Goal: Task Accomplishment & Management: Manage account settings

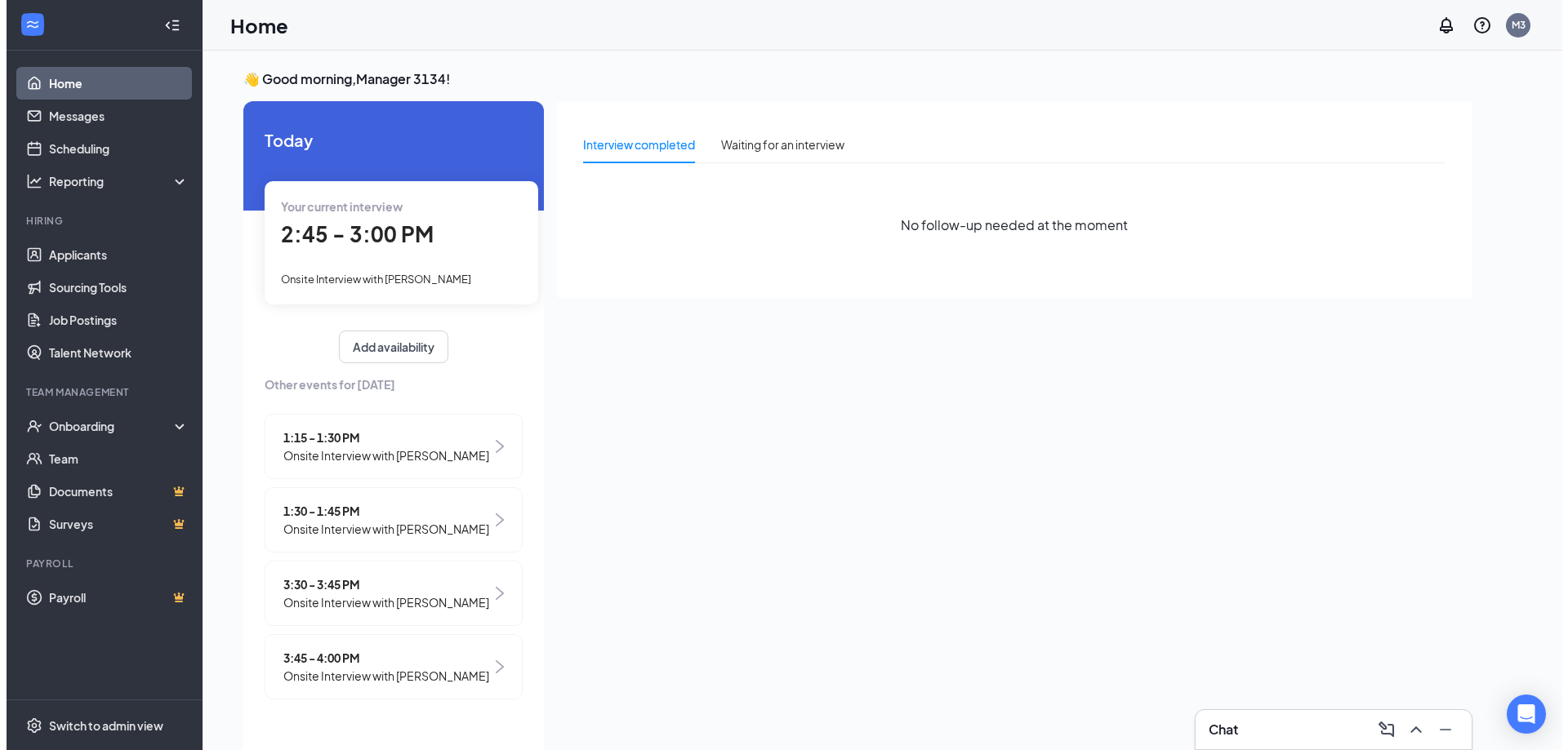
scroll to position [35, 0]
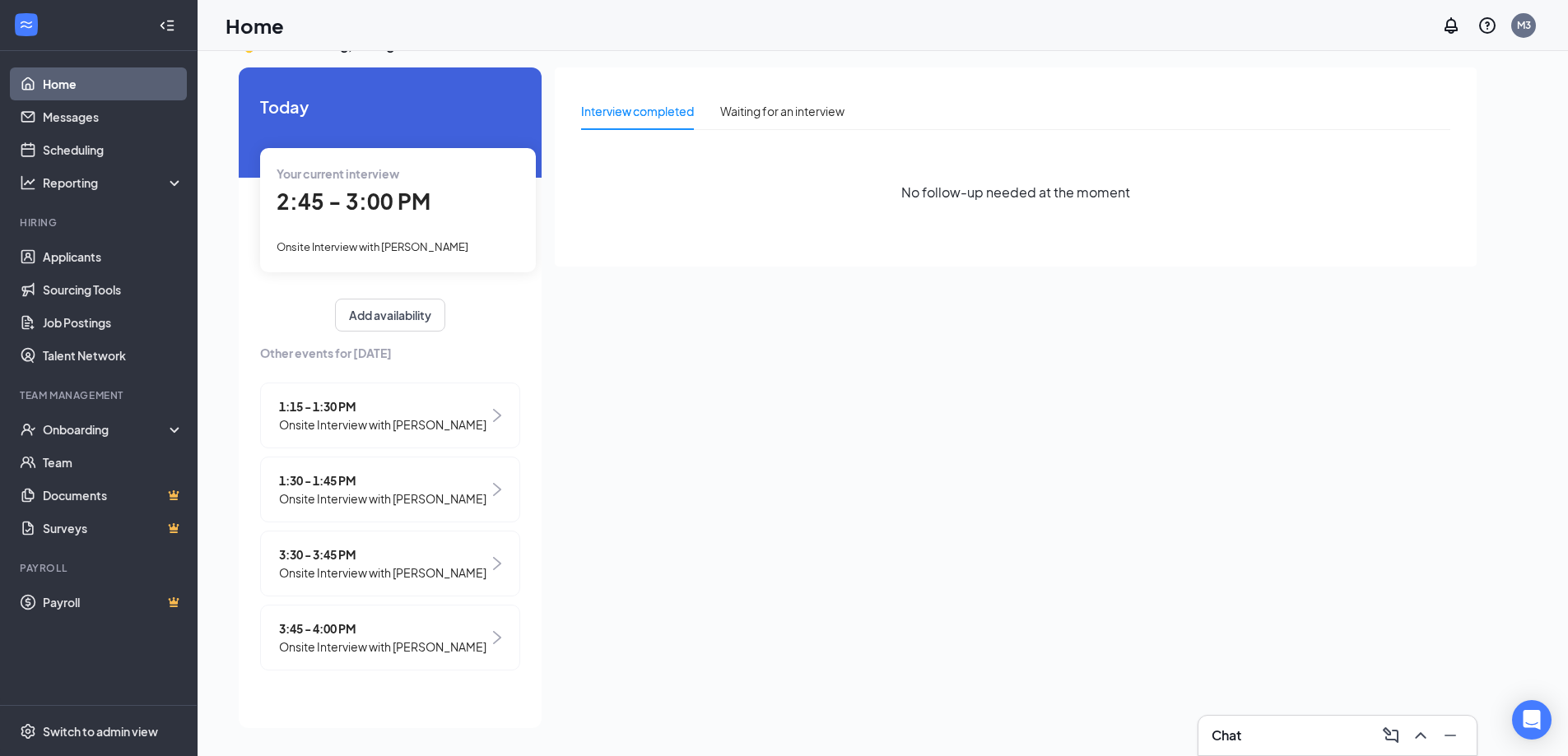
click at [352, 202] on span "2:45 - 3:00 PM" at bounding box center [354, 201] width 154 height 27
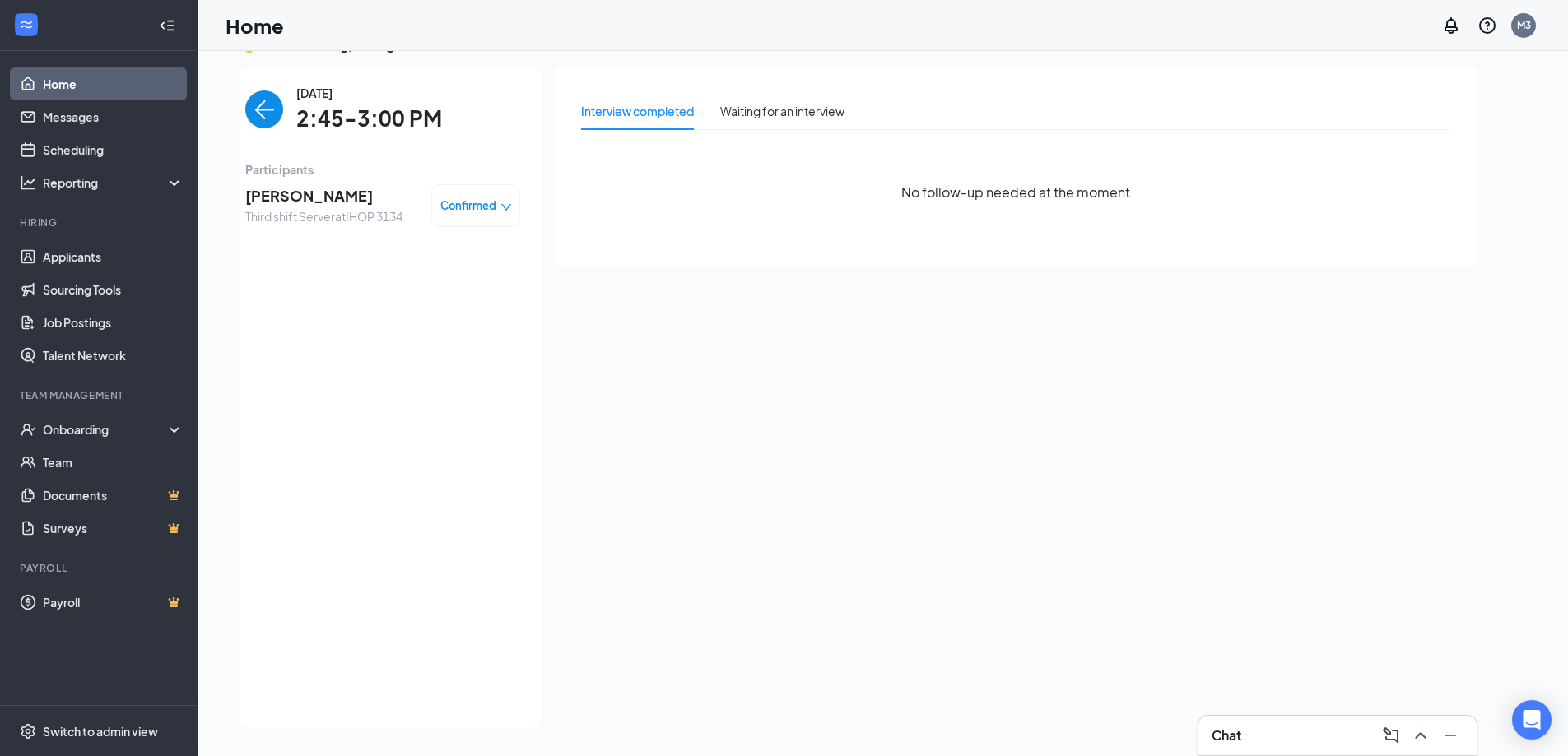
click at [310, 196] on span "[PERSON_NAME]" at bounding box center [324, 196] width 157 height 23
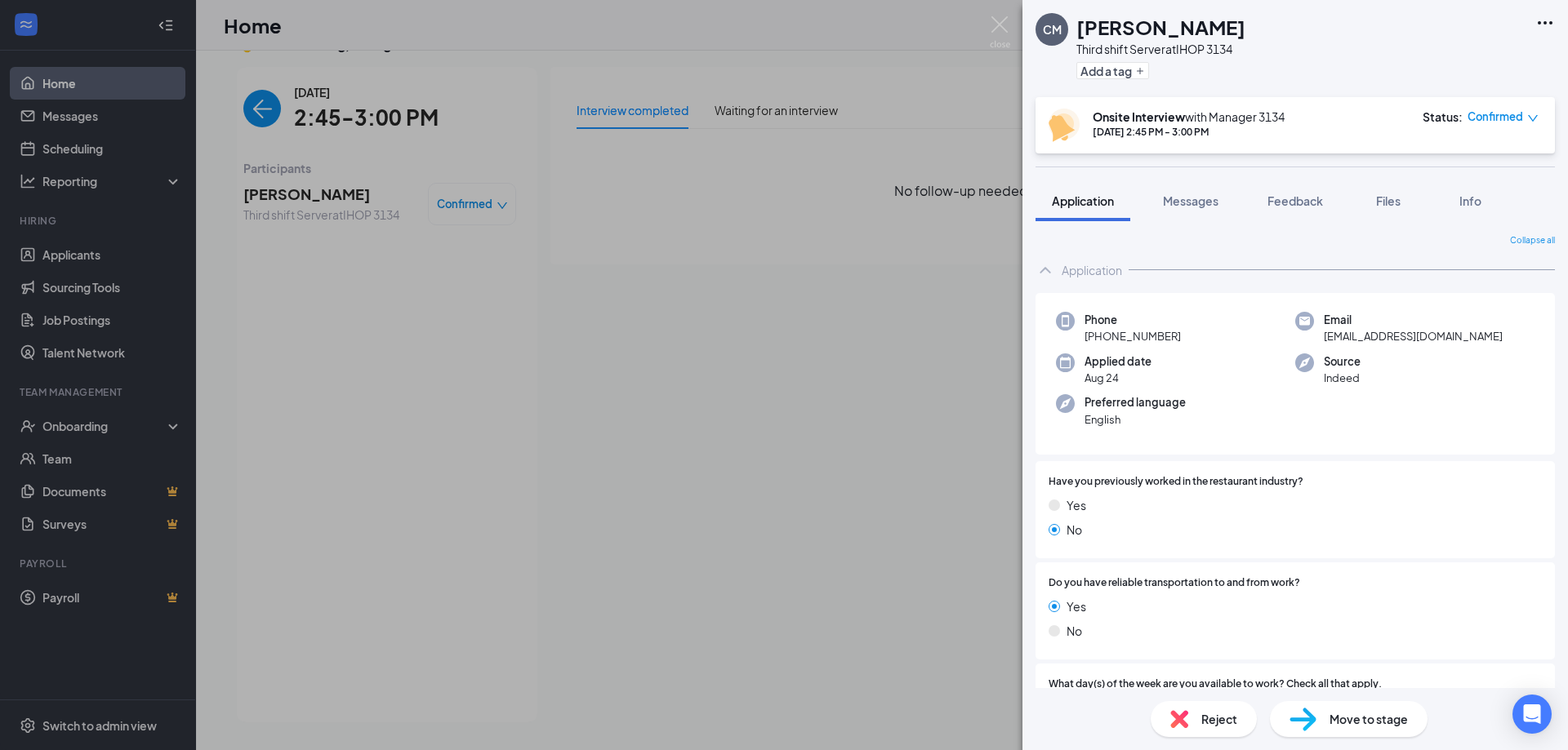
click at [1551, 29] on icon "Ellipses" at bounding box center [1545, 23] width 19 height 19
click at [1464, 63] on link "View full application" at bounding box center [1457, 60] width 176 height 16
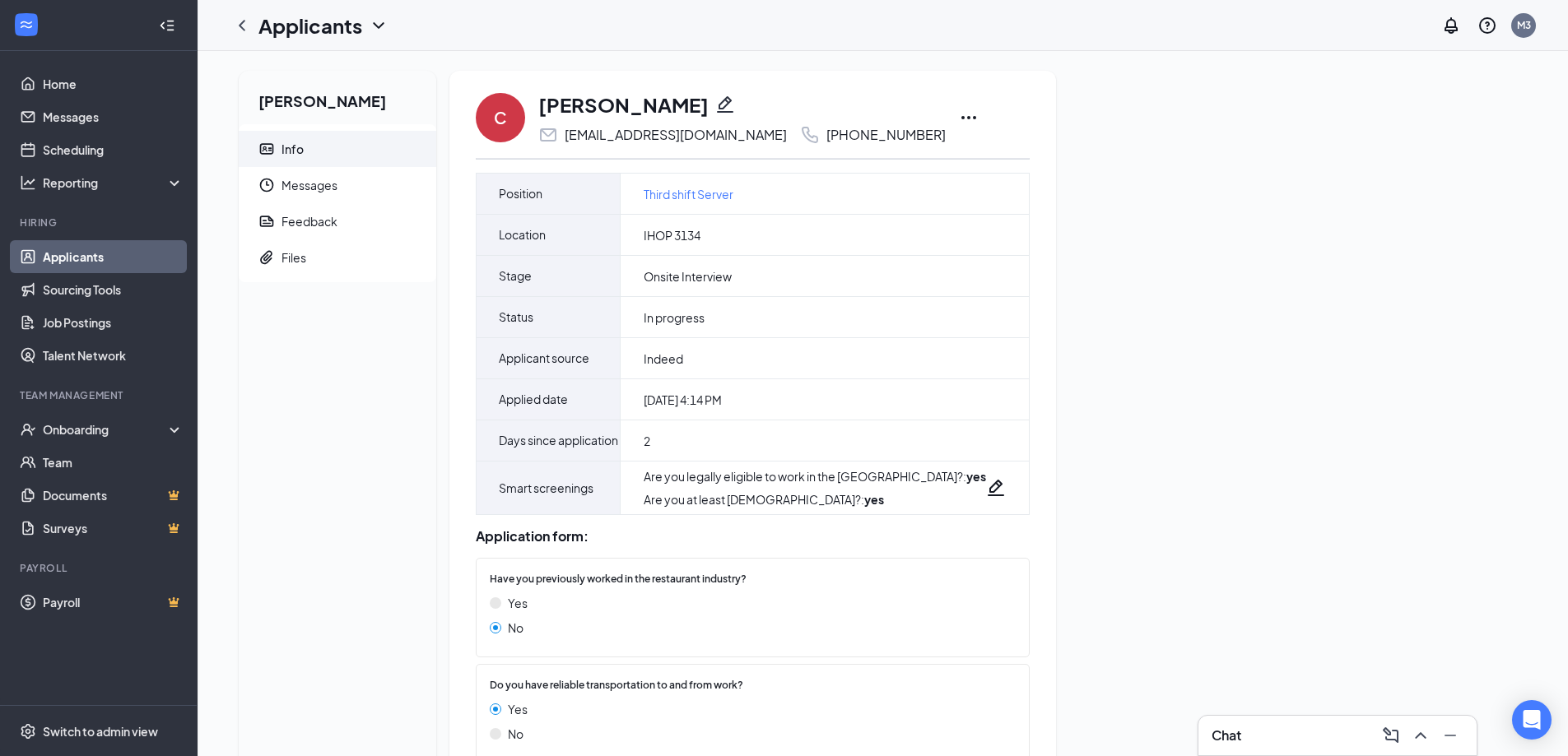
click at [959, 117] on icon "Ellipses" at bounding box center [969, 118] width 19 height 19
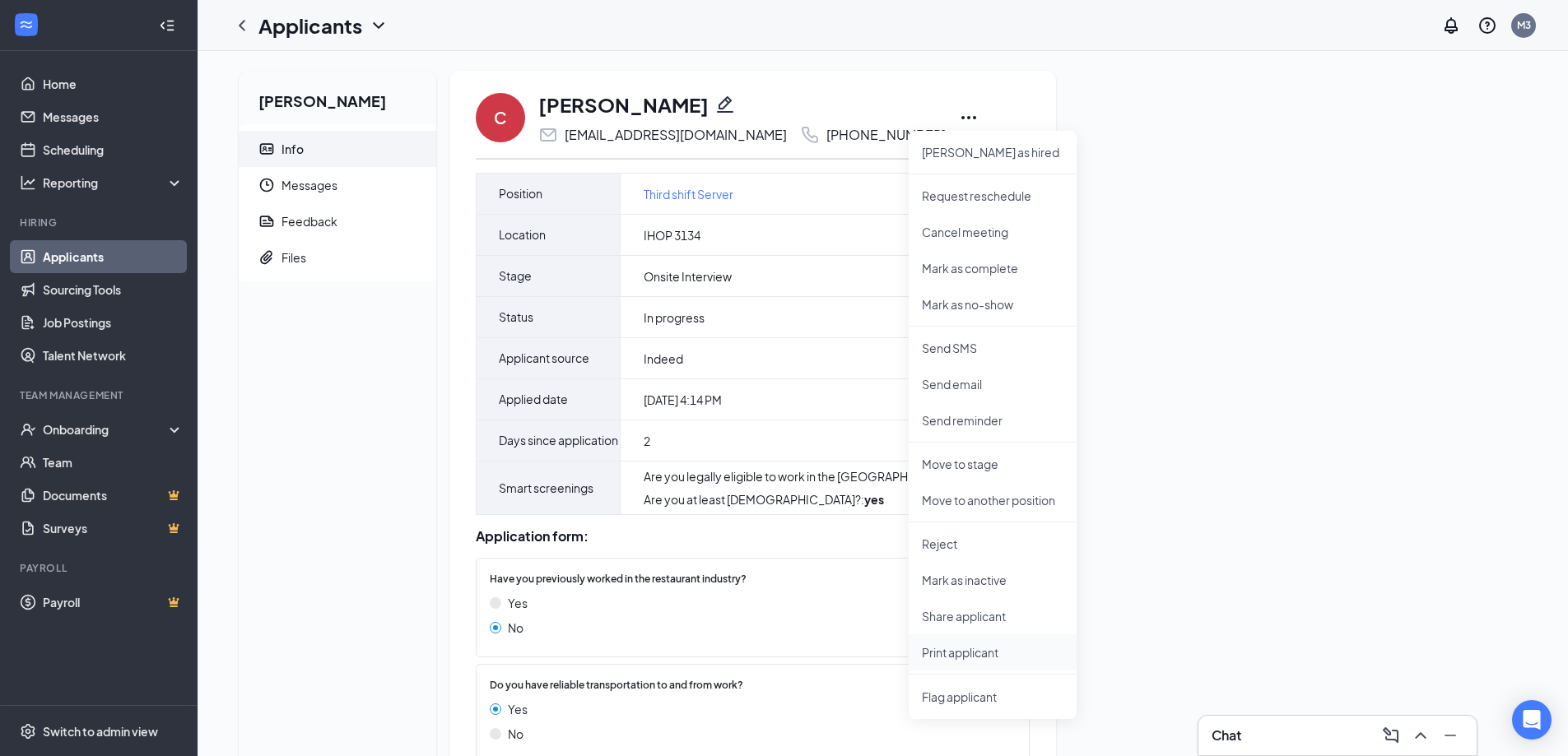
click at [938, 643] on li "Print applicant" at bounding box center [993, 652] width 168 height 36
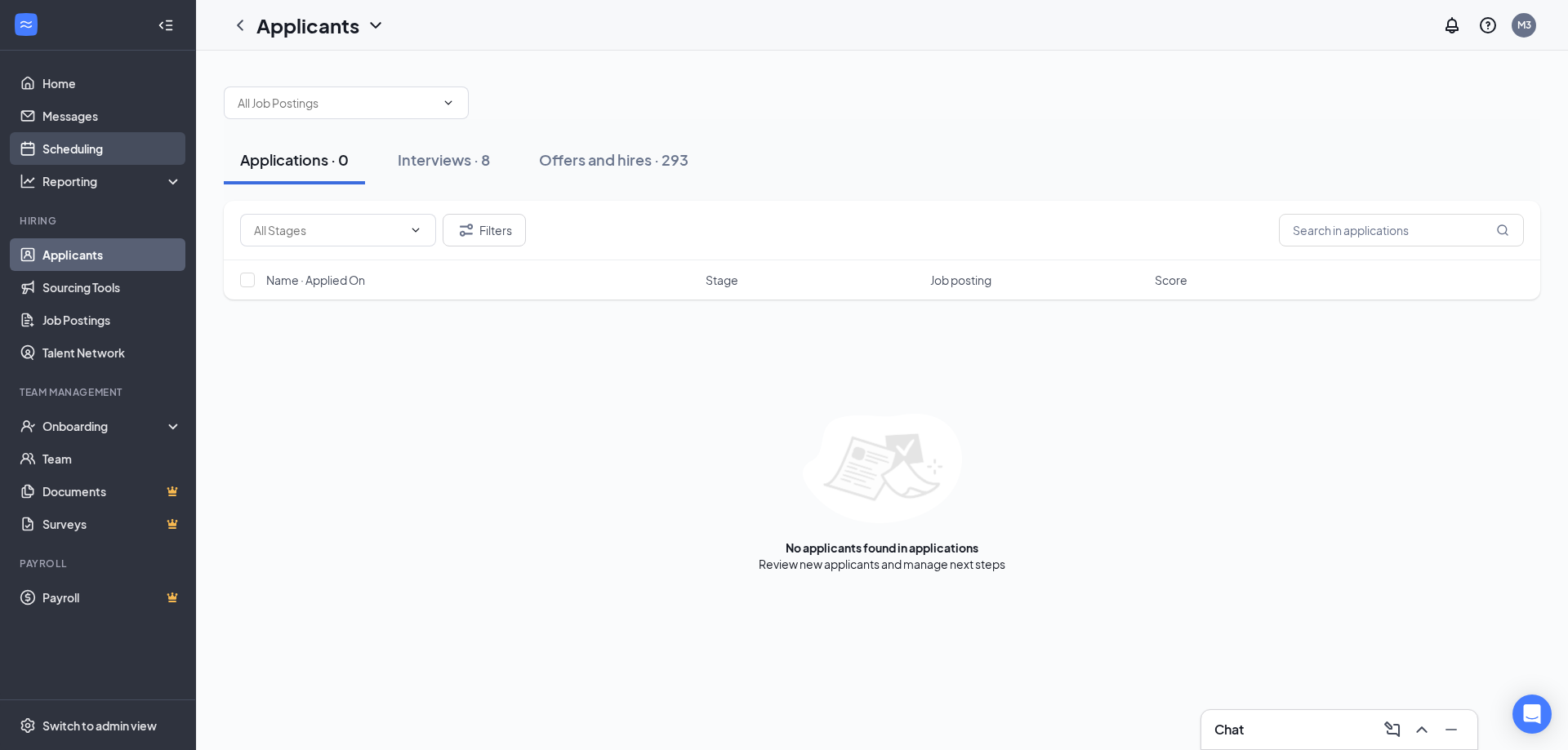
click at [88, 148] on link "Scheduling" at bounding box center [112, 148] width 140 height 33
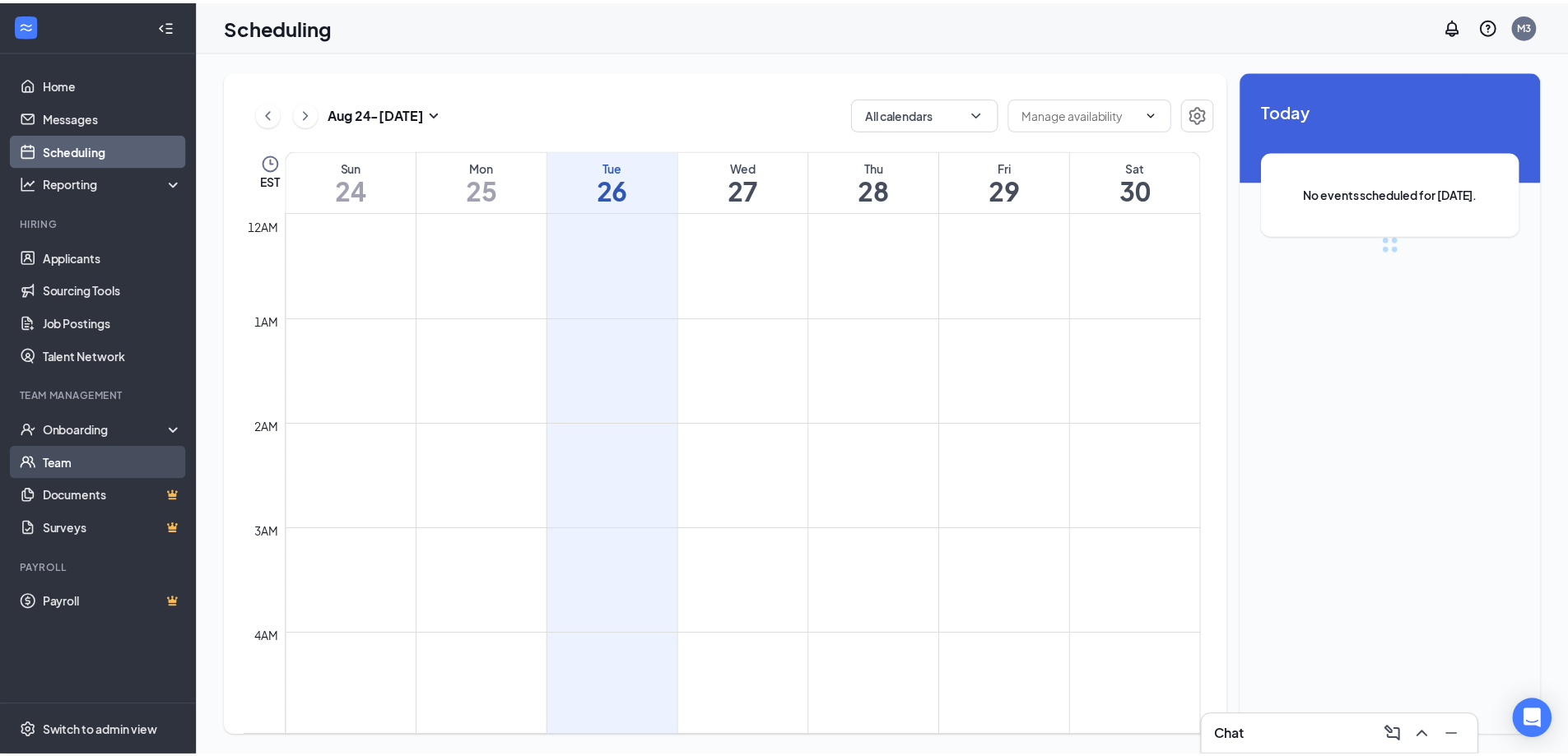
scroll to position [809, 0]
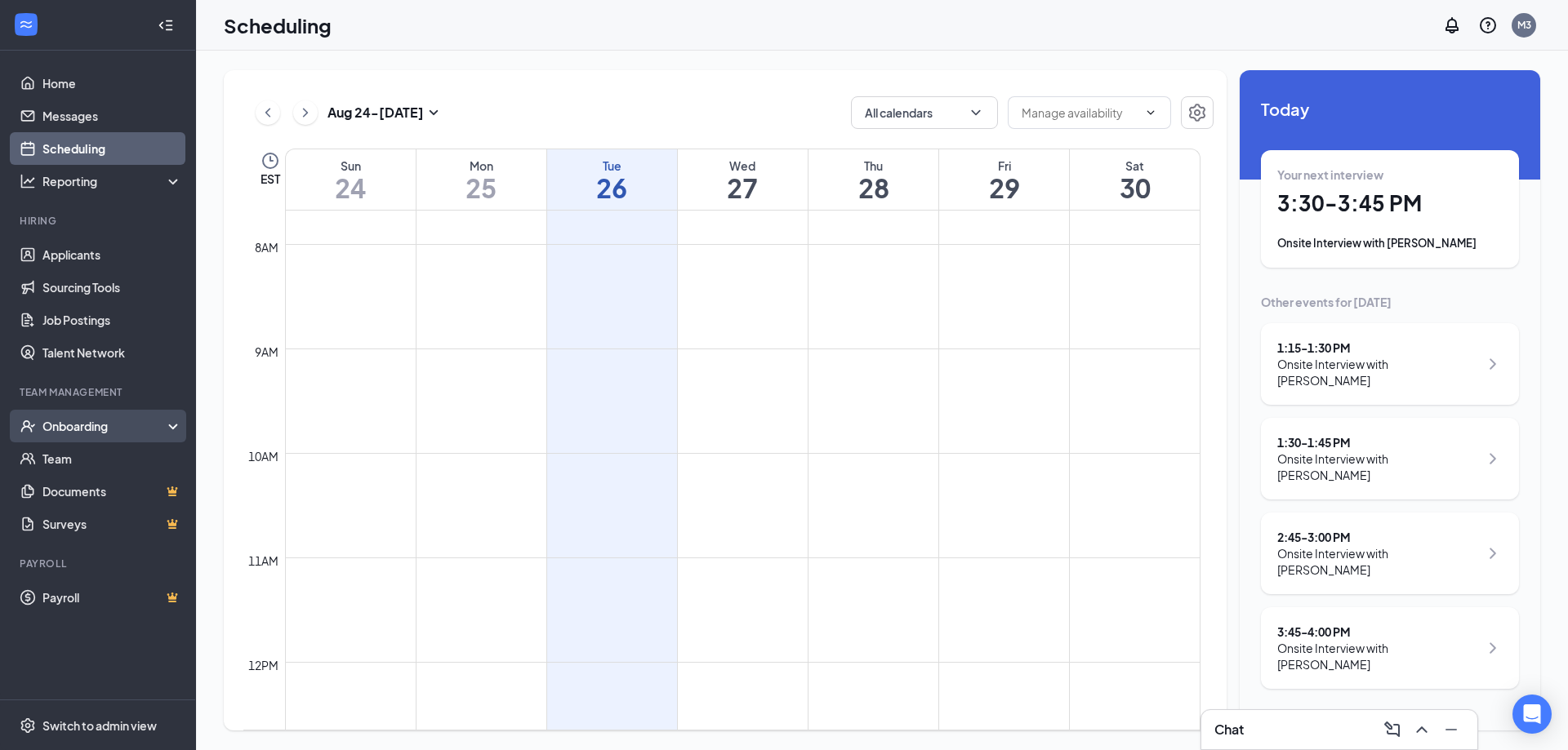
click at [82, 434] on div "Onboarding" at bounding box center [105, 426] width 125 height 16
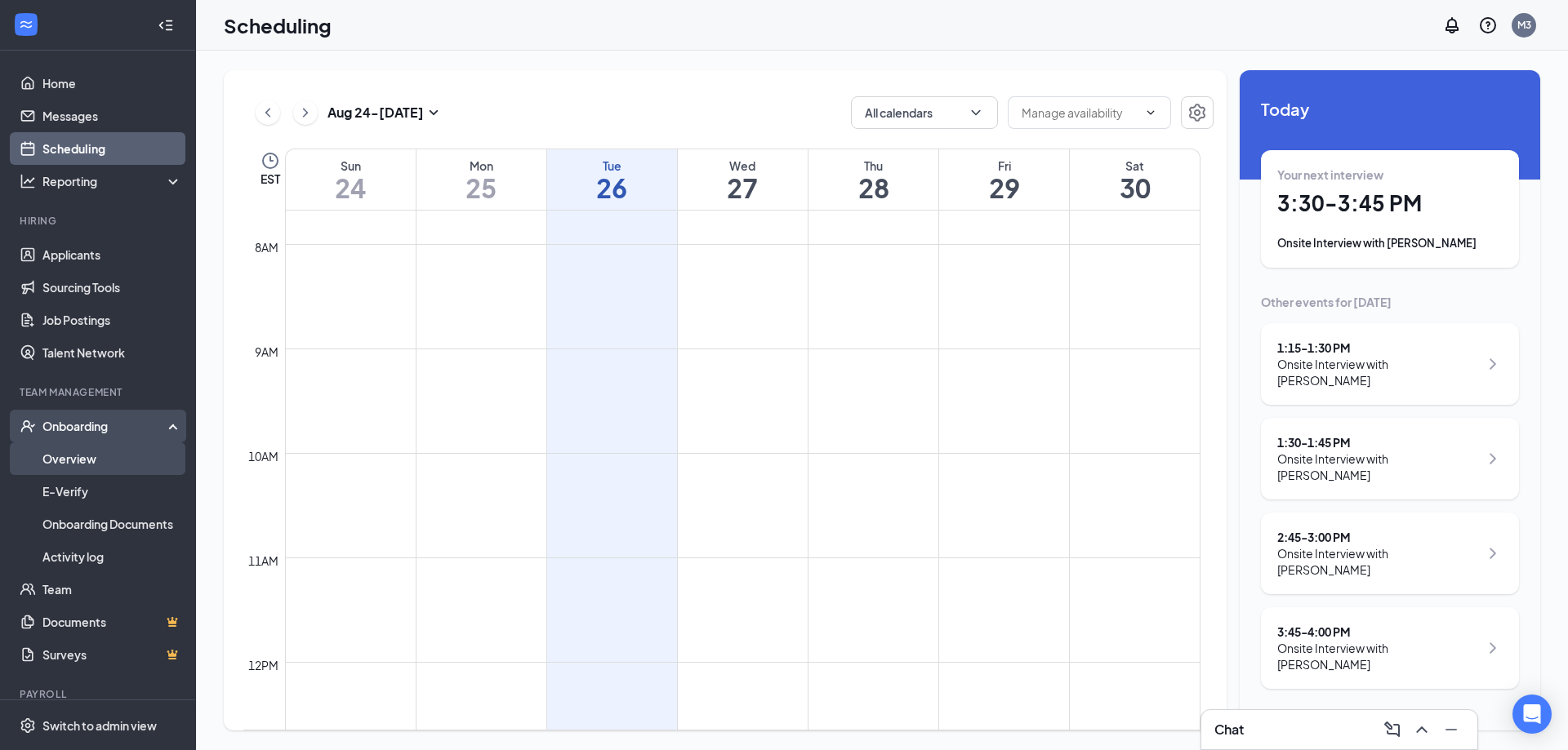
click at [77, 459] on link "Overview" at bounding box center [112, 459] width 140 height 33
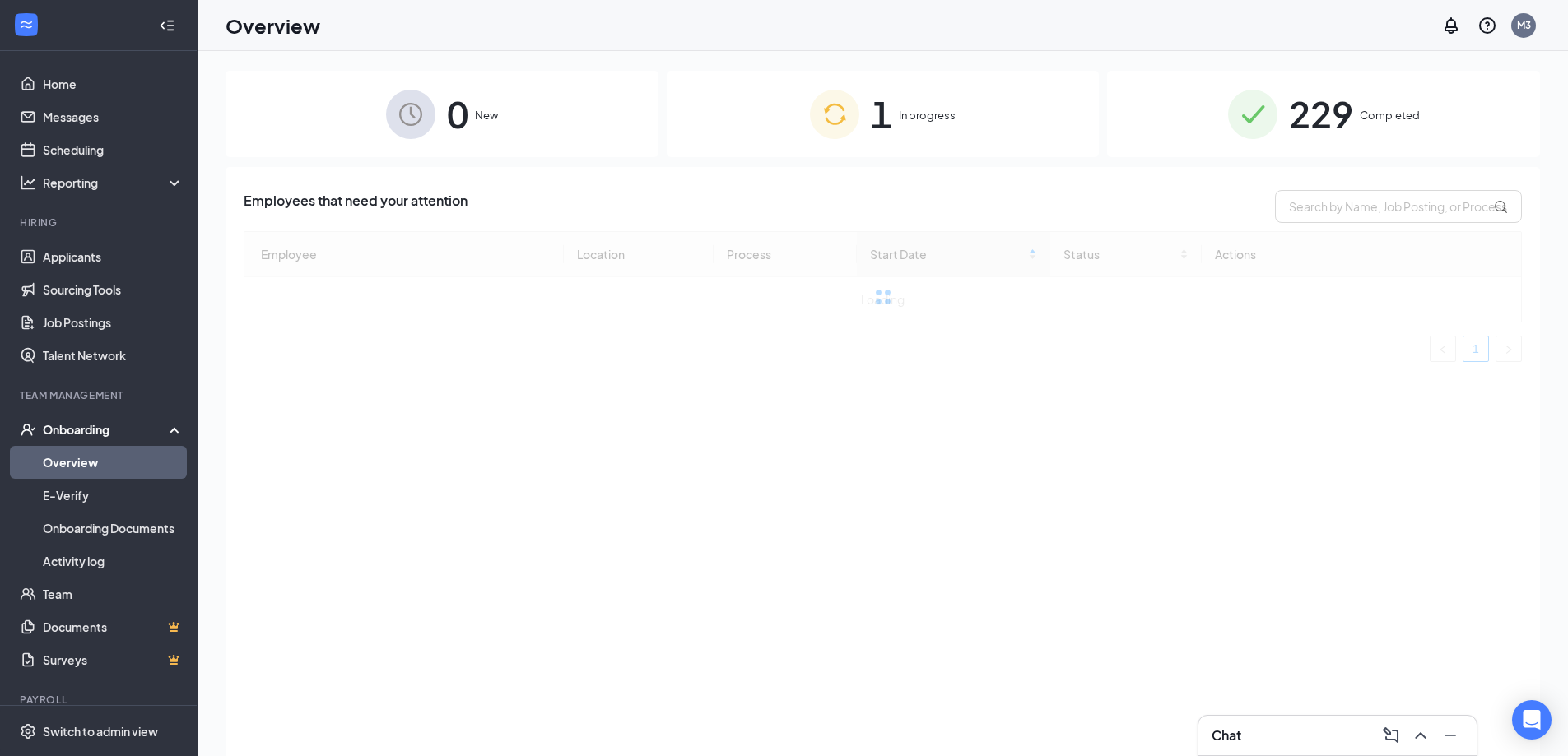
click at [766, 118] on div "1 In progress" at bounding box center [884, 114] width 434 height 86
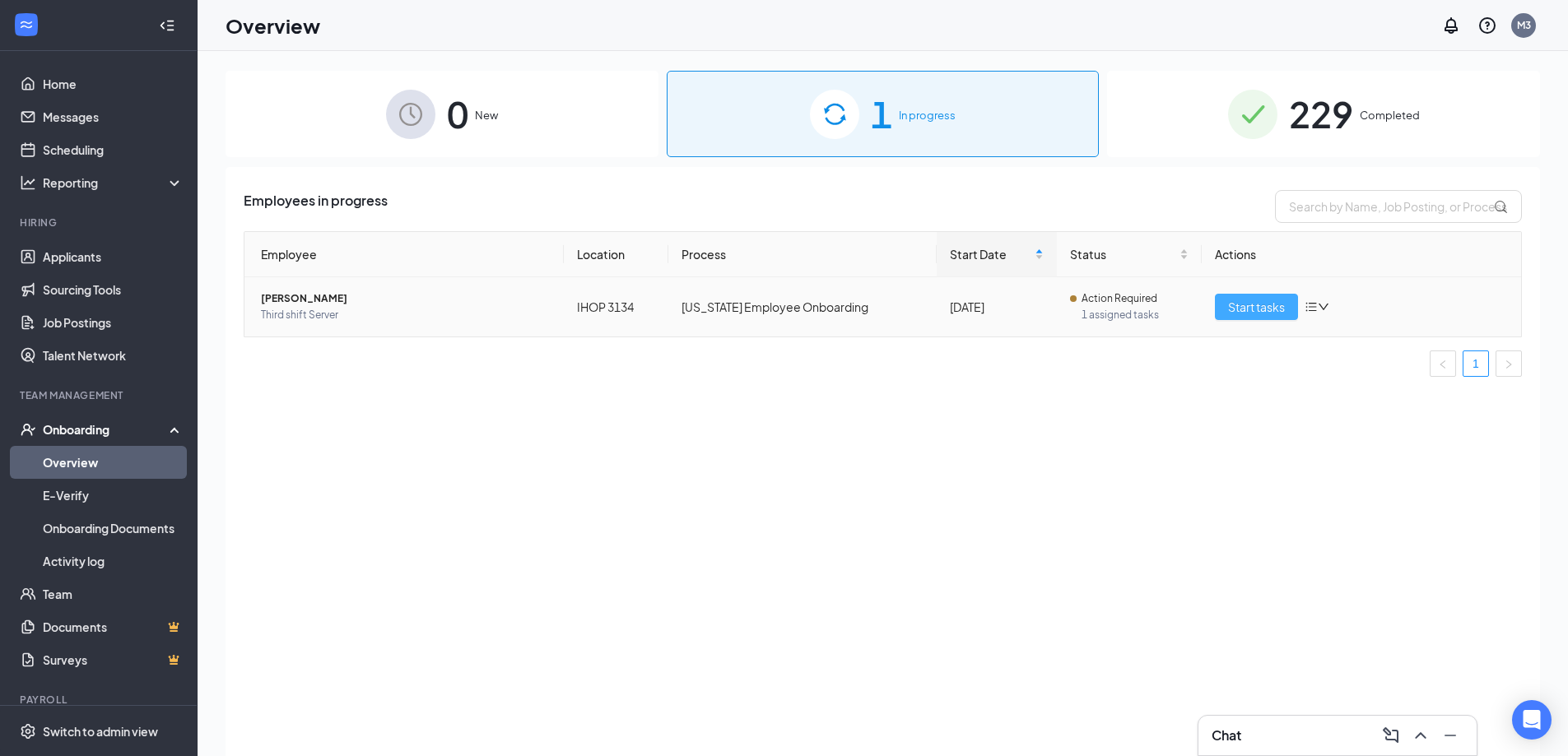
click at [1268, 312] on span "Start tasks" at bounding box center [1257, 307] width 56 height 18
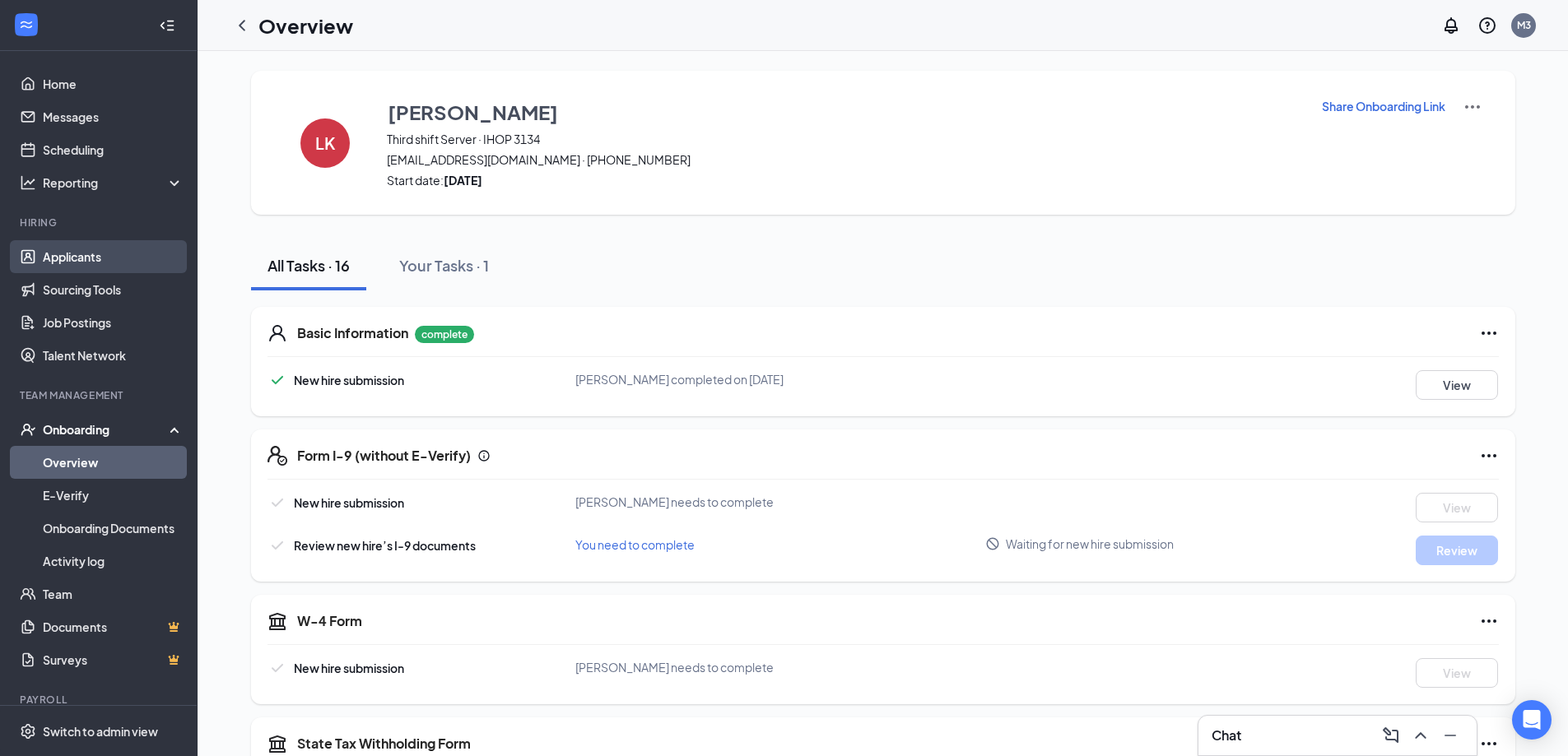
click at [60, 257] on link "Applicants" at bounding box center [113, 257] width 141 height 33
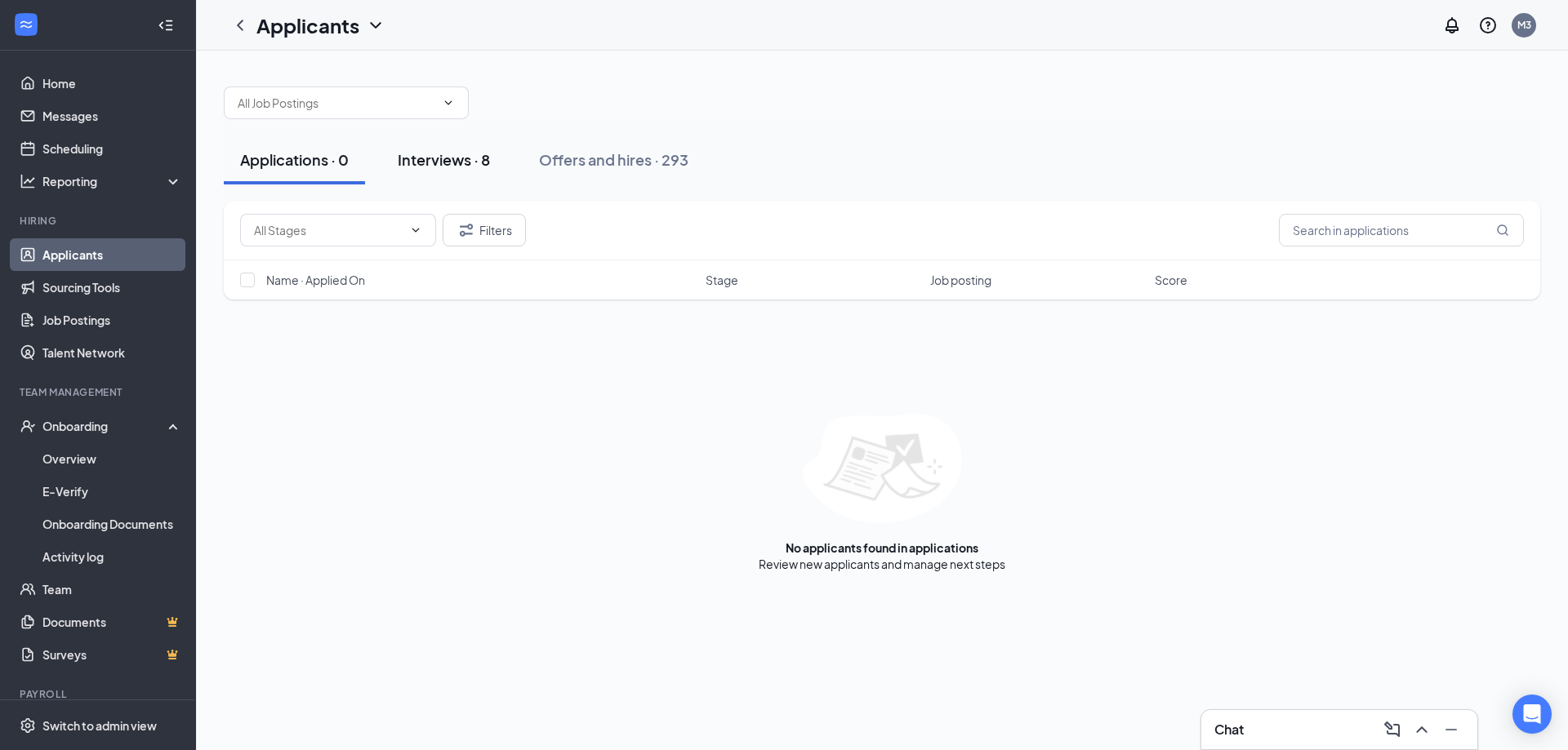
click at [430, 161] on div "Interviews · 8" at bounding box center [444, 159] width 93 height 20
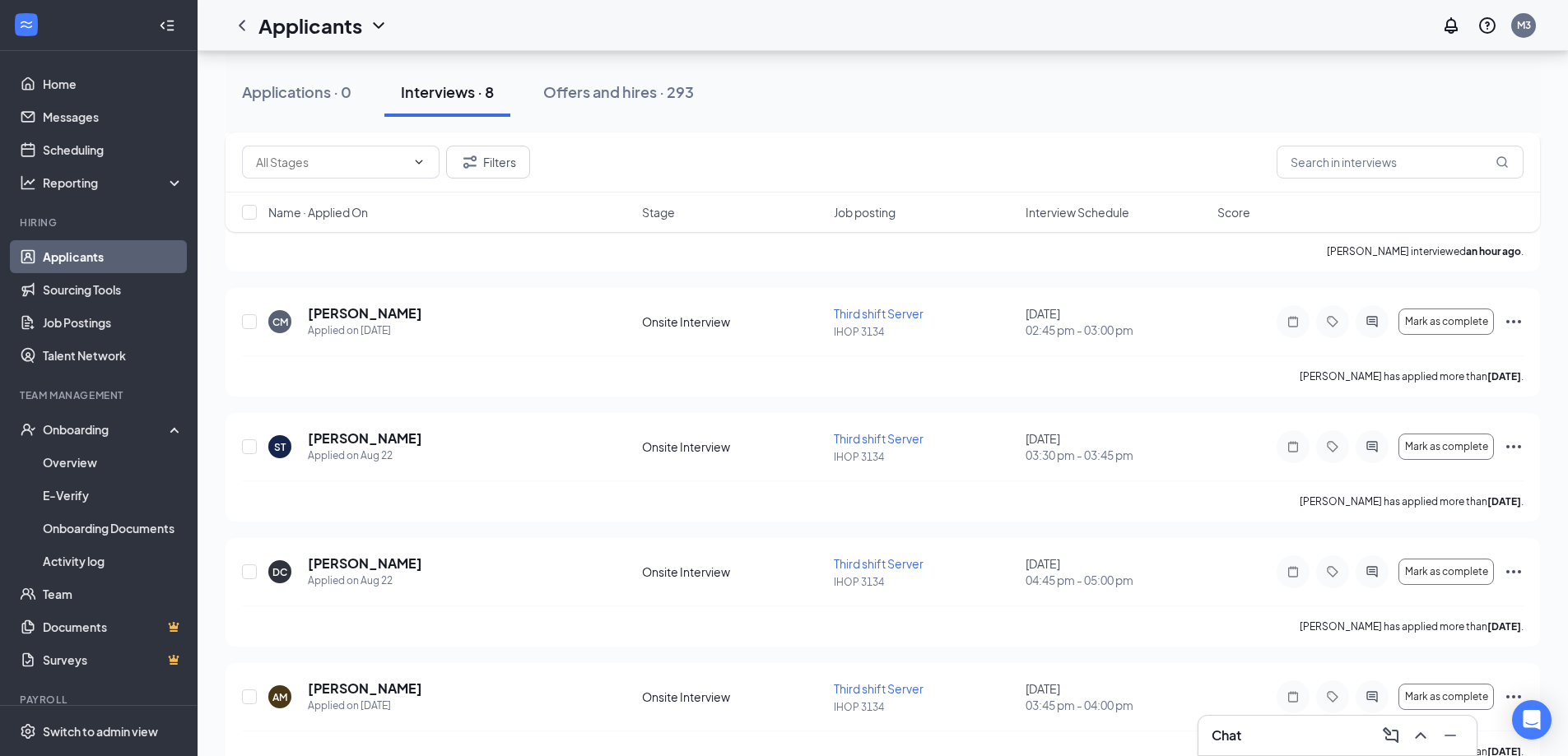
scroll to position [567, 0]
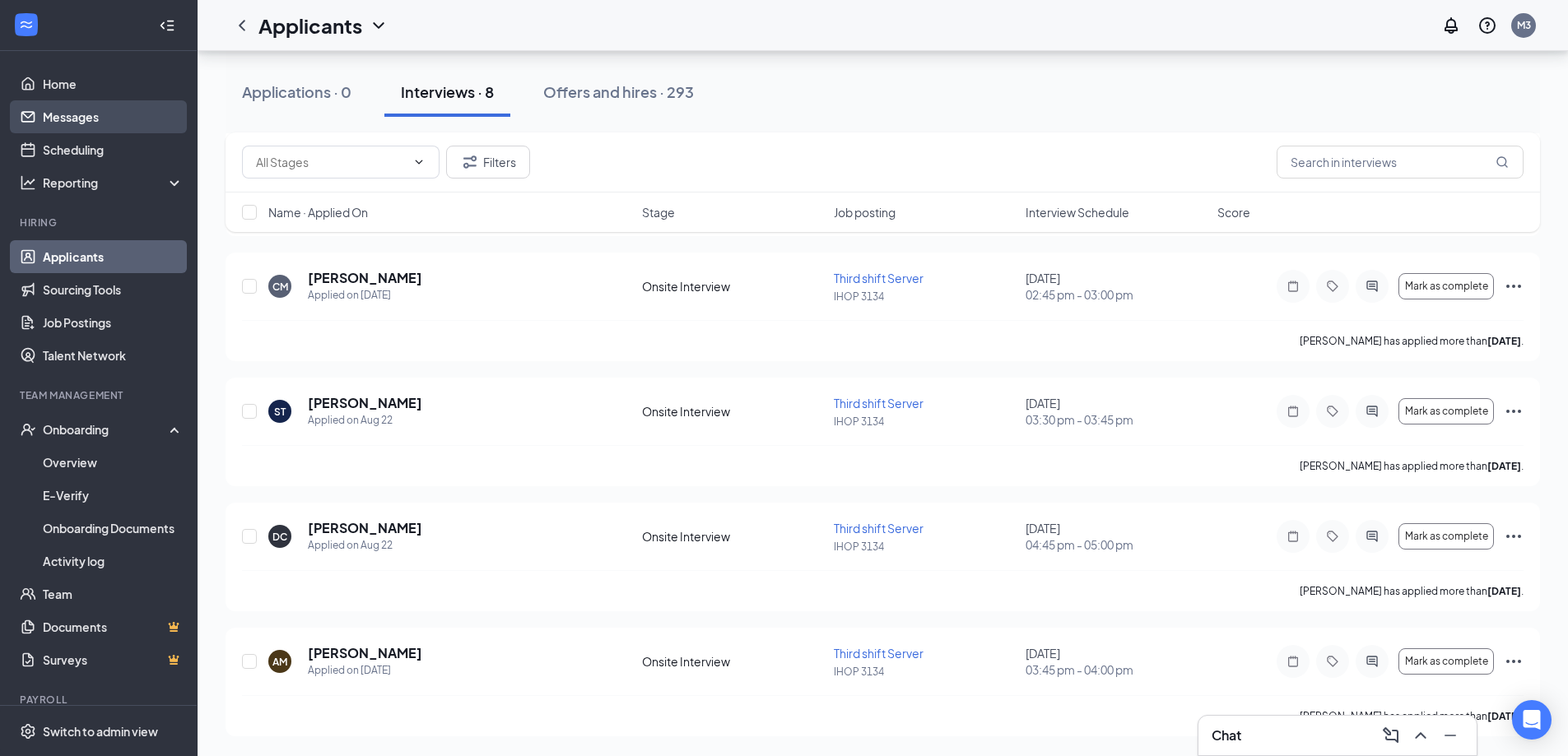
click at [85, 124] on link "Messages" at bounding box center [113, 117] width 141 height 33
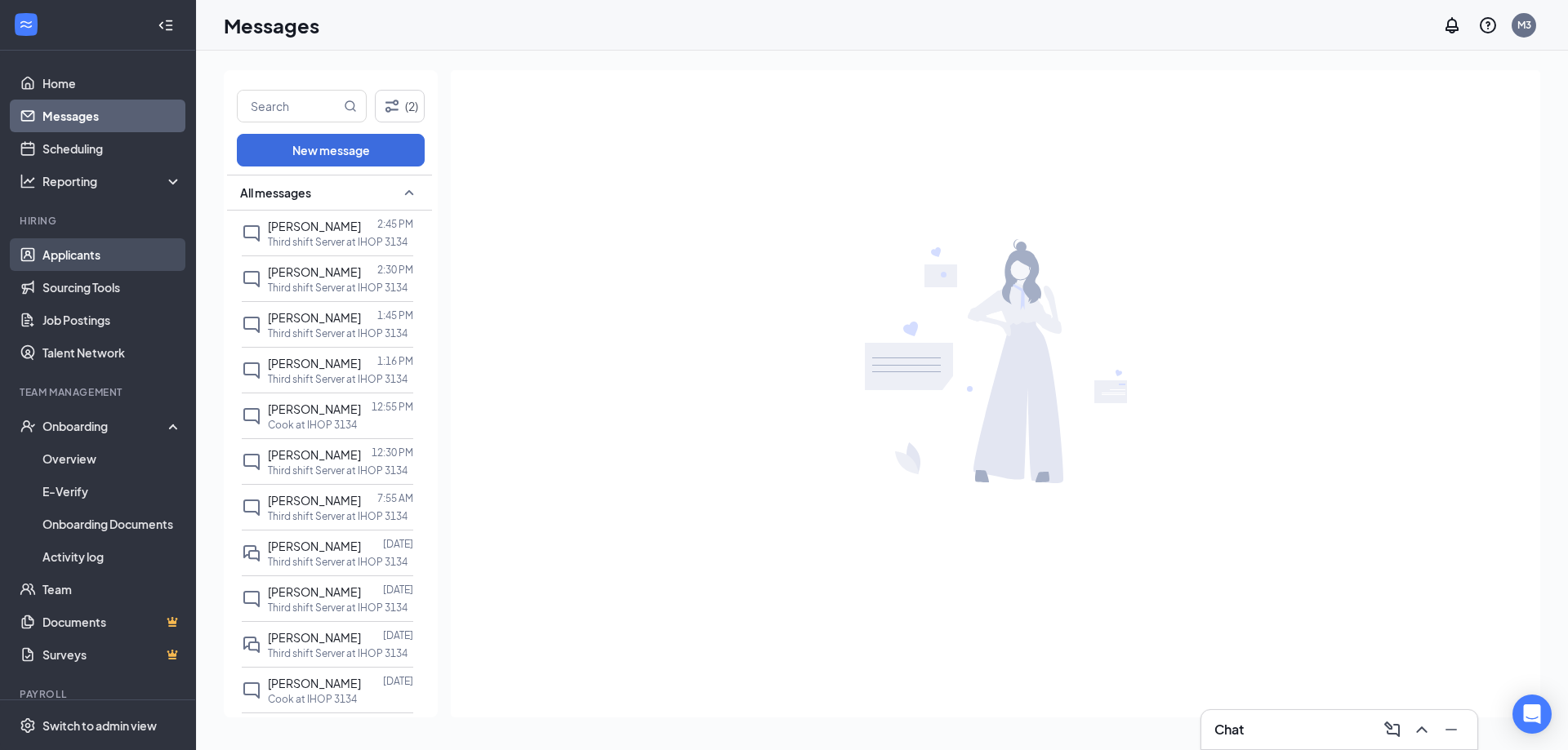
click at [67, 253] on link "Applicants" at bounding box center [112, 254] width 140 height 33
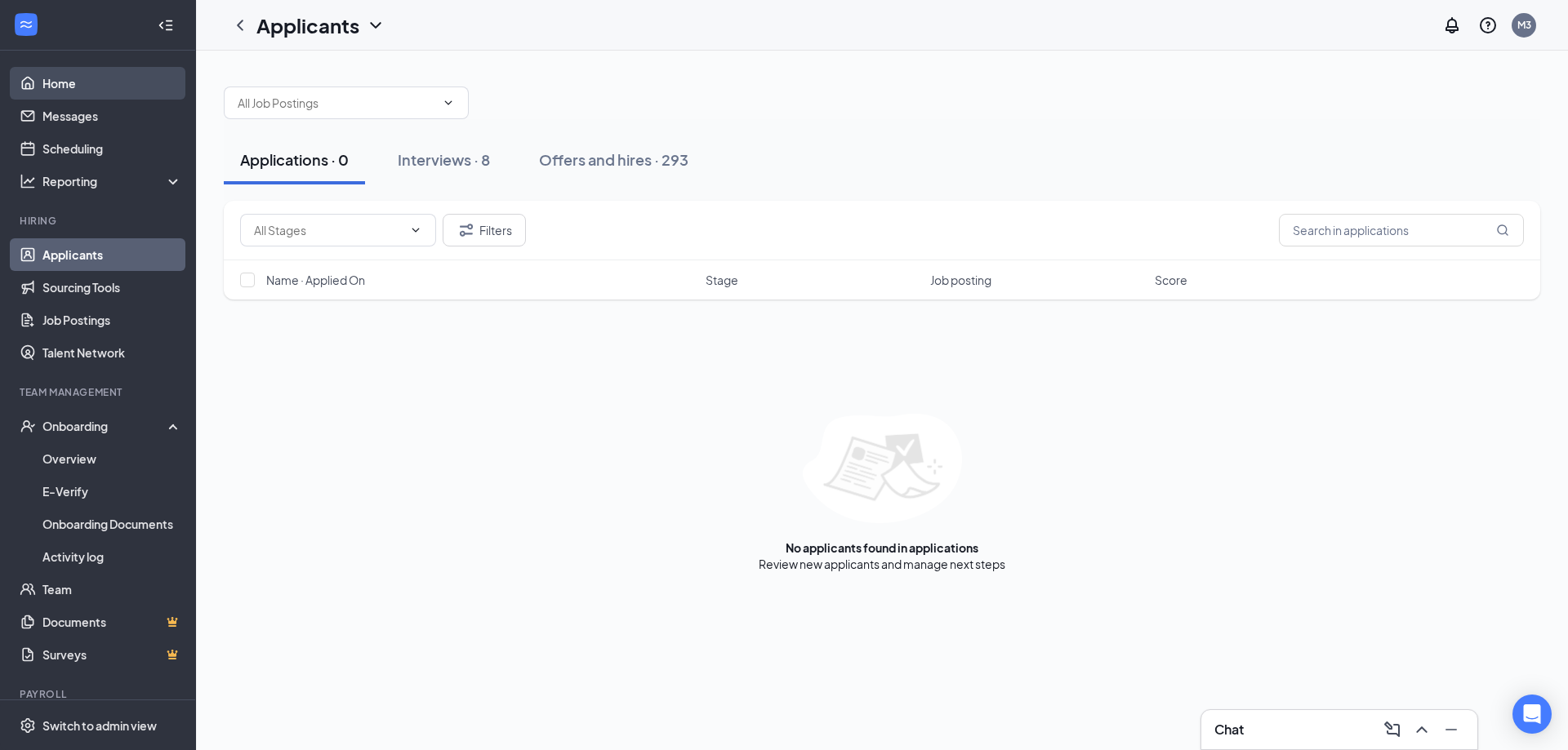
click at [56, 82] on link "Home" at bounding box center [112, 83] width 140 height 33
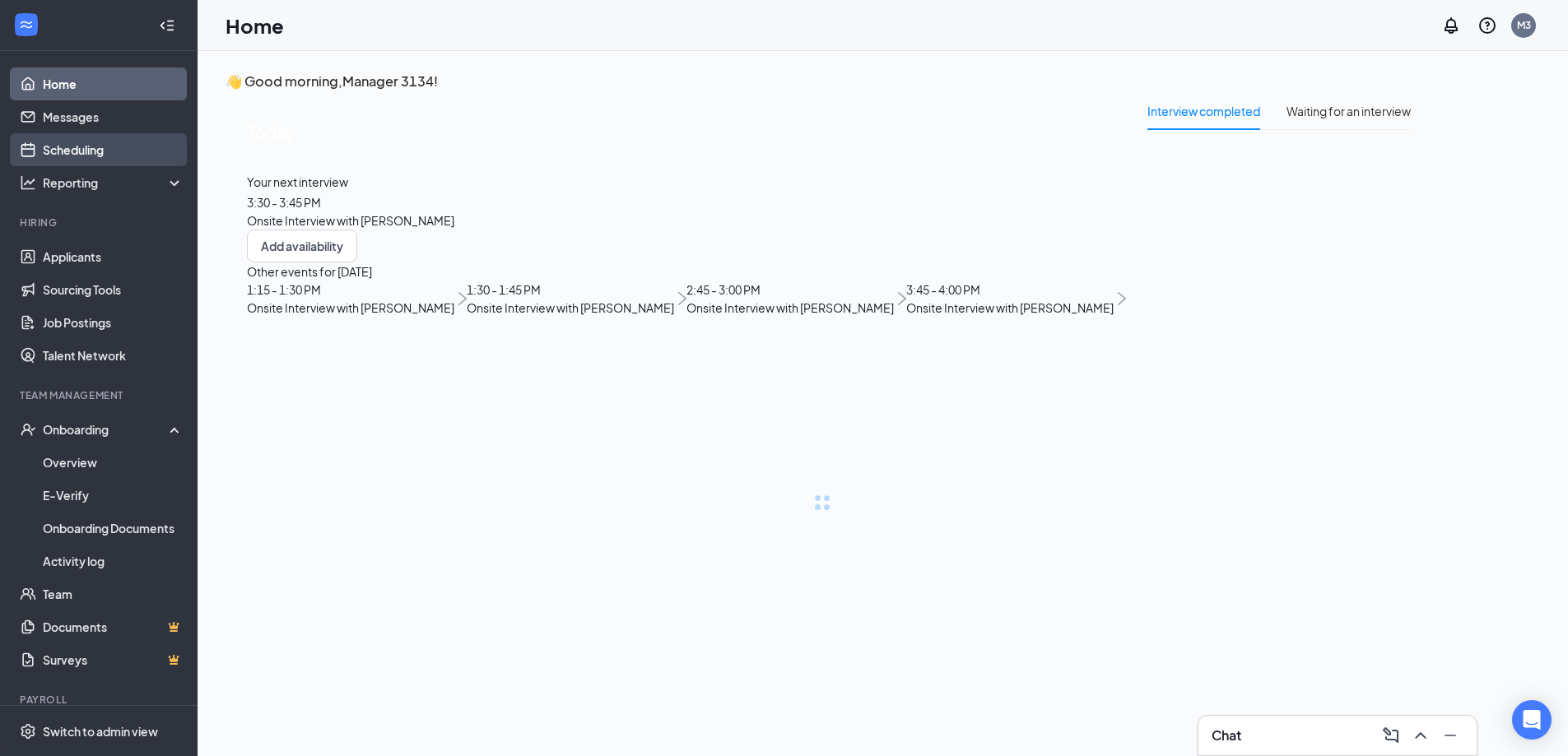
click at [83, 154] on link "Scheduling" at bounding box center [113, 150] width 141 height 33
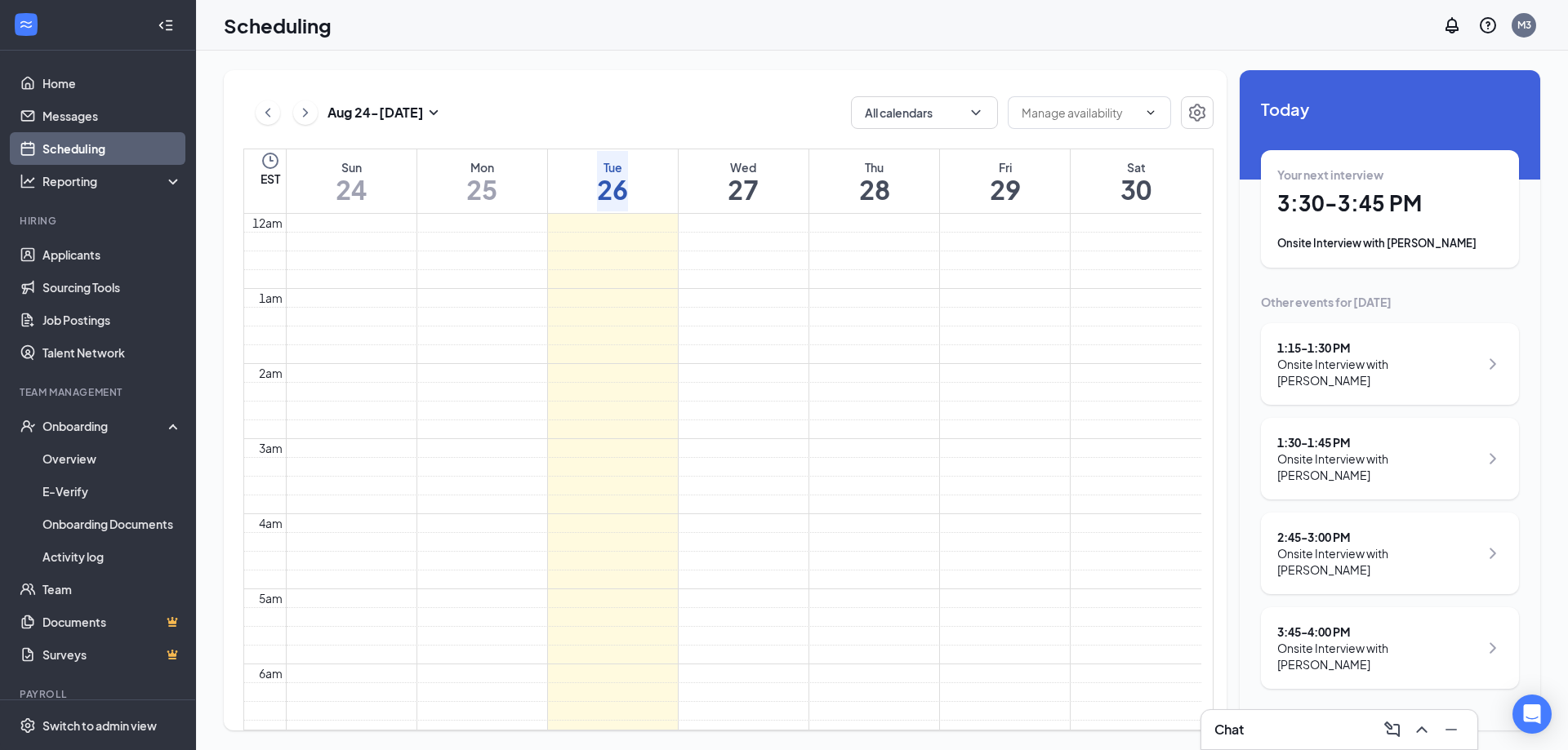
scroll to position [803, 0]
click at [1121, 195] on h1 "30" at bounding box center [1136, 189] width 31 height 28
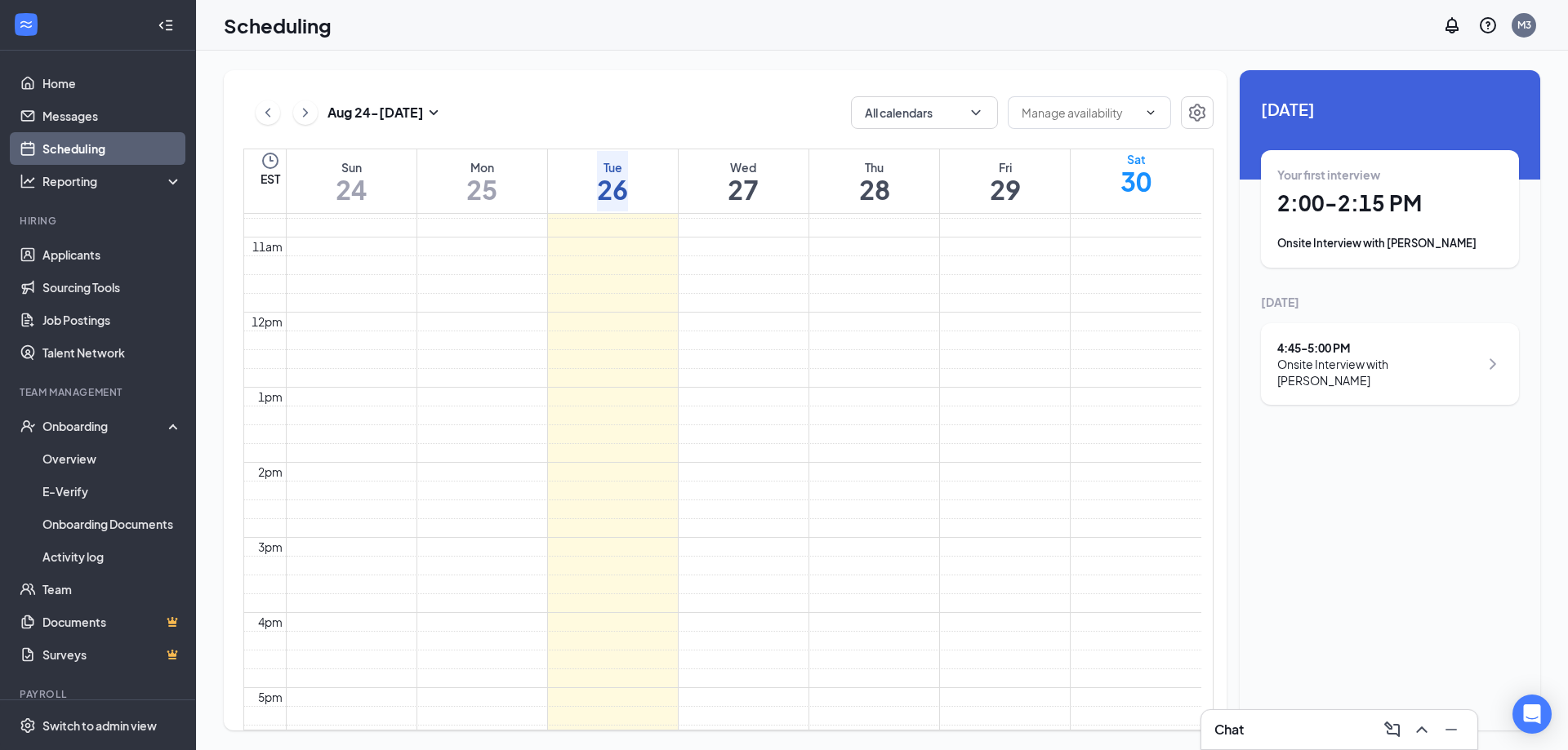
click at [628, 185] on h1 "26" at bounding box center [612, 189] width 31 height 28
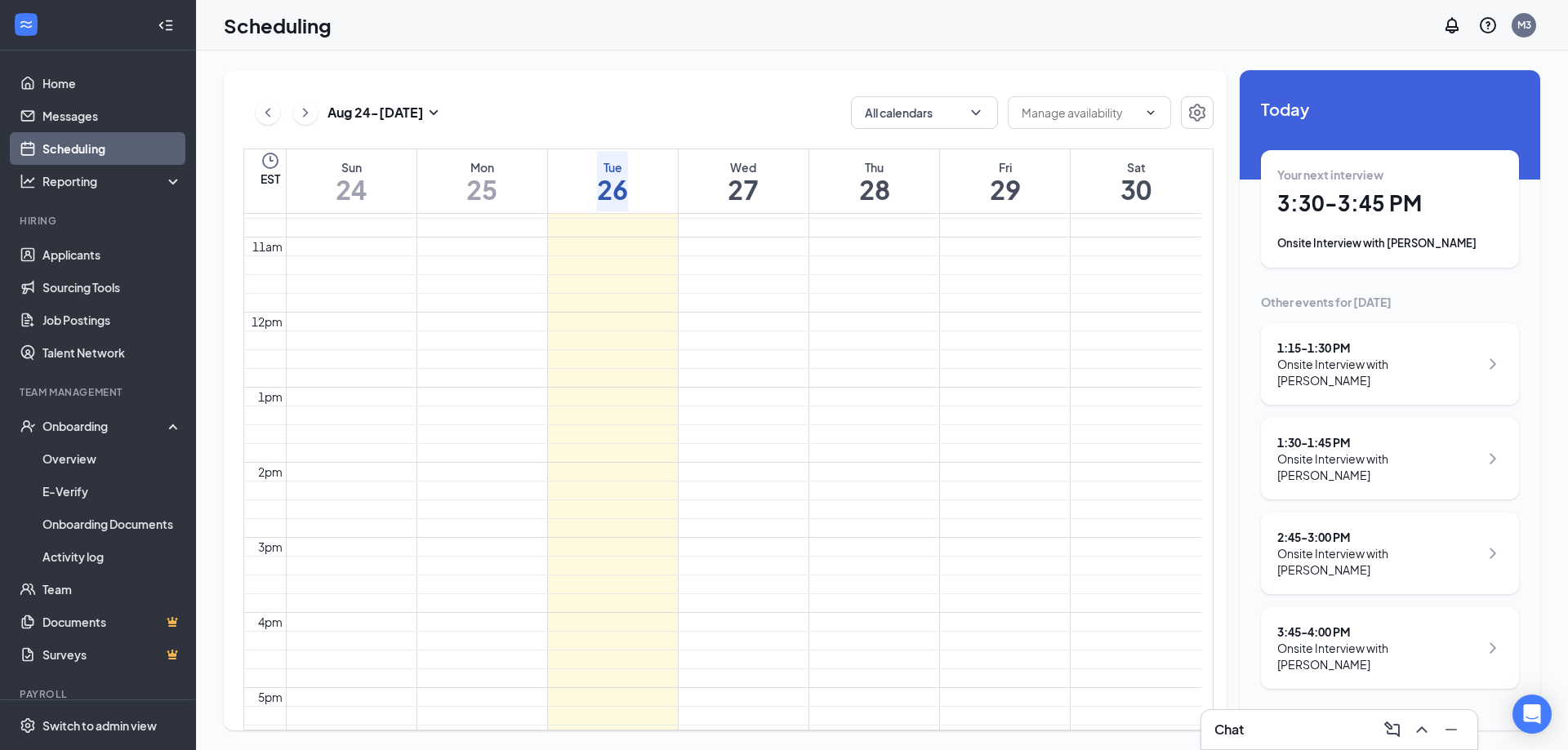
click at [1340, 435] on div "1:30 - 1:45 PM" at bounding box center [1378, 442] width 202 height 16
click at [1440, 281] on span "Mark complete" at bounding box center [1415, 289] width 112 height 18
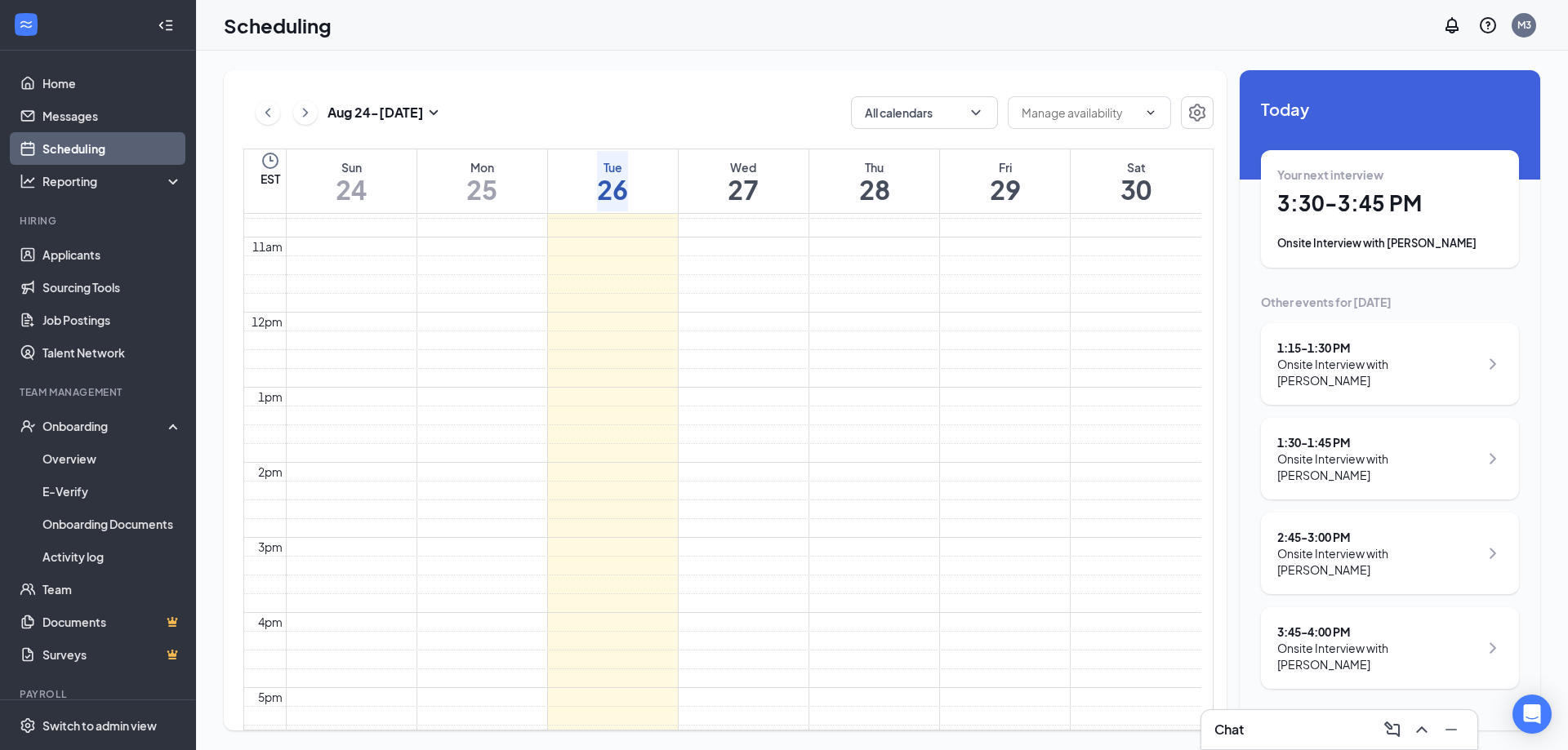
click at [1331, 435] on div "1:30 - 1:45 PM" at bounding box center [1378, 442] width 202 height 16
click at [1347, 732] on h3 "[PERSON_NAME]" at bounding box center [1426, 742] width 159 height 21
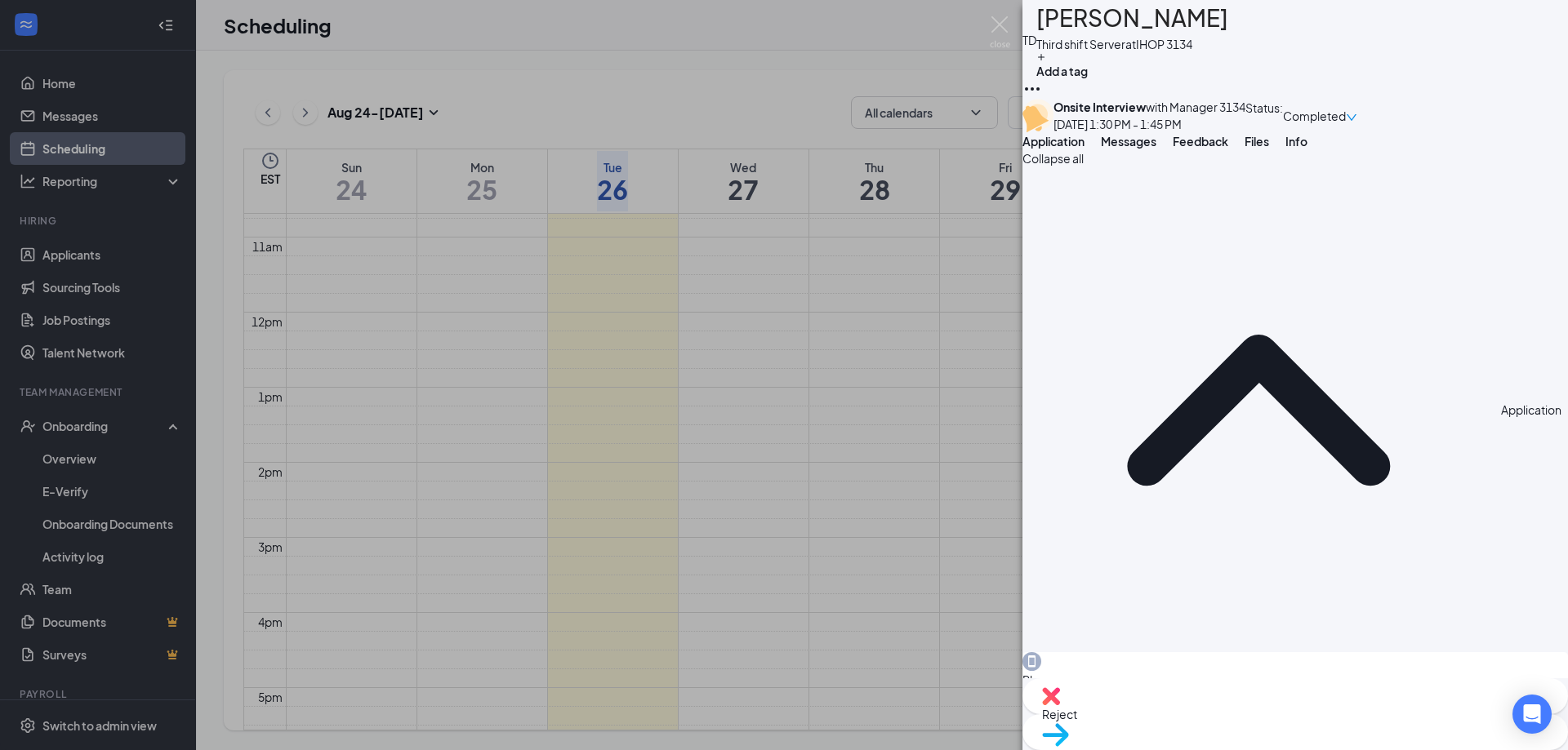
click at [1208, 723] on span "Reject" at bounding box center [1295, 714] width 506 height 18
drag, startPoint x: 734, startPoint y: 373, endPoint x: 1345, endPoint y: 340, distance: 611.9
type textarea "Not a good fit"
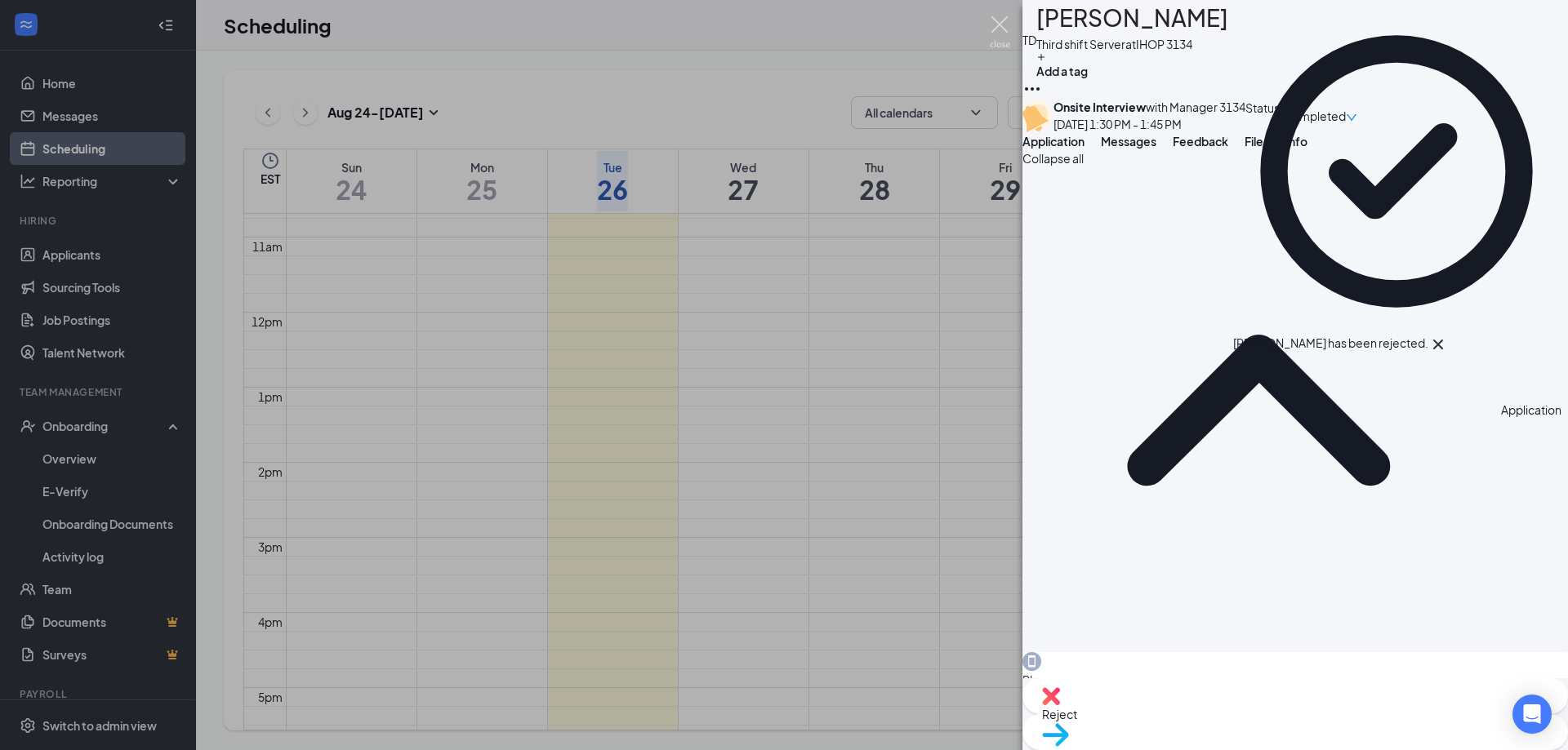
click at [997, 28] on img at bounding box center [1000, 32] width 20 height 32
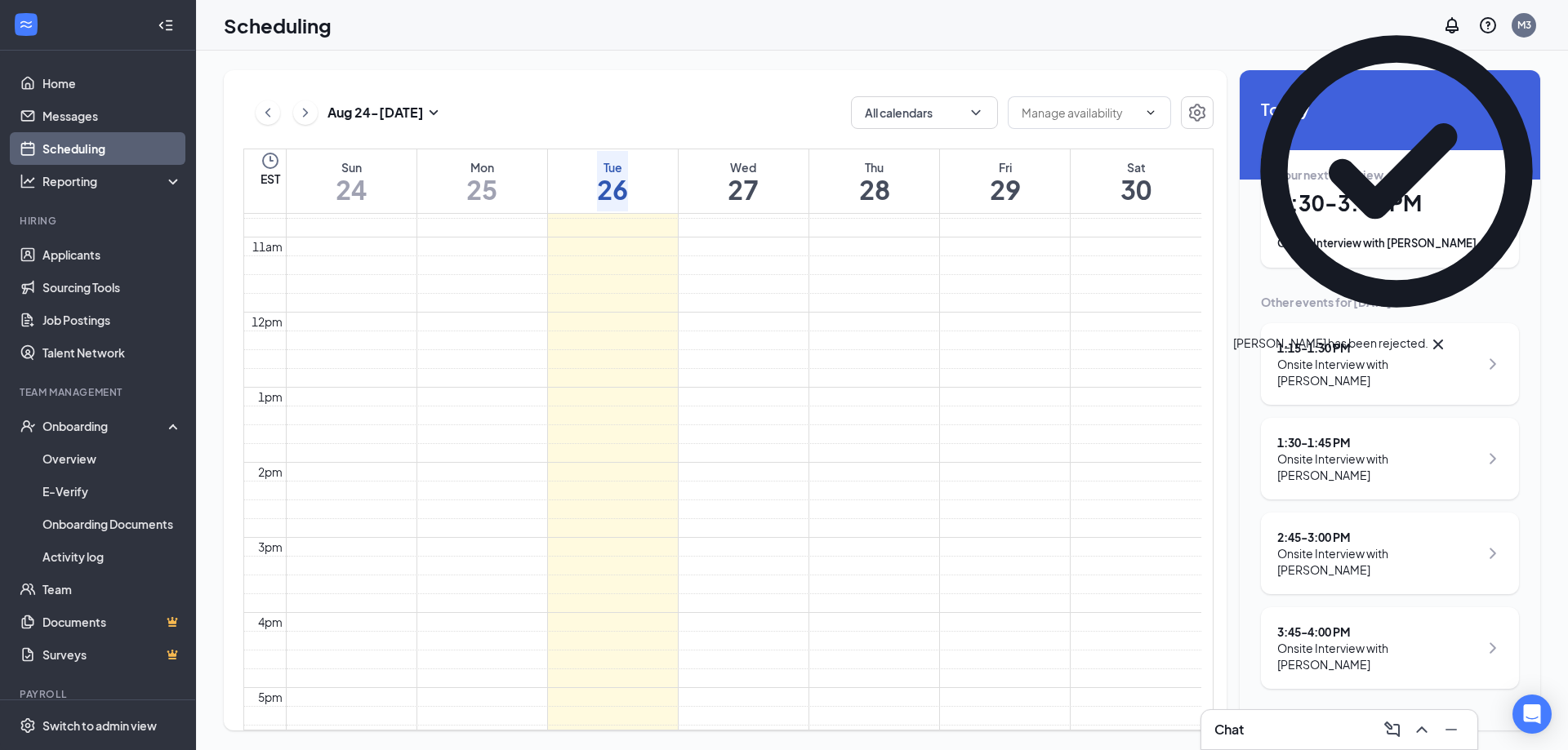
click at [1251, 745] on icon "ArrowLeft" at bounding box center [1246, 753] width 8 height 15
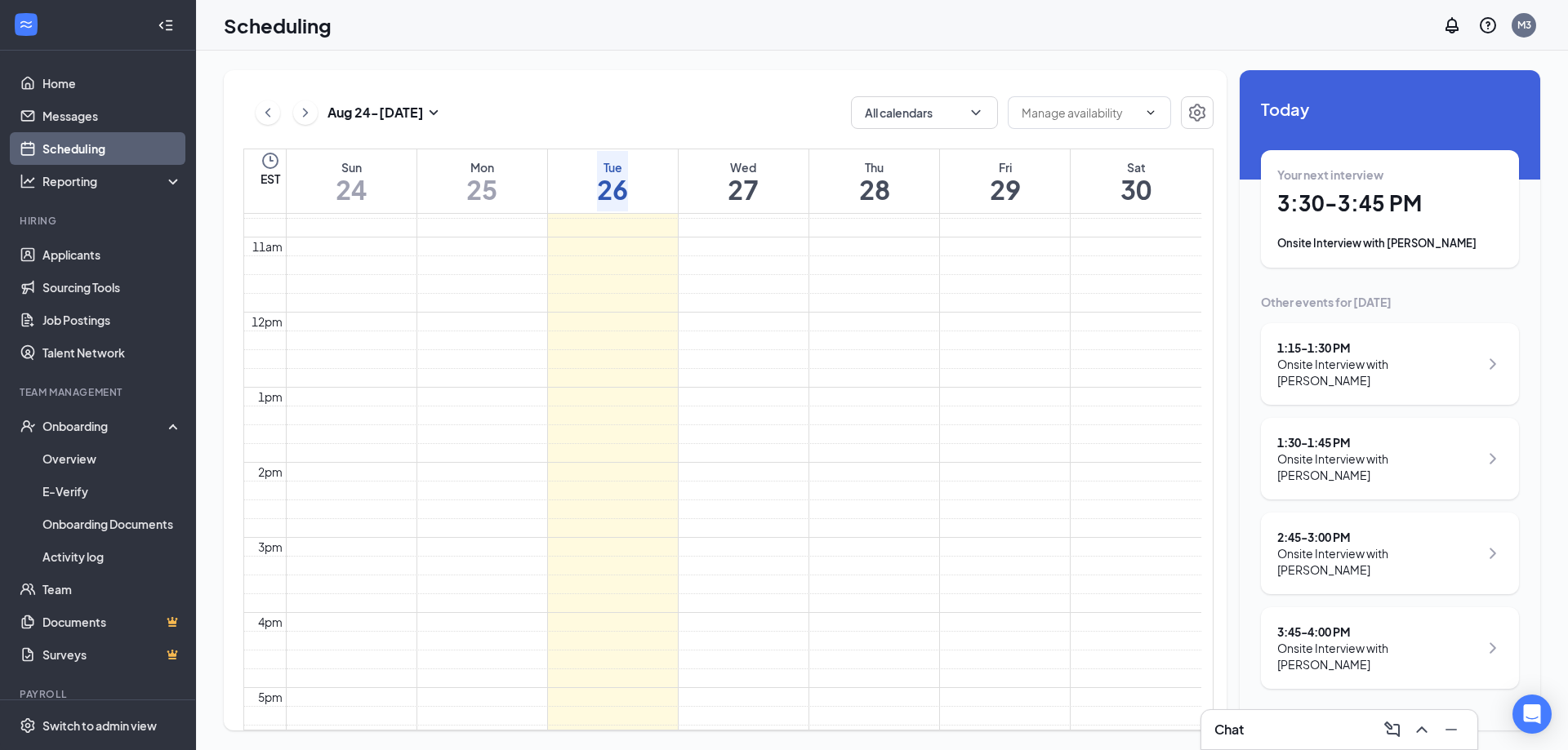
click at [1365, 203] on h1 "3:30 - 3:45 PM" at bounding box center [1391, 202] width 226 height 28
click at [1359, 732] on h3 "[PERSON_NAME]" at bounding box center [1426, 742] width 159 height 21
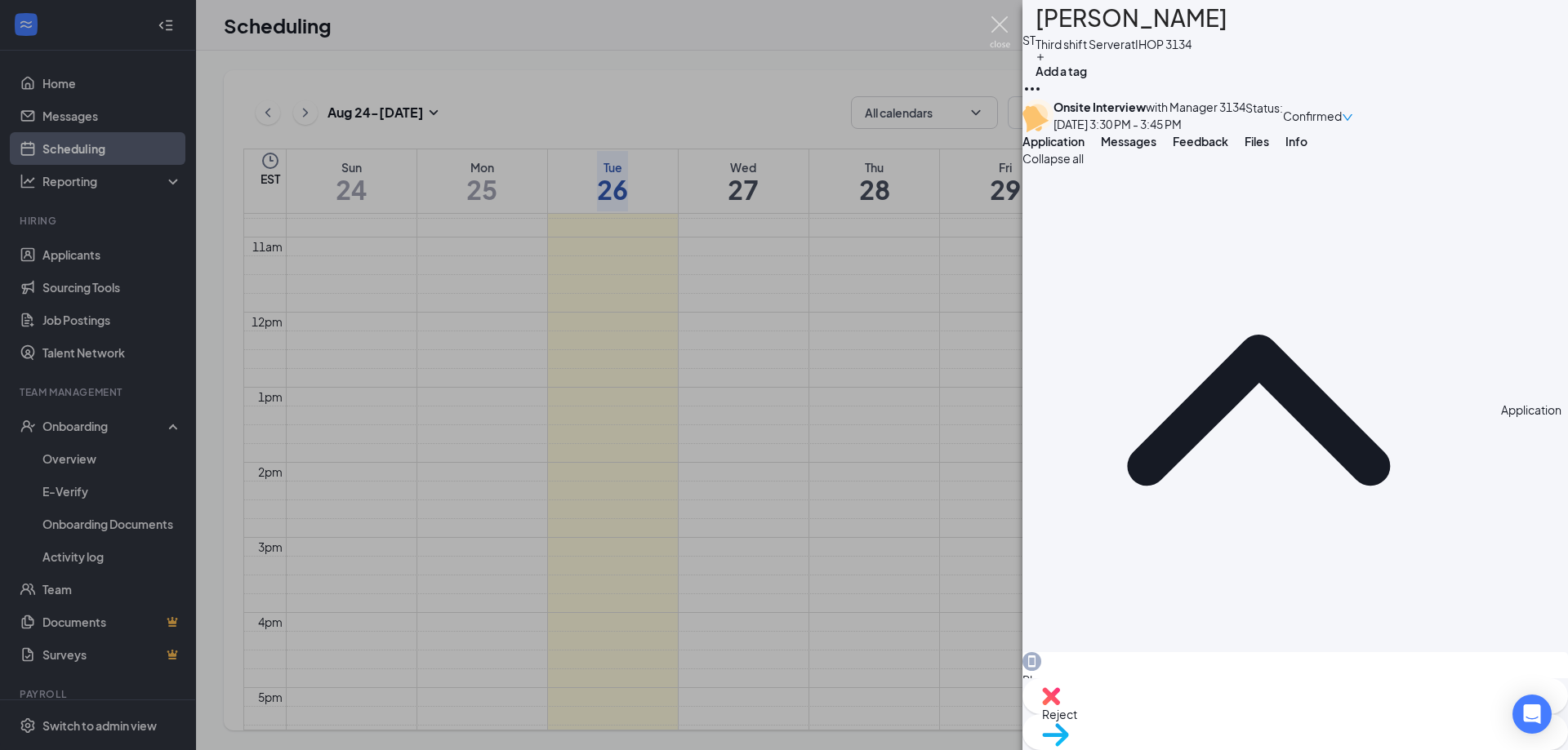
click at [1003, 33] on img at bounding box center [1000, 32] width 20 height 32
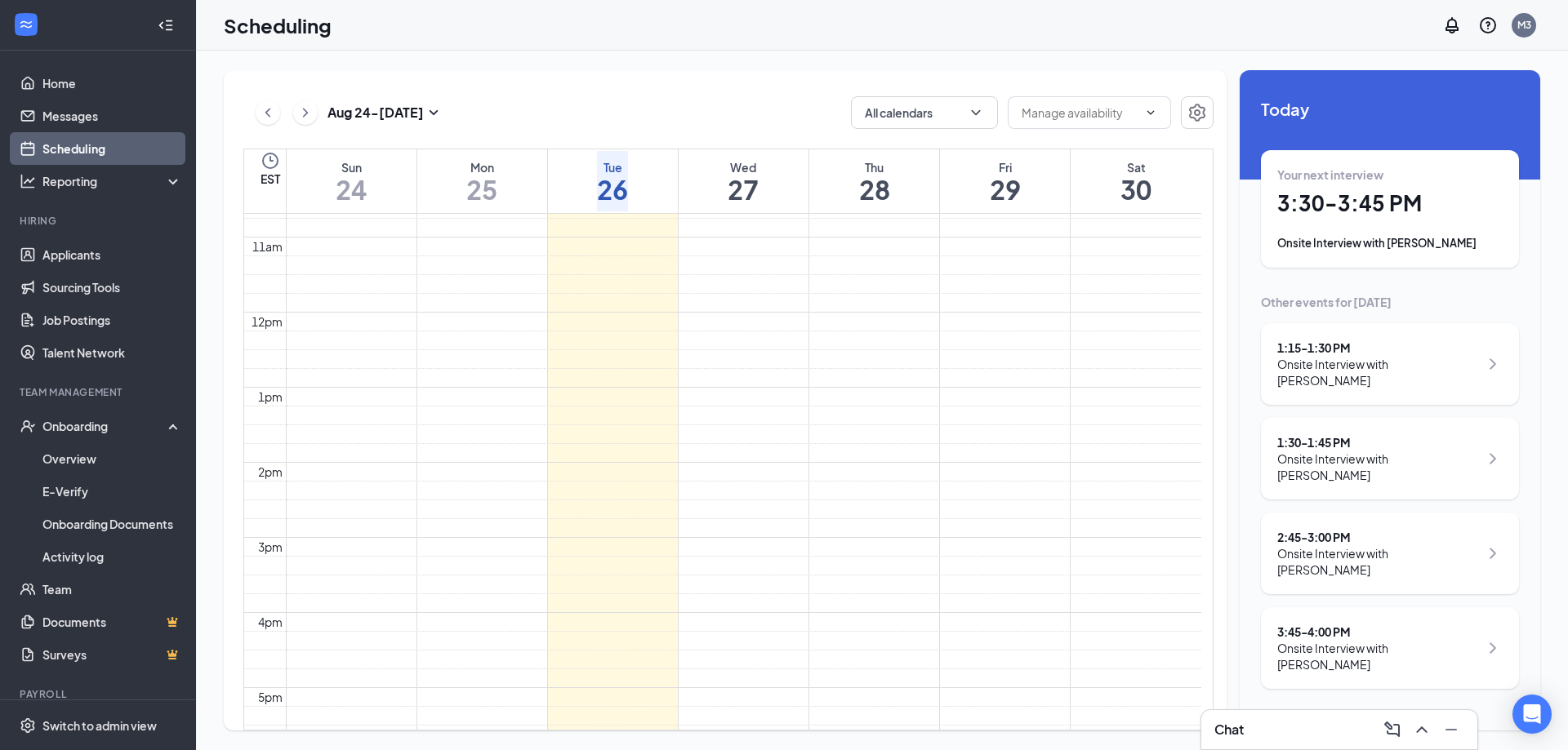
click at [1259, 742] on button "back-button" at bounding box center [1250, 752] width 19 height 19
click at [1332, 624] on div "3:45 - 4:00 PM" at bounding box center [1378, 631] width 202 height 16
click at [1347, 732] on h3 "[PERSON_NAME]" at bounding box center [1426, 742] width 159 height 21
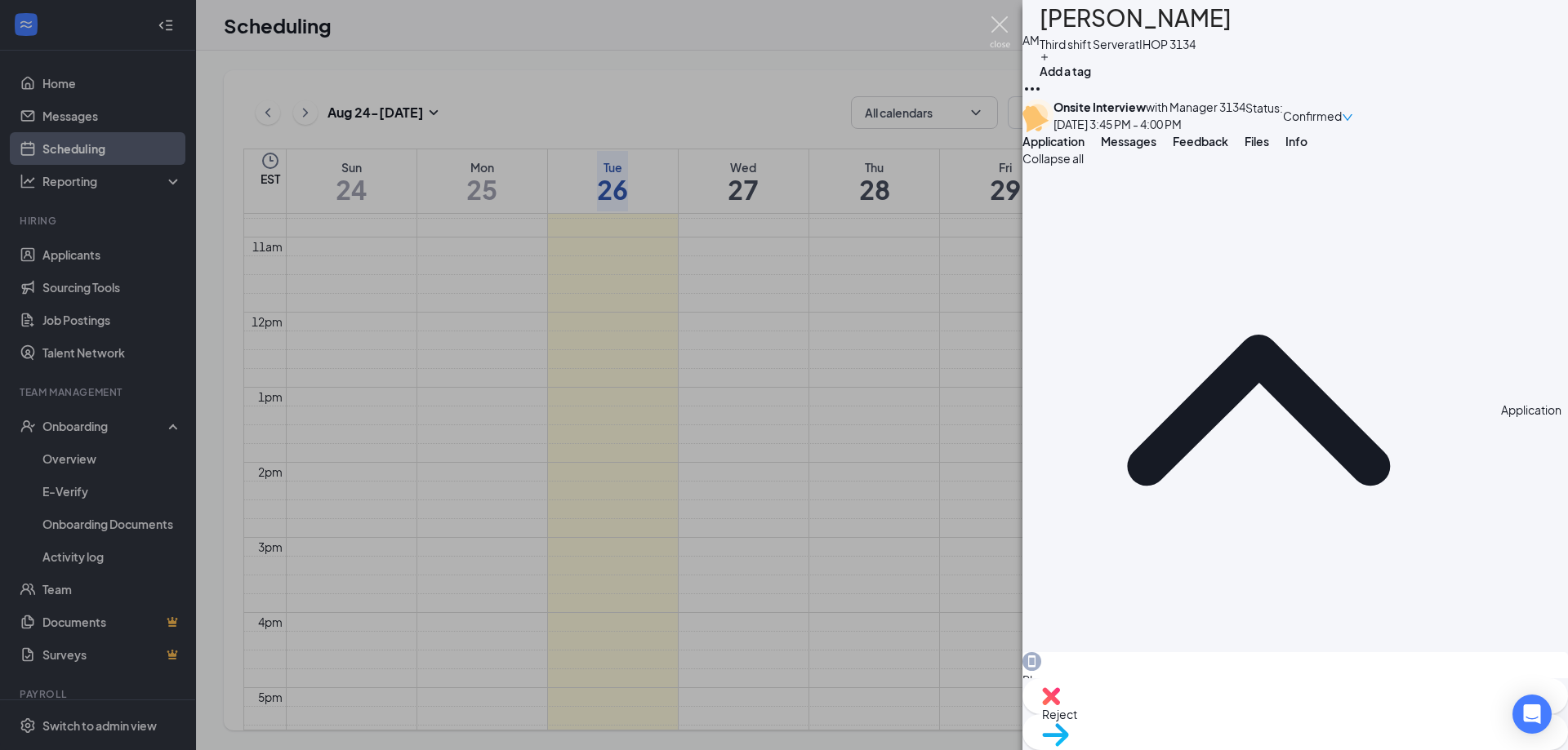
click at [995, 22] on img at bounding box center [1000, 32] width 20 height 32
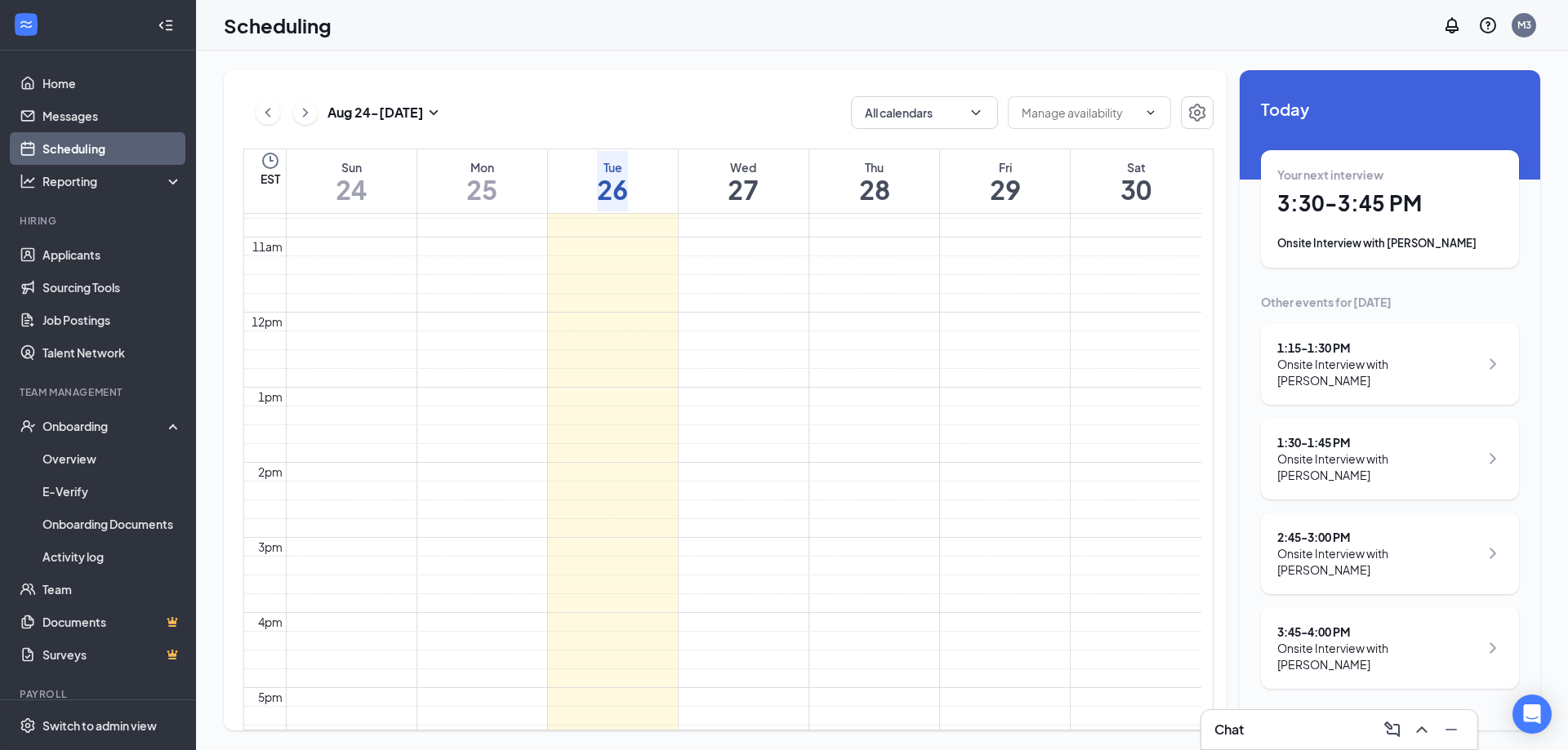
click at [1259, 742] on icon "ArrowLeft" at bounding box center [1250, 752] width 19 height 19
click at [1314, 529] on div "2:45 - 3:00 PM" at bounding box center [1378, 537] width 202 height 16
click at [1259, 742] on icon "ArrowLeft" at bounding box center [1250, 752] width 19 height 19
click at [1338, 435] on div "1:30 - 1:45 PM" at bounding box center [1378, 442] width 202 height 16
click at [1347, 732] on h3 "[PERSON_NAME]" at bounding box center [1426, 742] width 159 height 21
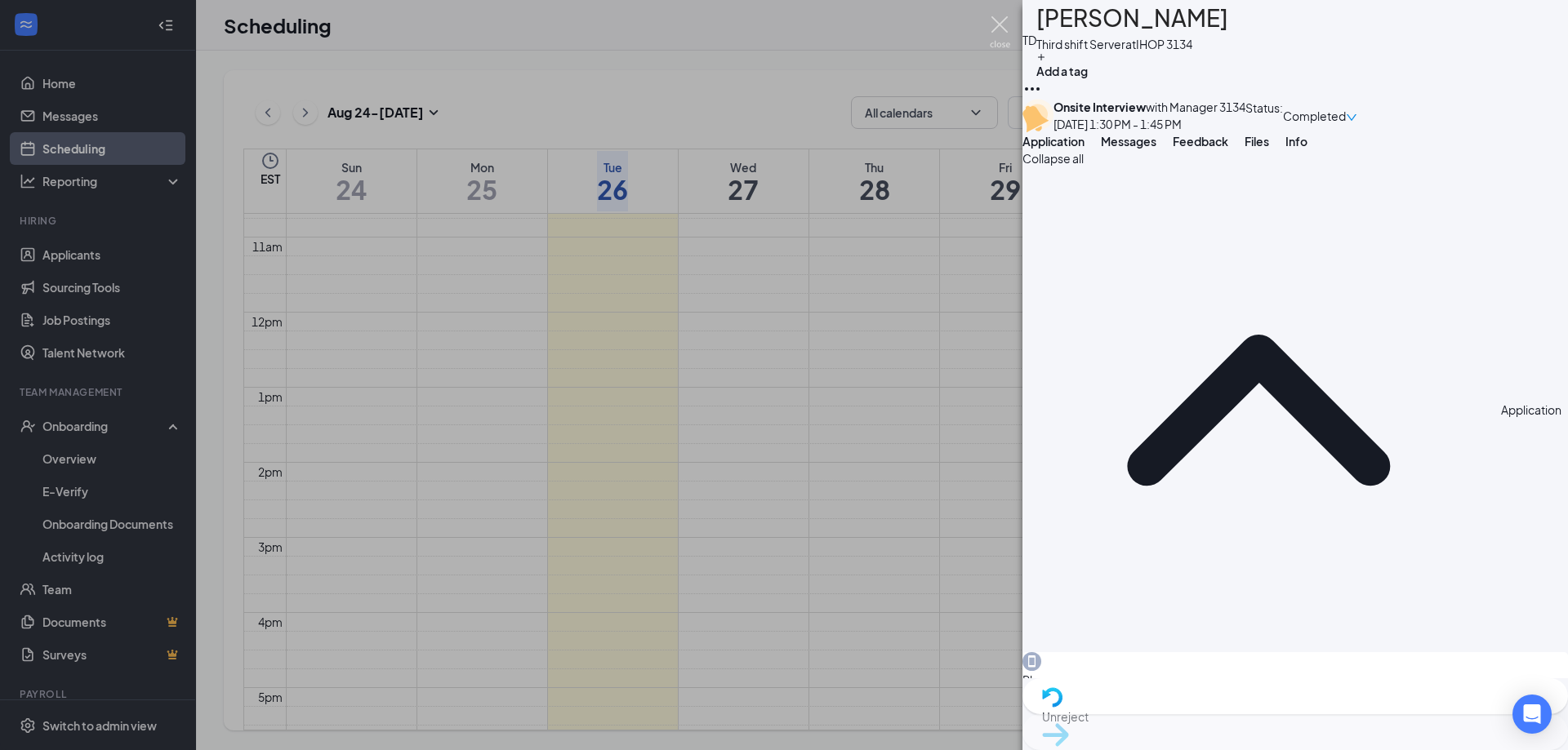
click at [999, 29] on img at bounding box center [1000, 32] width 20 height 32
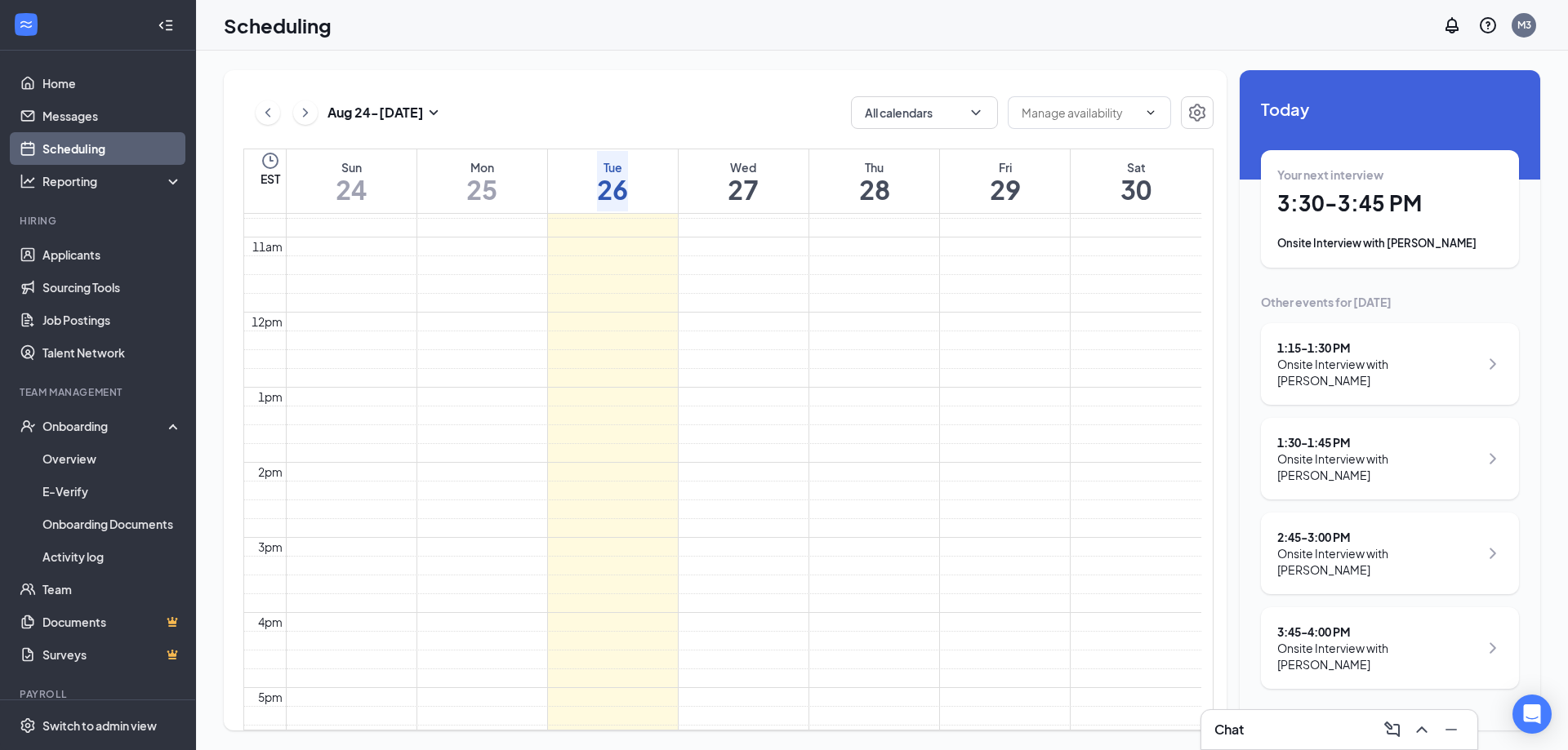
click at [1259, 742] on icon "ArrowLeft" at bounding box center [1250, 752] width 19 height 19
click at [1317, 546] on div "Onsite Interview with [PERSON_NAME]" at bounding box center [1378, 562] width 202 height 33
click at [1259, 742] on button "back-button" at bounding box center [1250, 752] width 19 height 19
click at [1343, 529] on div "2:45 - 3:00 PM" at bounding box center [1378, 537] width 202 height 16
click at [1347, 732] on h3 "[PERSON_NAME]" at bounding box center [1426, 742] width 159 height 21
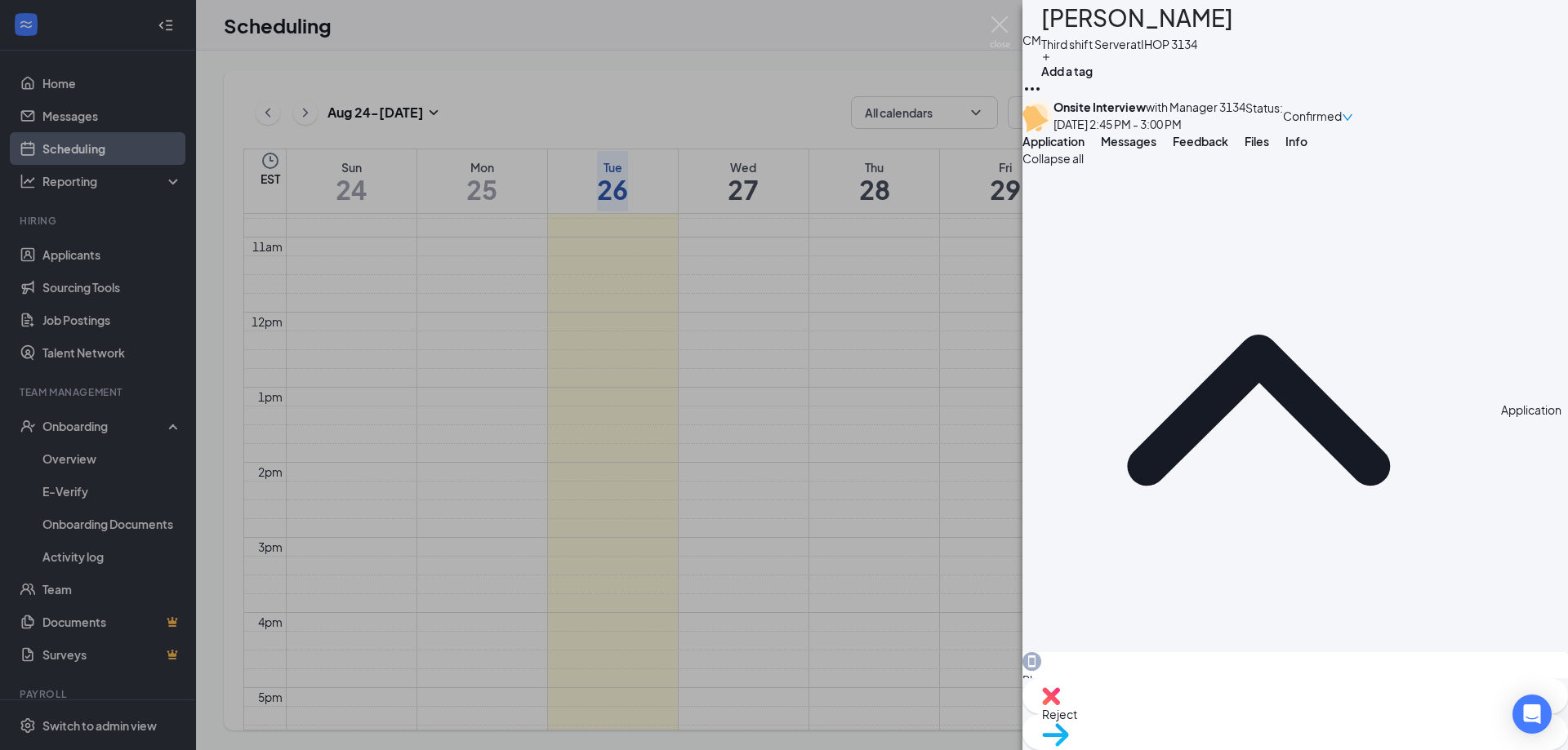
click at [1011, 29] on div "CM [PERSON_NAME] Third shift Server at IHOP 3134 Add a tag Onsite Interview wit…" at bounding box center [784, 375] width 1568 height 750
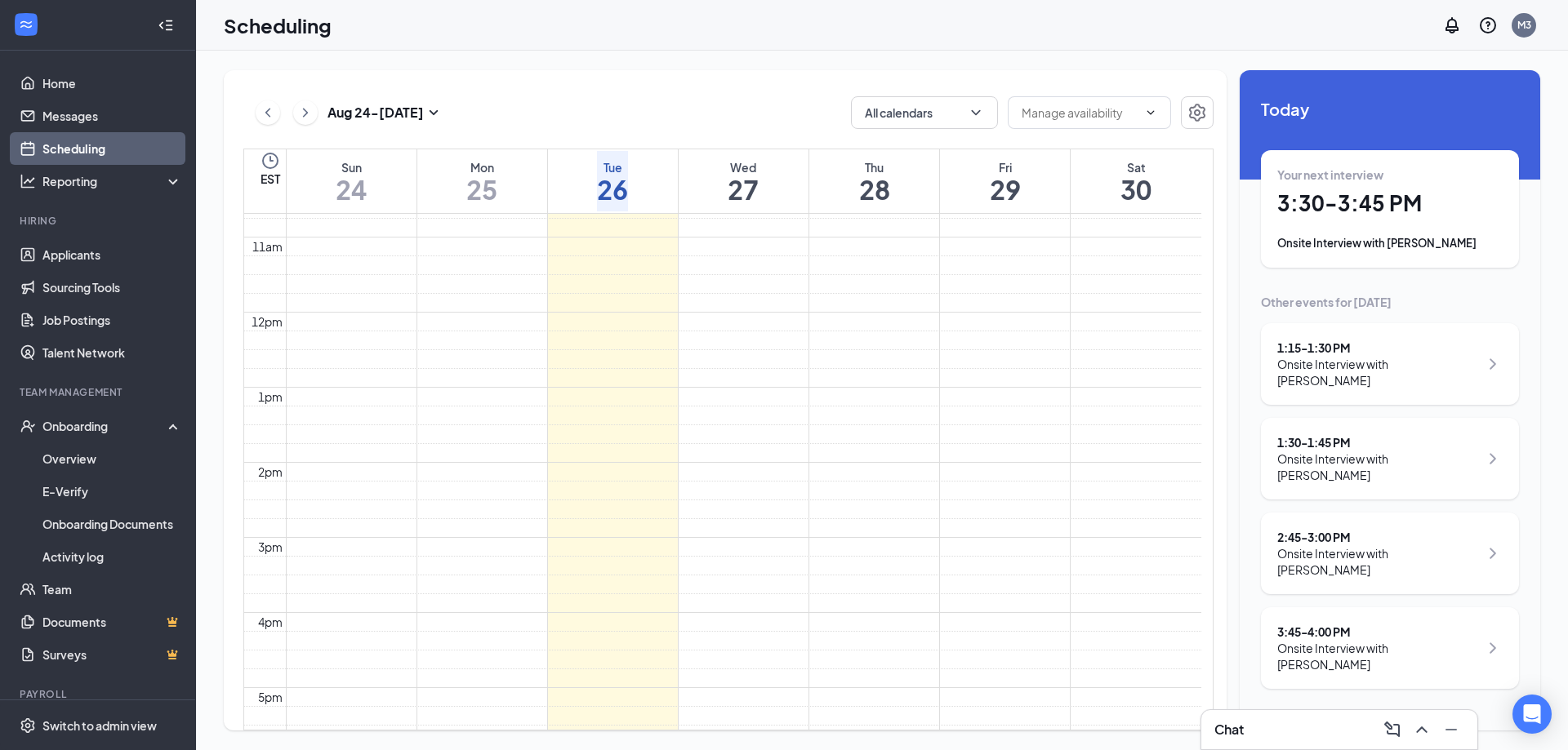
click at [1251, 745] on icon "ArrowLeft" at bounding box center [1246, 753] width 8 height 15
click at [61, 458] on link "Overview" at bounding box center [112, 459] width 140 height 33
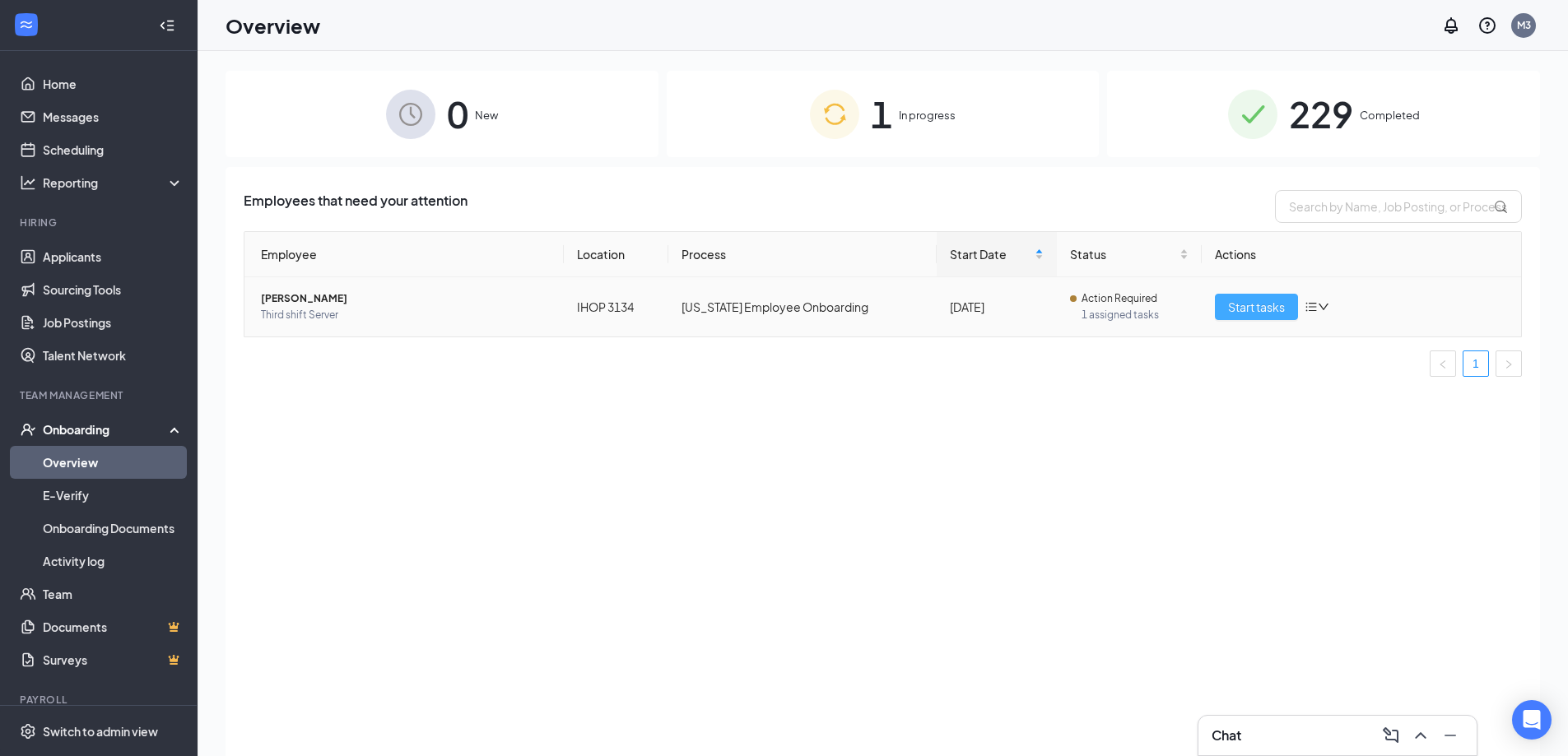
click at [1240, 310] on span "Start tasks" at bounding box center [1257, 307] width 56 height 18
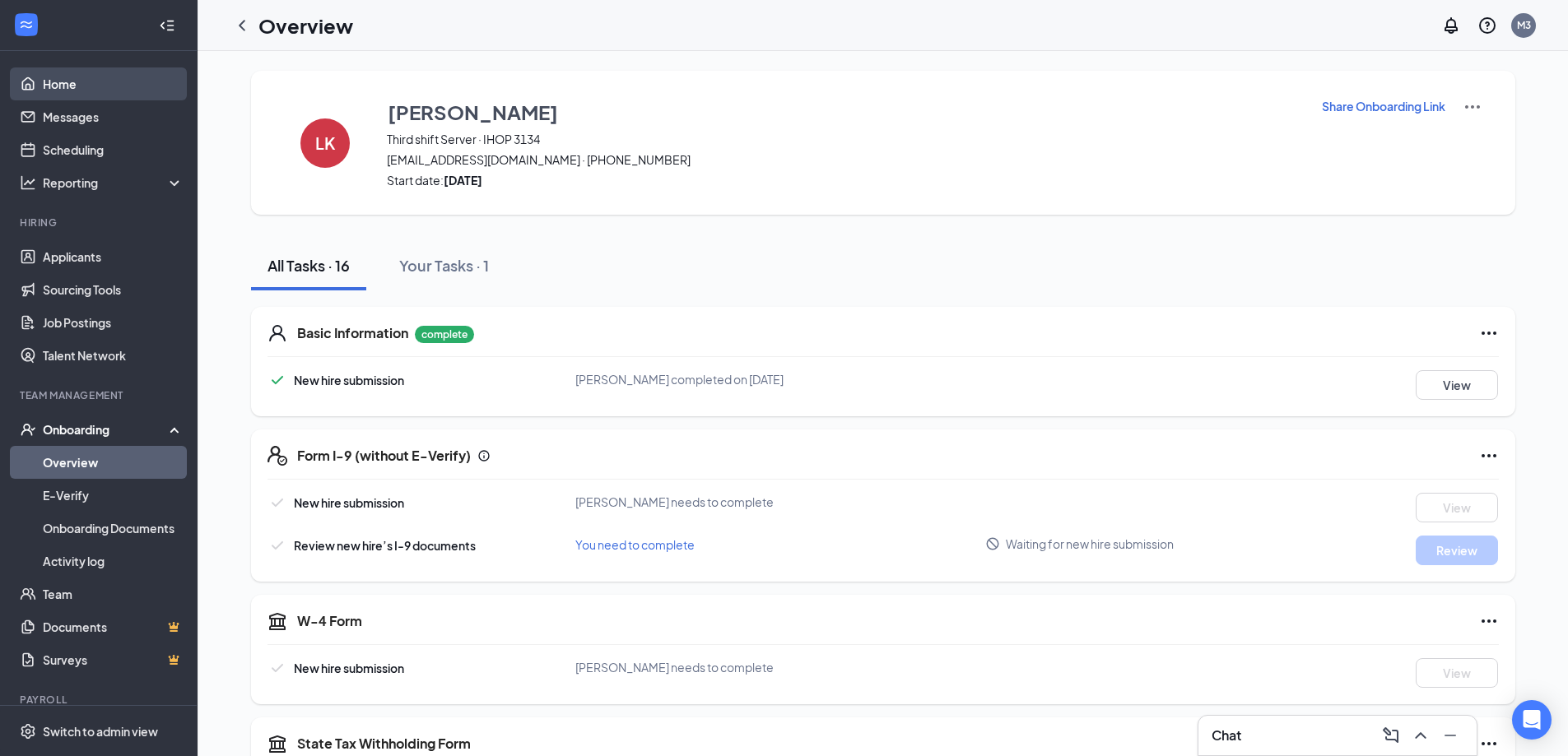
click at [49, 83] on link "Home" at bounding box center [113, 84] width 141 height 33
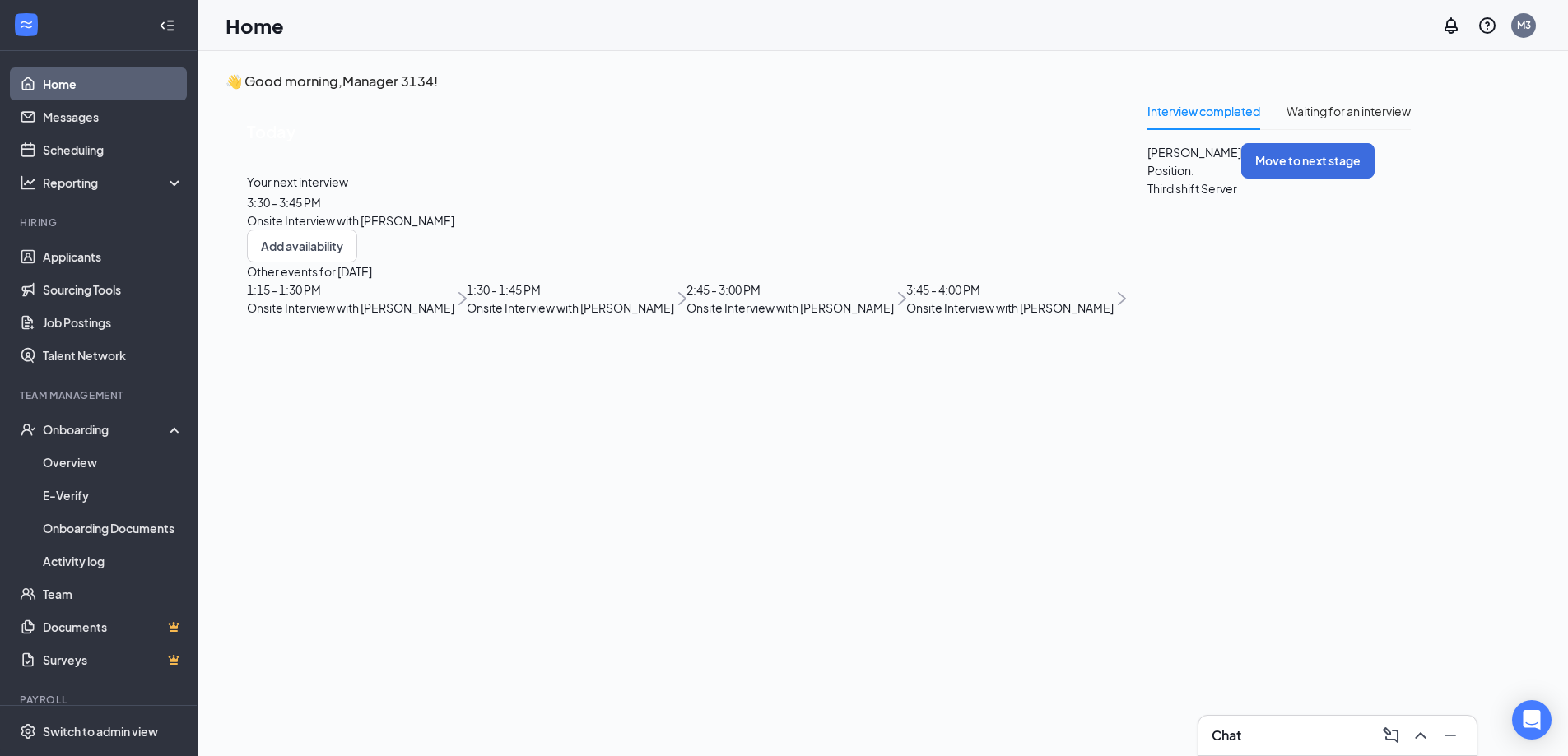
click at [1148, 161] on span "[PERSON_NAME]" at bounding box center [1195, 152] width 94 height 18
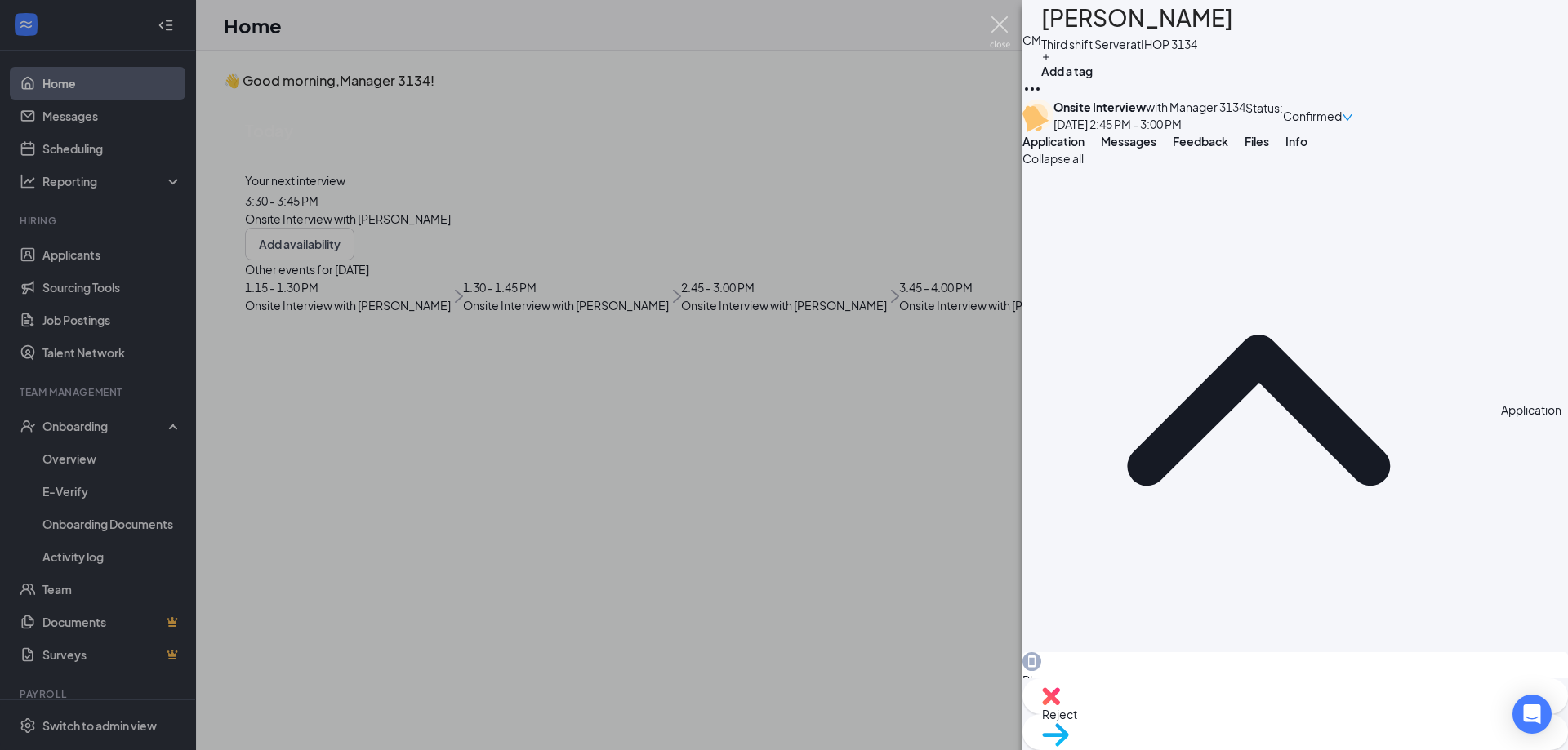
click at [1001, 29] on img at bounding box center [1000, 32] width 20 height 32
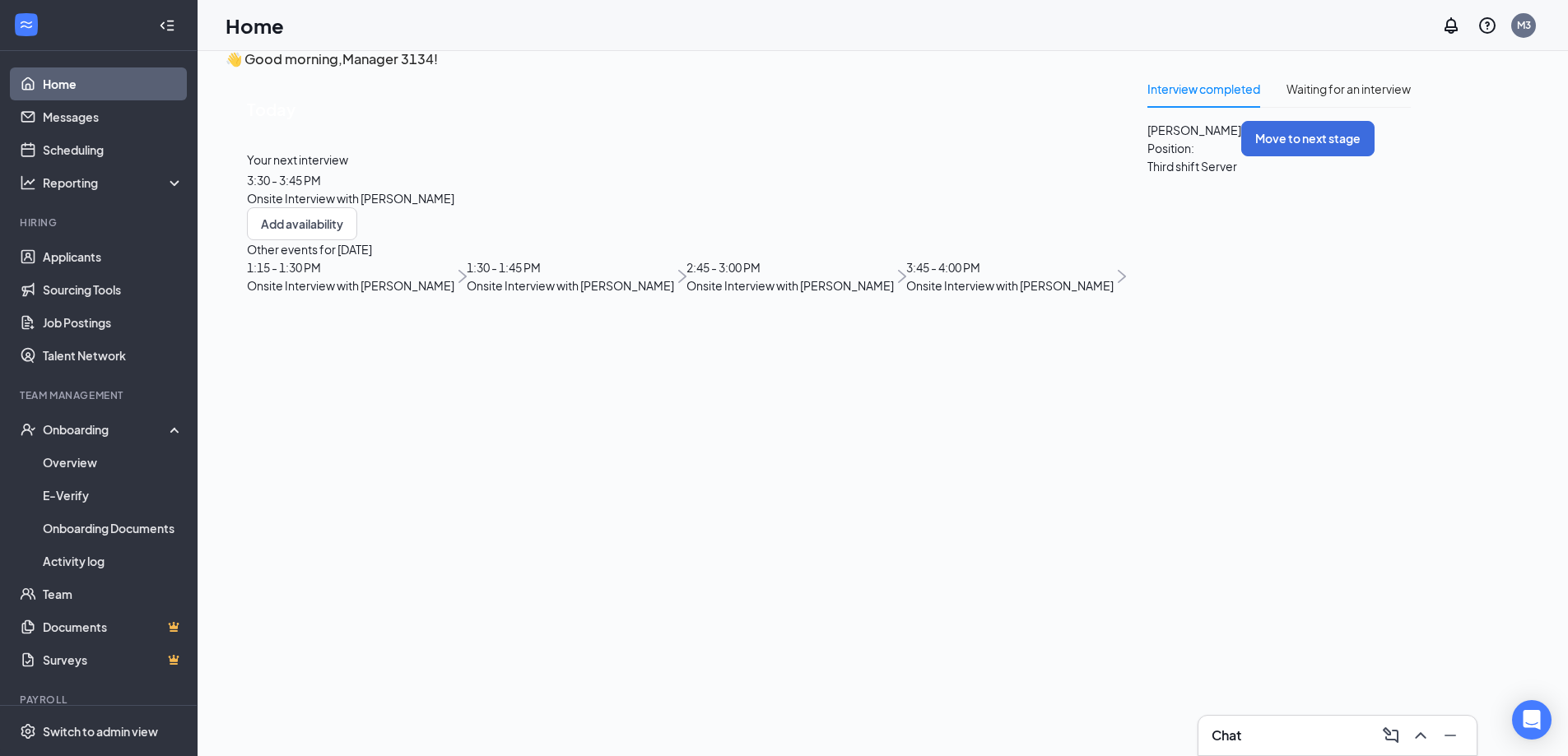
scroll to position [35, 0]
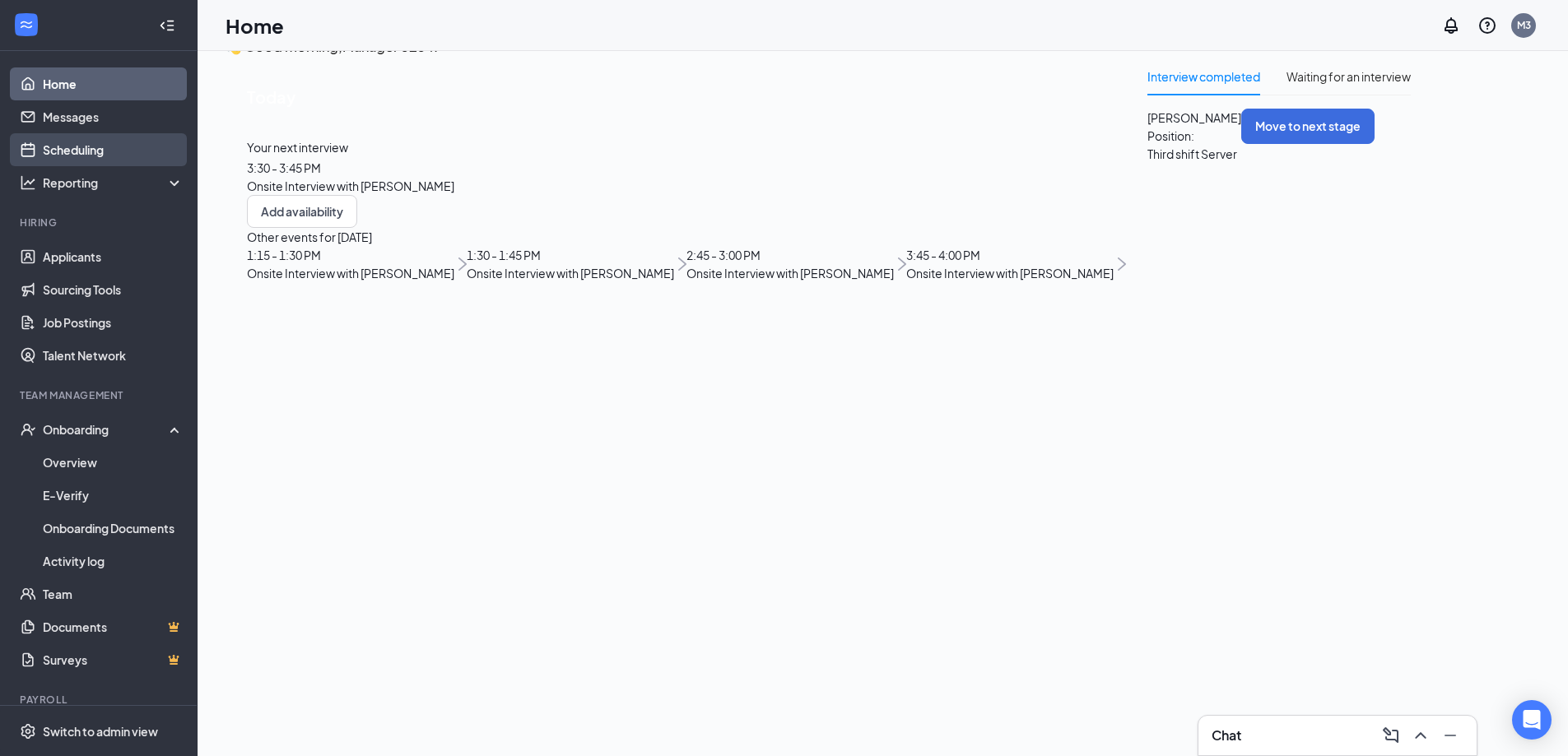
click at [43, 155] on link "Scheduling" at bounding box center [113, 150] width 141 height 33
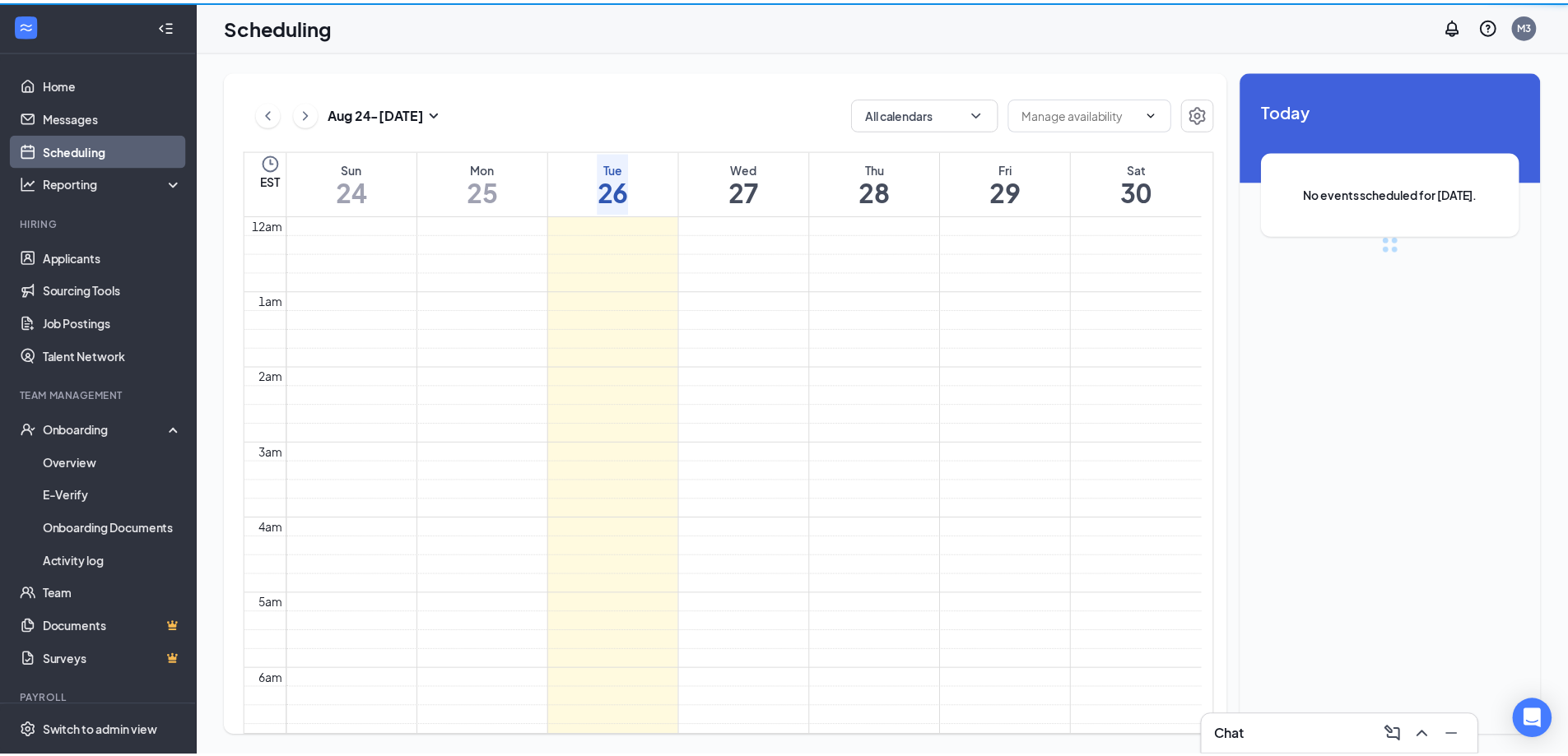
scroll to position [809, 0]
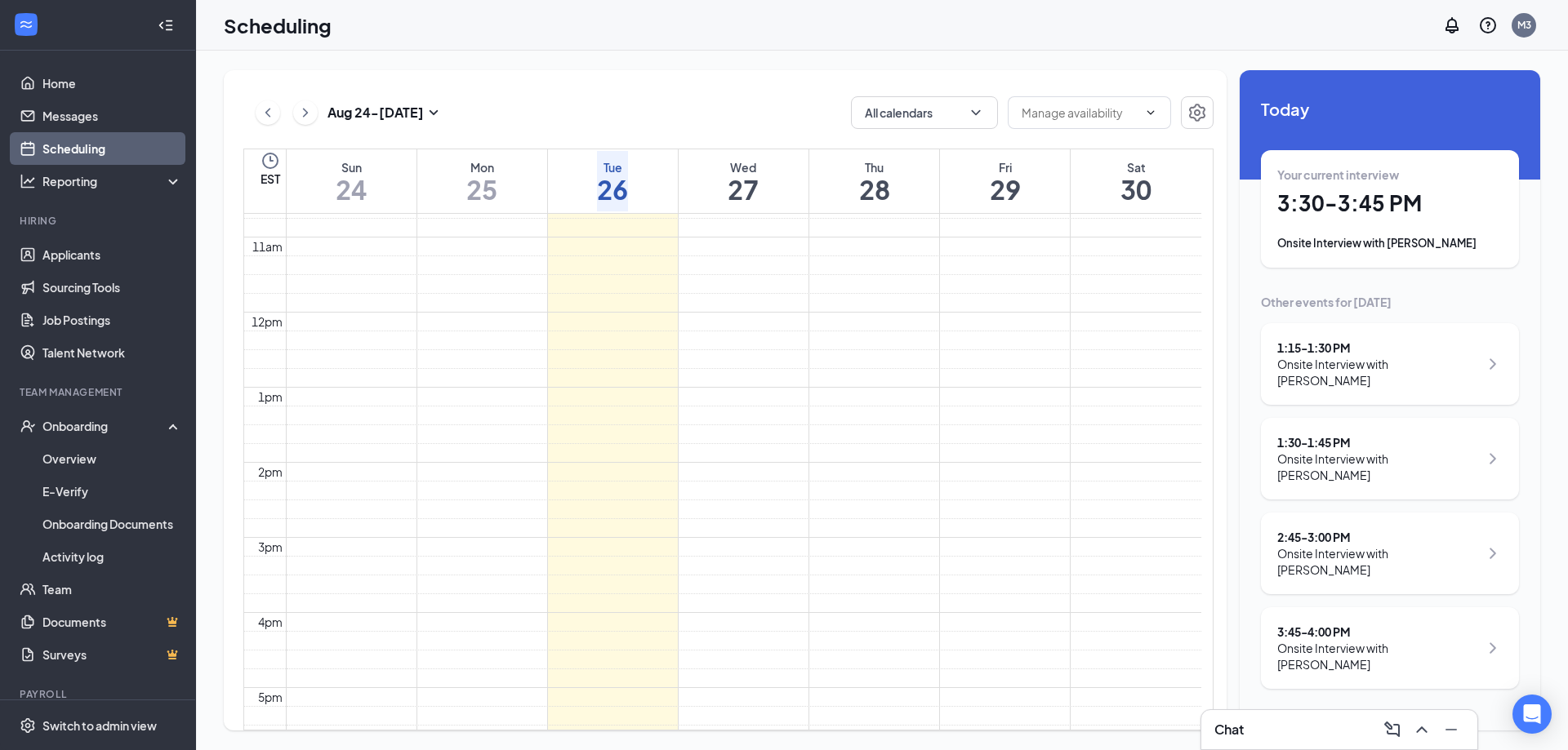
click at [1129, 175] on h1 "30" at bounding box center [1136, 189] width 31 height 28
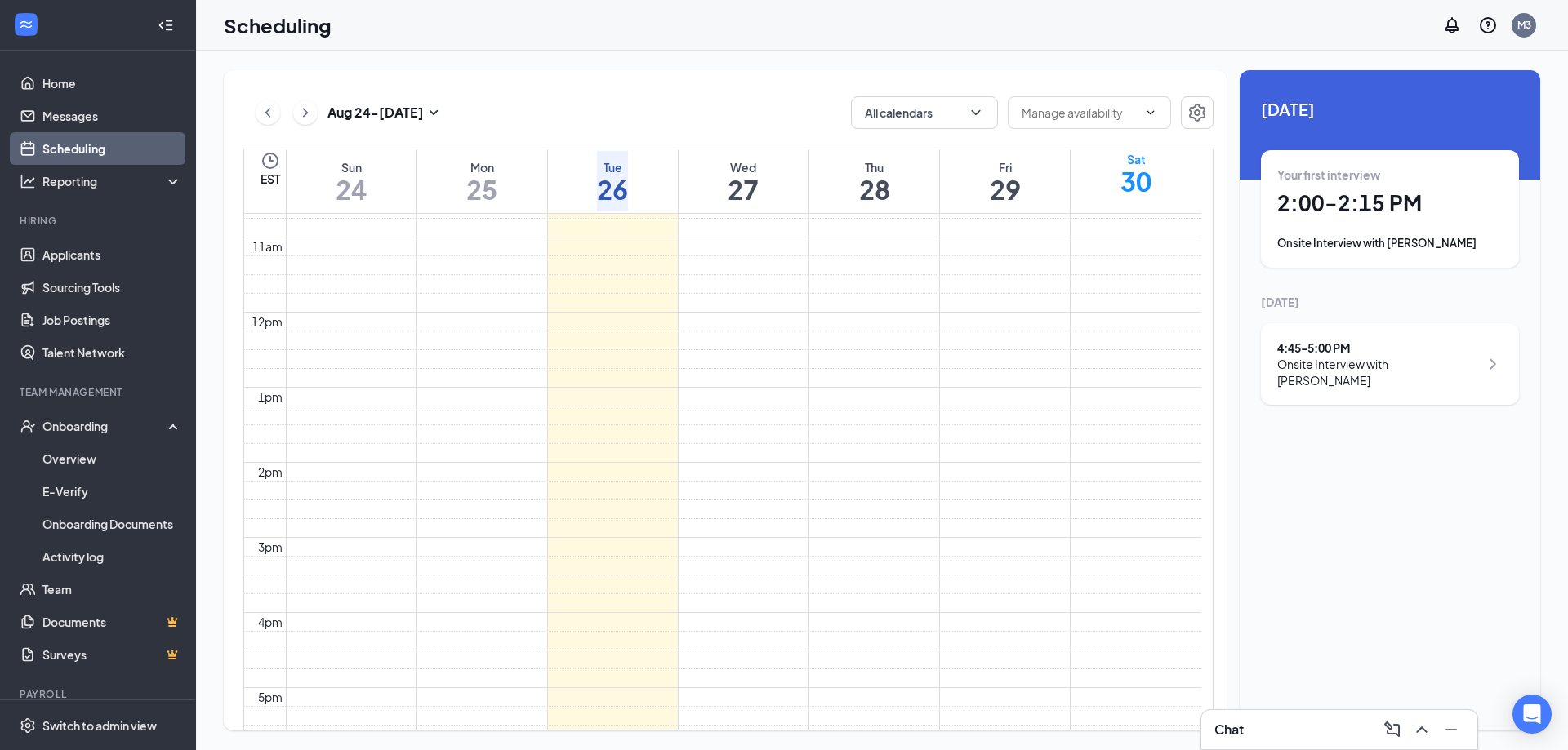
click at [628, 176] on h1 "26" at bounding box center [612, 189] width 31 height 28
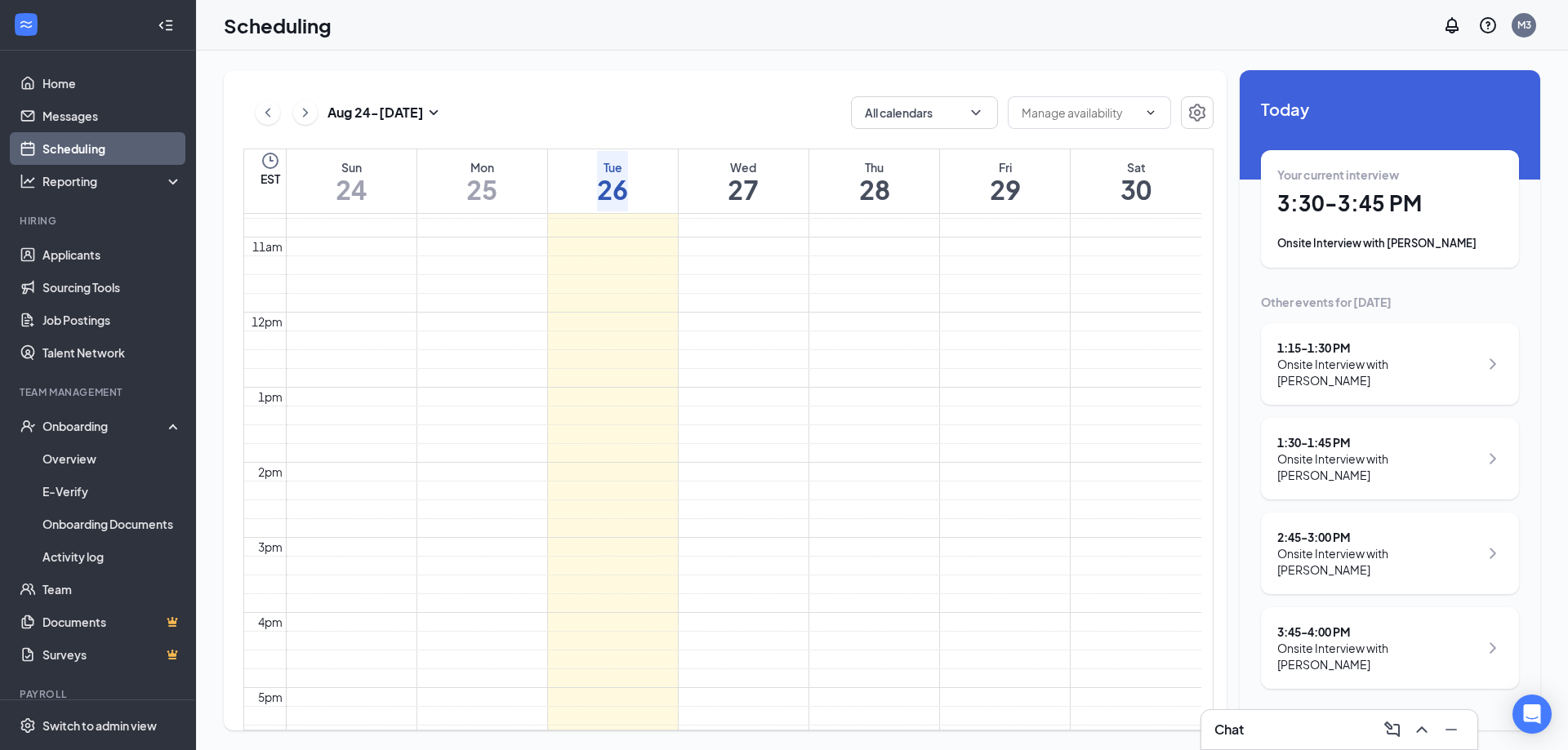
click at [1302, 203] on h1 "3:30 - 3:45 PM" at bounding box center [1391, 202] width 226 height 28
click at [1259, 742] on icon "ArrowLeft" at bounding box center [1250, 752] width 19 height 19
click at [1300, 204] on h1 "3:30 - 3:45 PM" at bounding box center [1391, 202] width 226 height 28
click at [49, 82] on link "Home" at bounding box center [112, 83] width 140 height 33
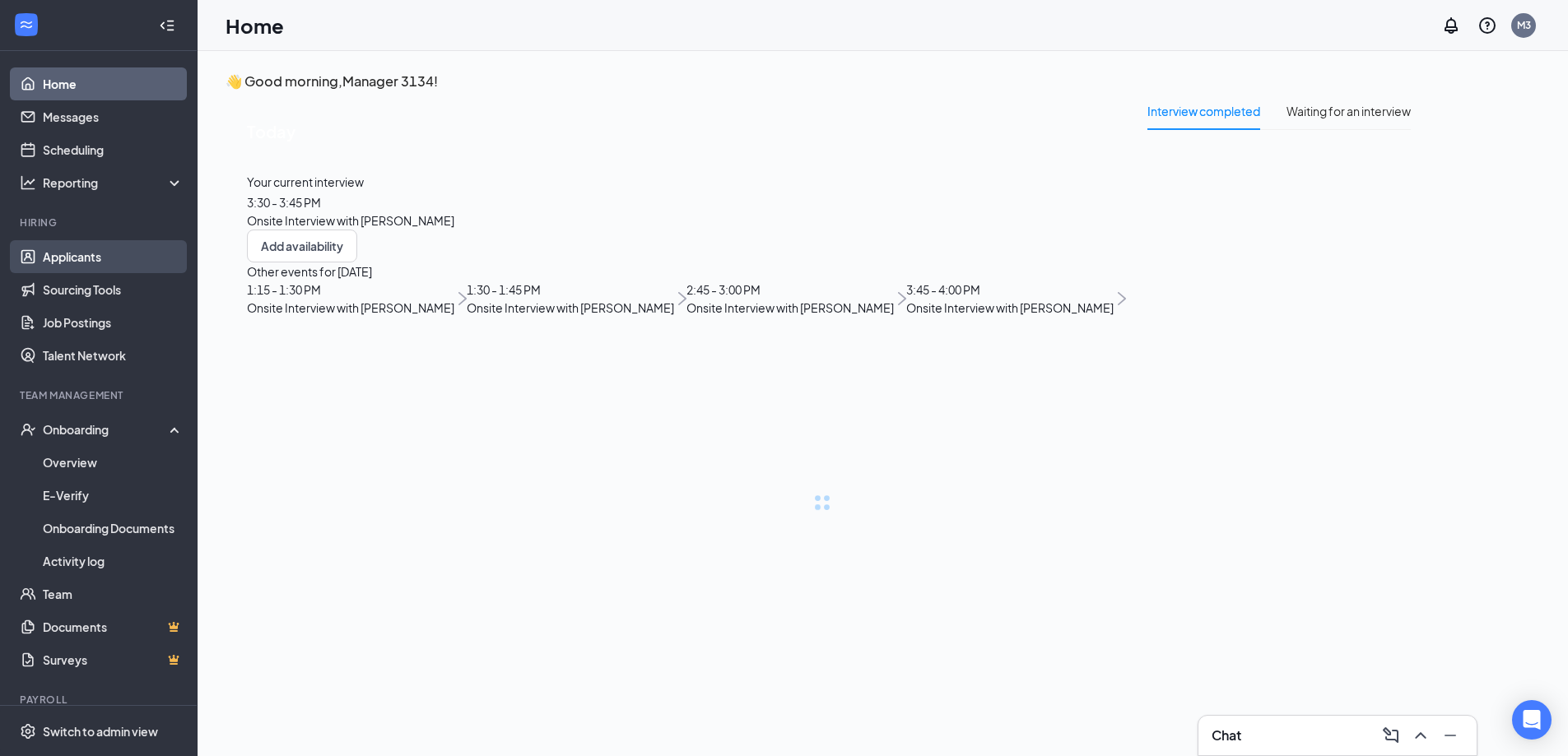
click at [69, 255] on link "Applicants" at bounding box center [113, 257] width 141 height 33
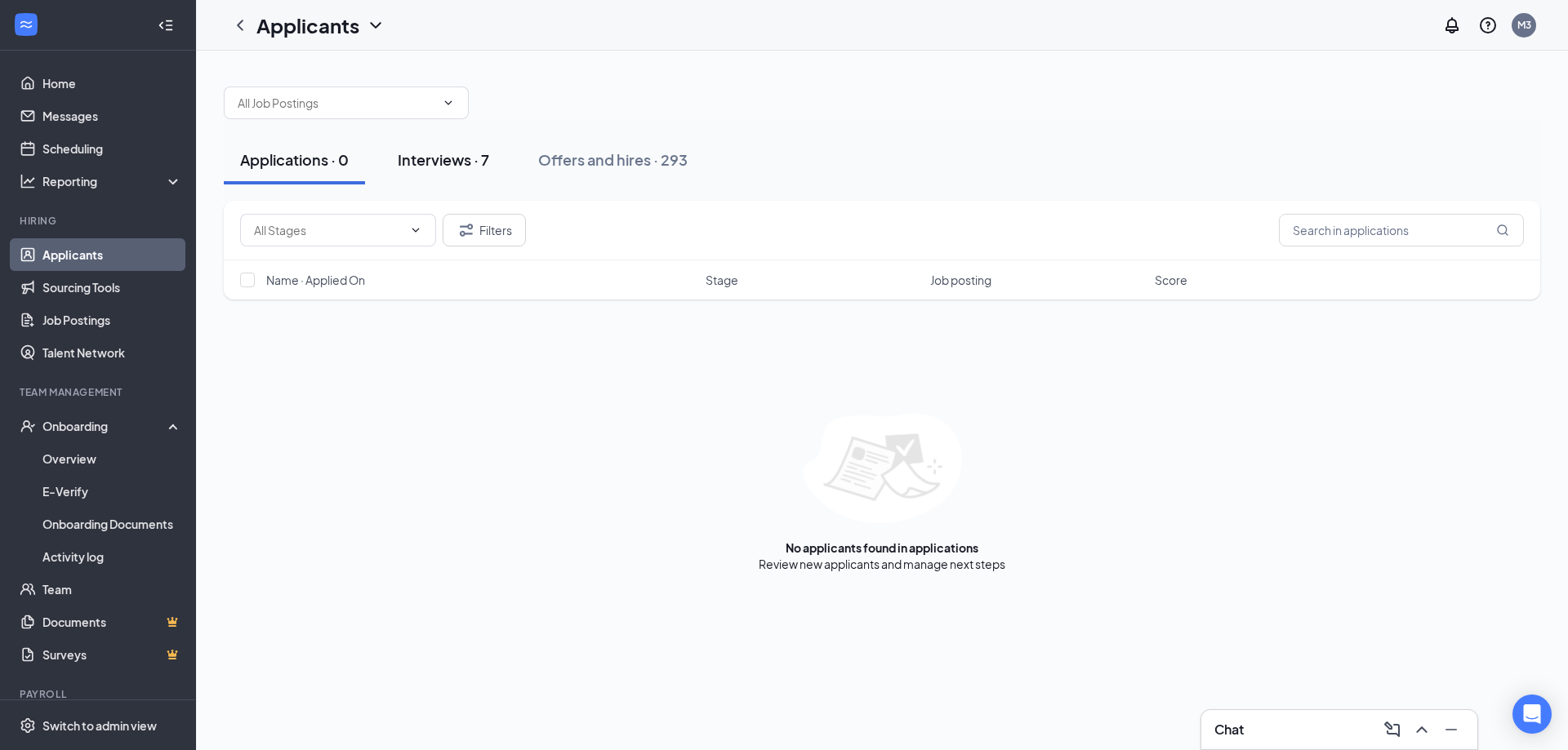
click at [454, 159] on div "Interviews · 7" at bounding box center [443, 159] width 92 height 20
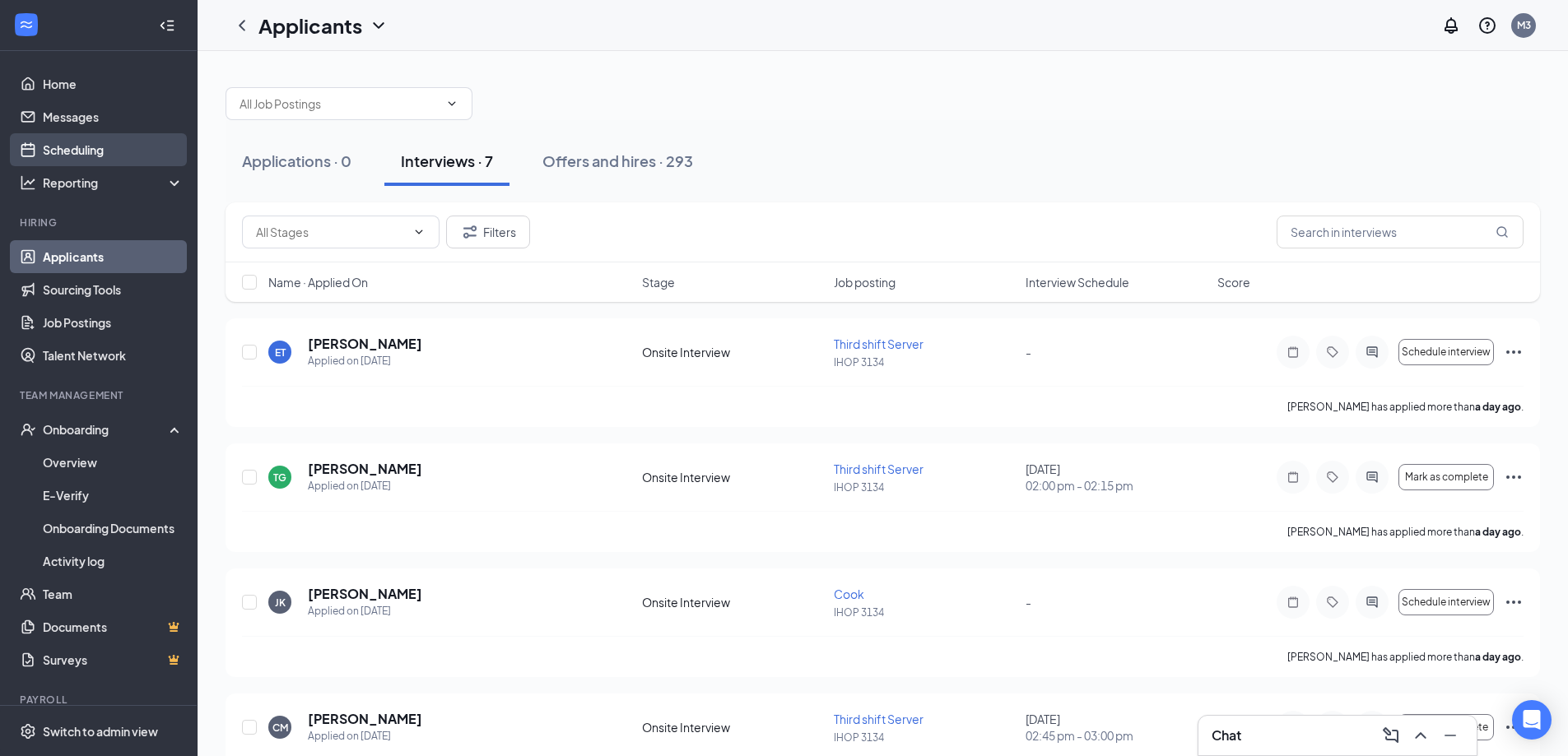
click at [69, 142] on link "Scheduling" at bounding box center [113, 150] width 141 height 33
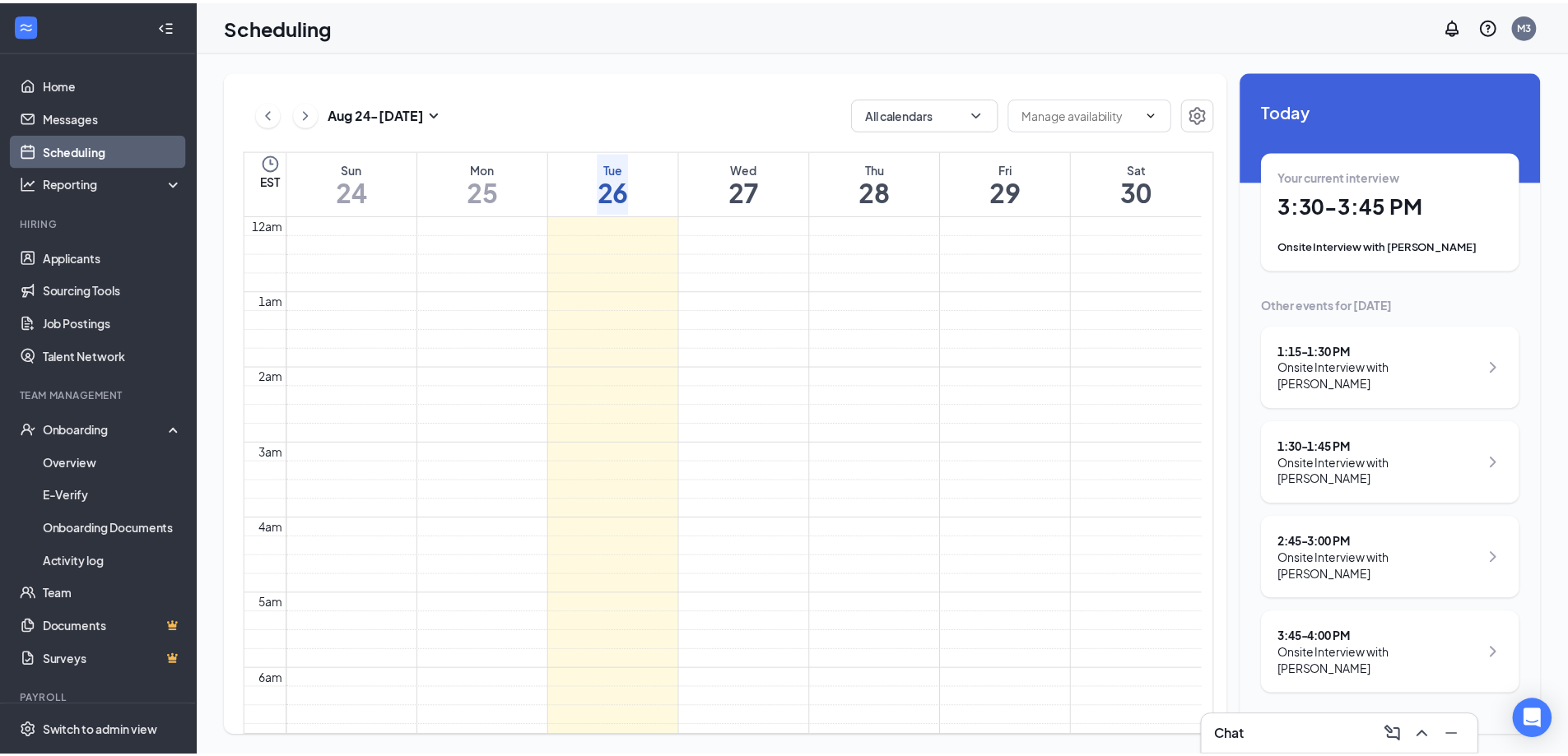
scroll to position [809, 0]
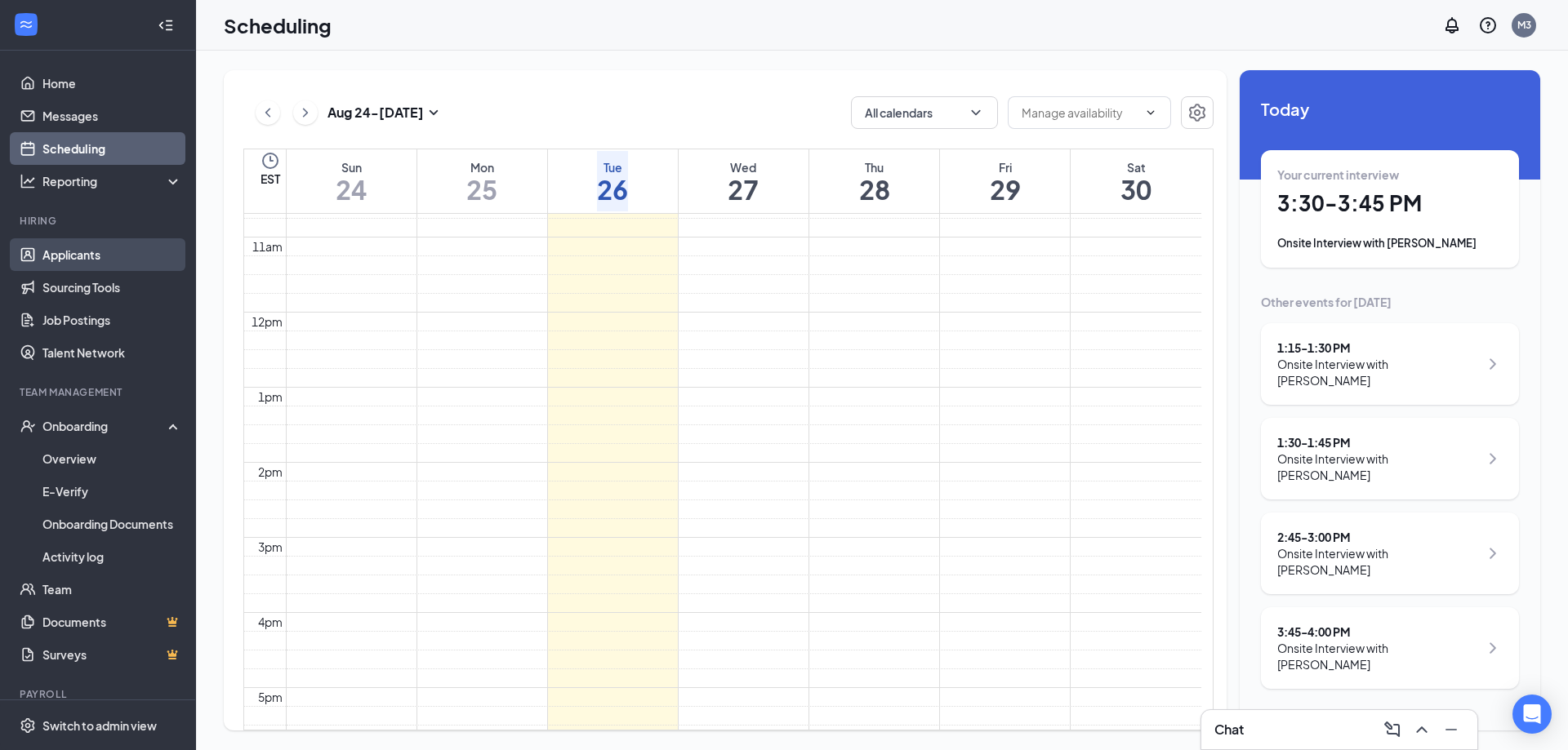
click at [56, 245] on link "Applicants" at bounding box center [112, 254] width 140 height 33
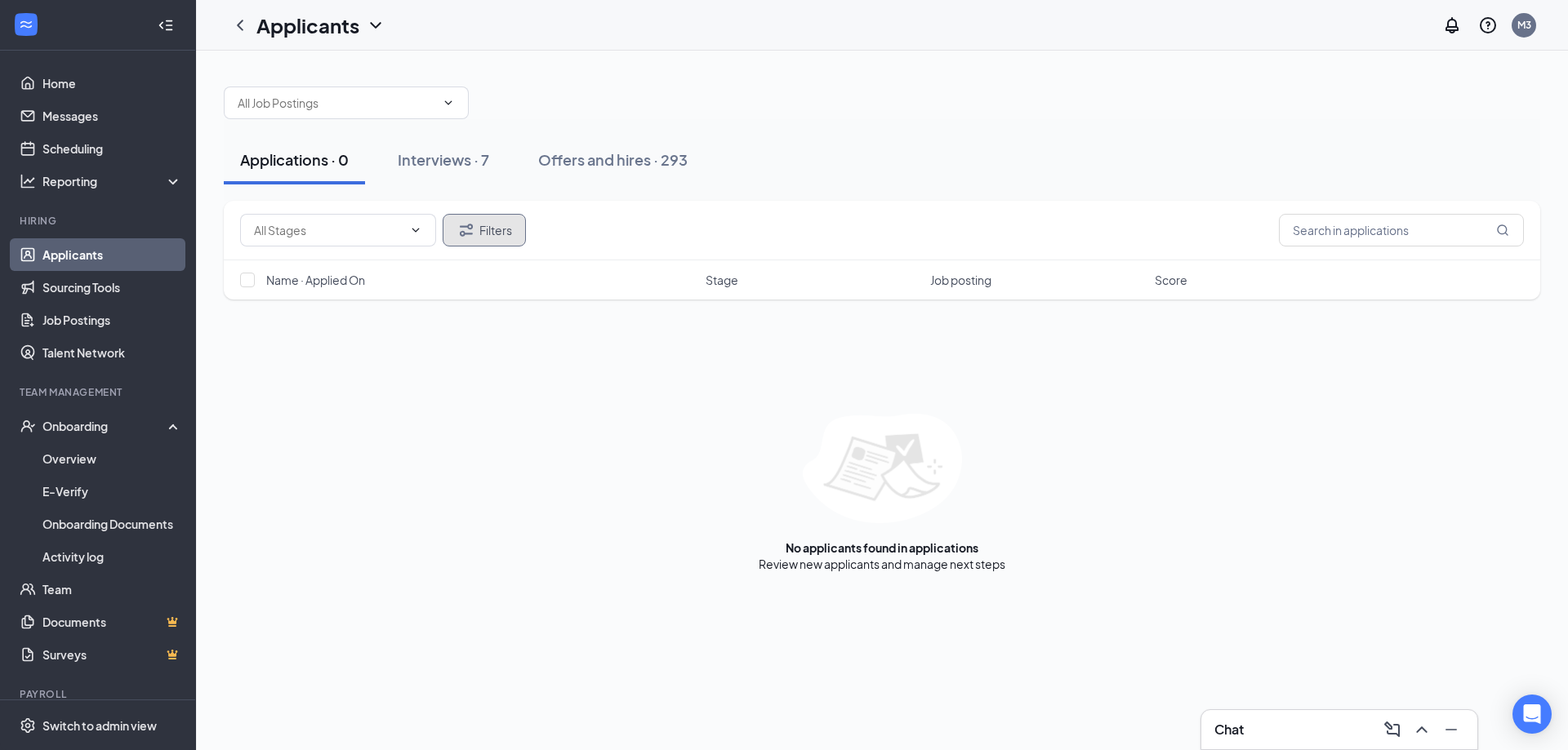
click at [493, 223] on button "Filters" at bounding box center [484, 230] width 83 height 33
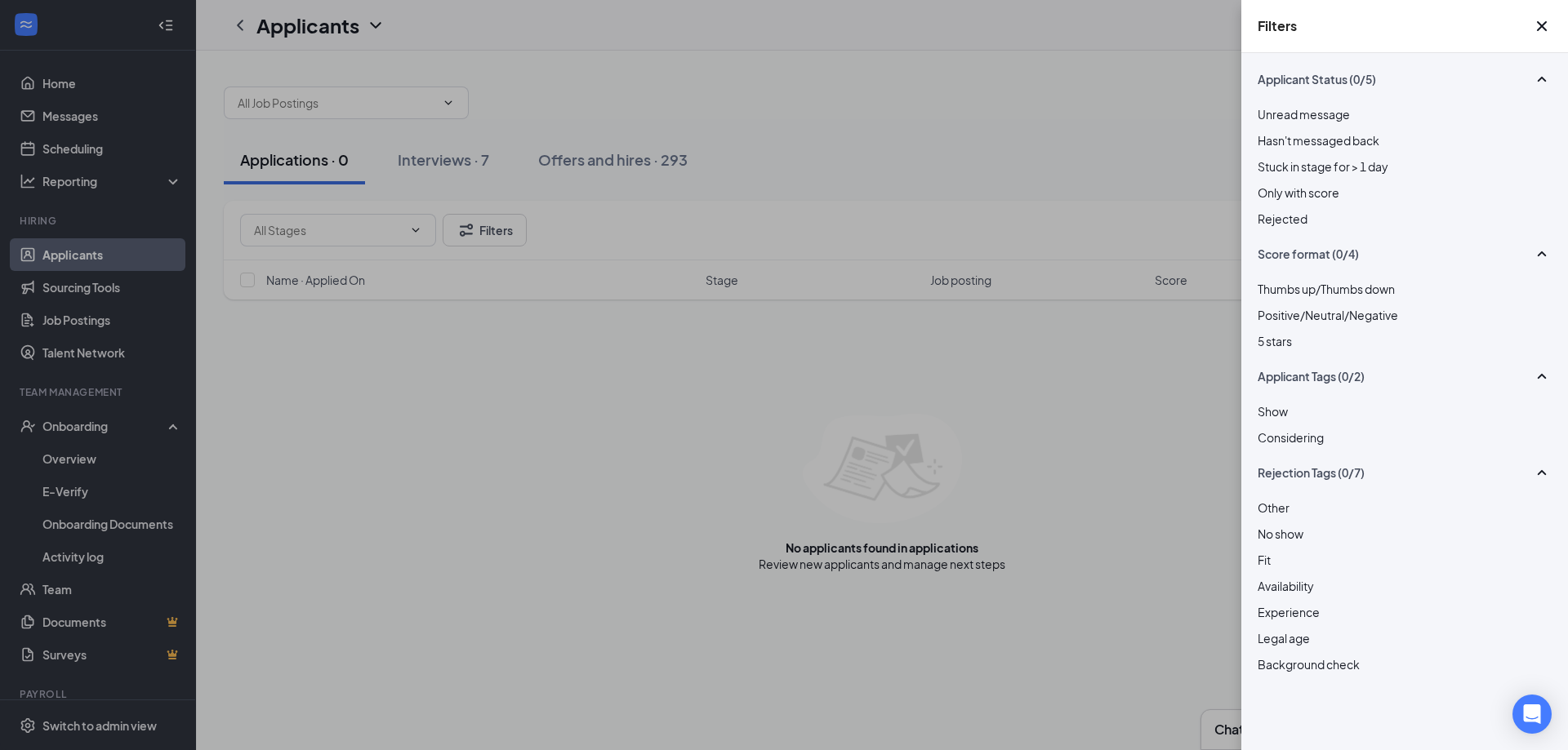
click at [1268, 210] on div at bounding box center [1404, 210] width 294 height 0
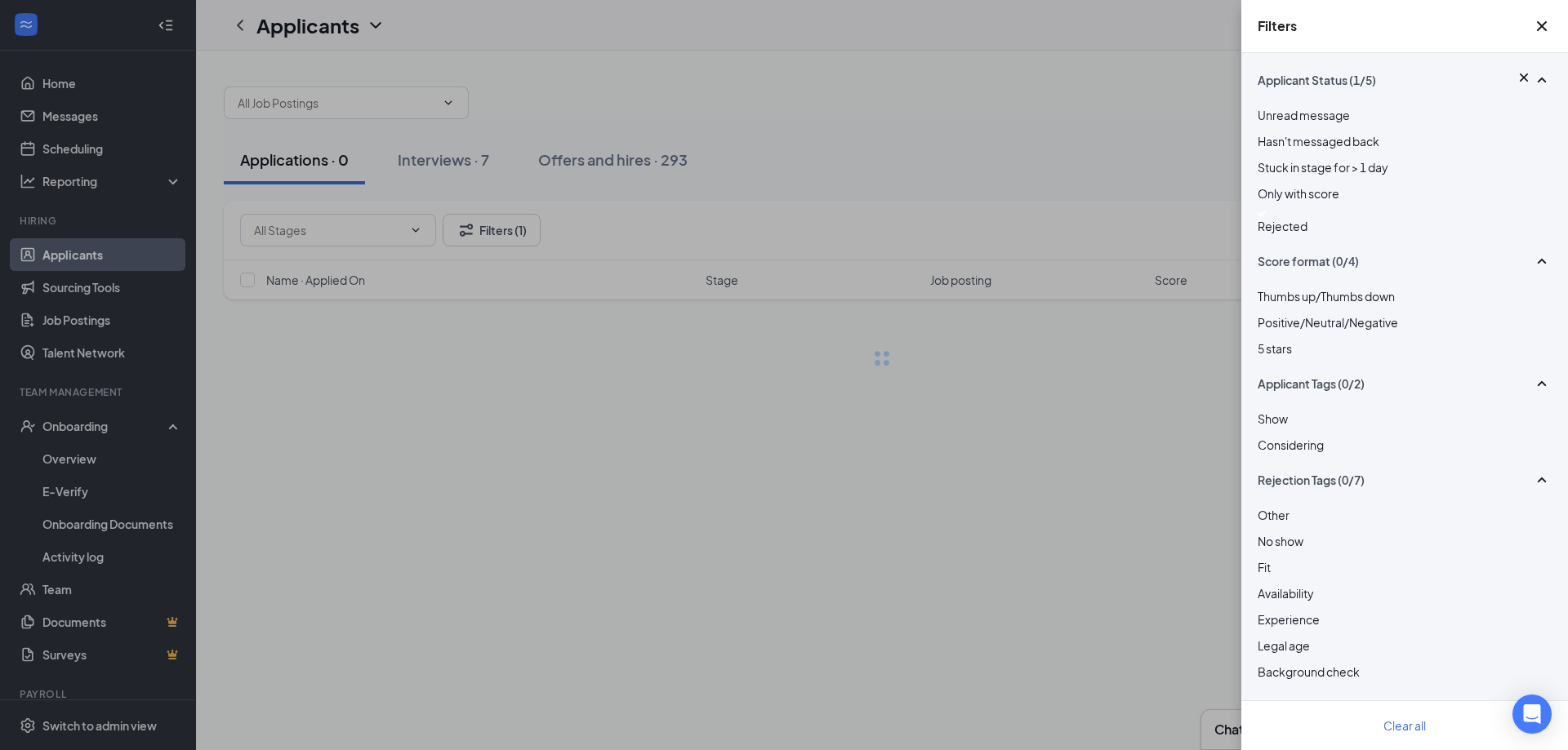
click at [793, 133] on div "Filters Applicant Status (1/5) Unread message Hasn't messaged back Stuck in sta…" at bounding box center [784, 375] width 1568 height 750
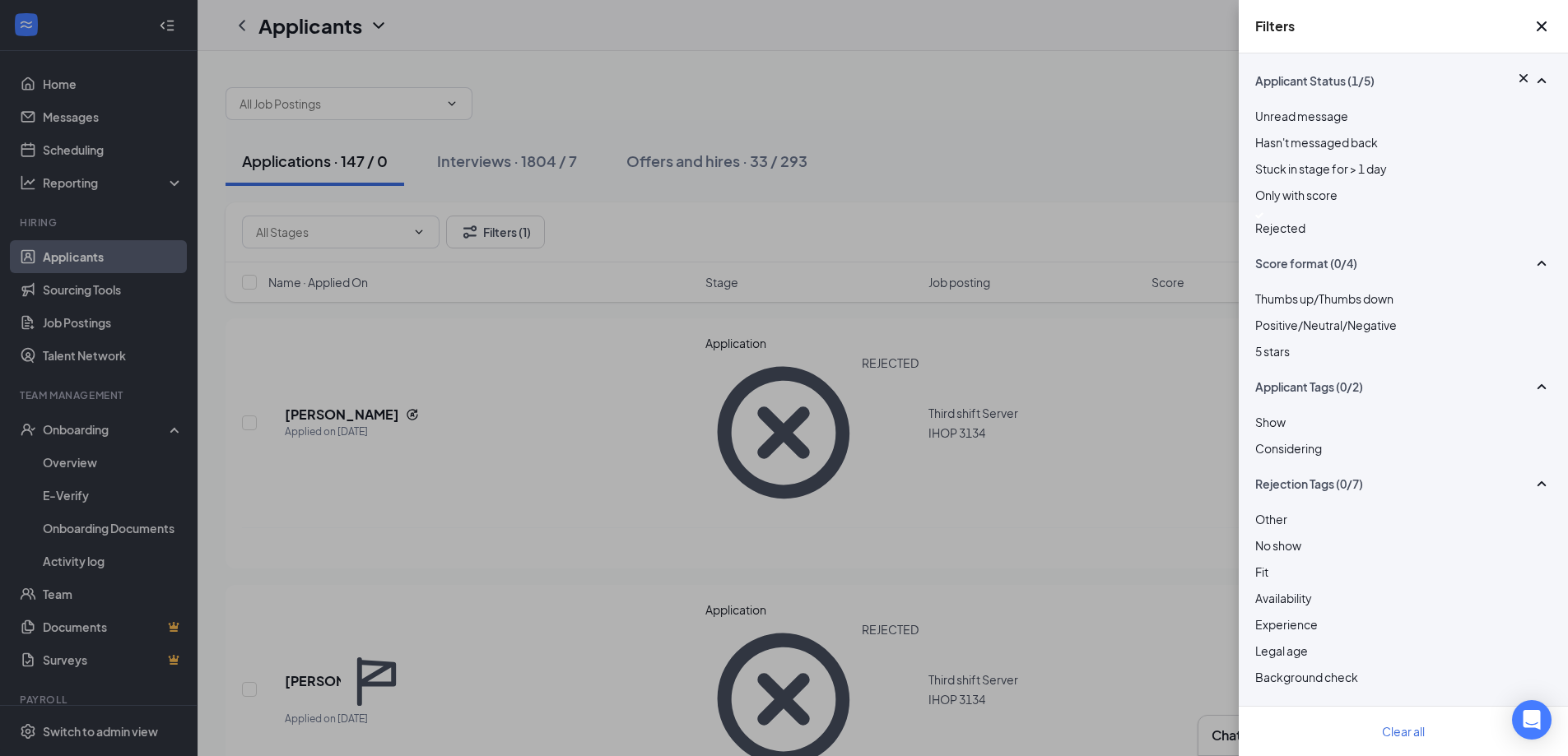
click at [601, 361] on div "Filters Applicant Status (1/5) Unread message Hasn't messaged back Stuck in sta…" at bounding box center [784, 378] width 1568 height 756
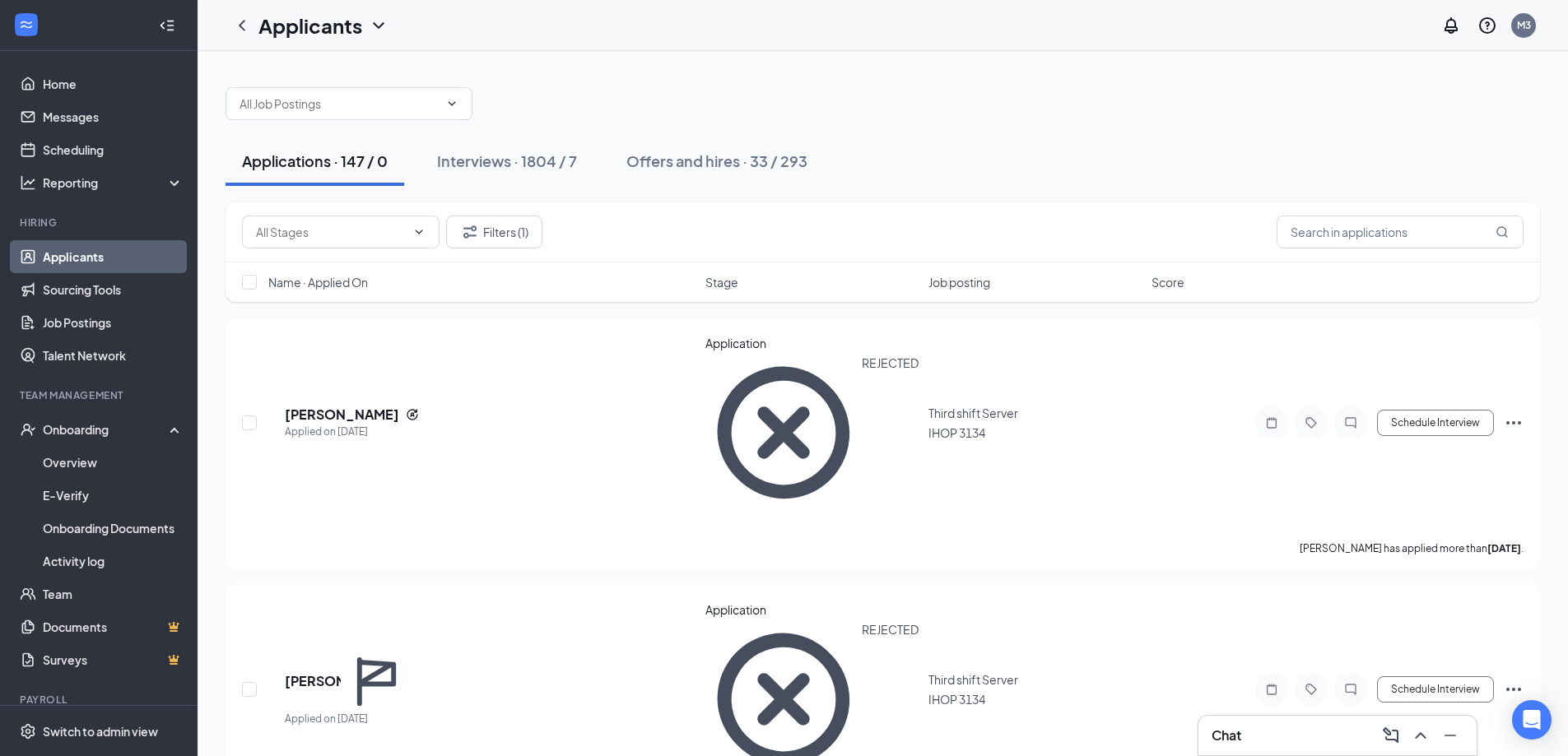
click at [349, 284] on span "Name · Applied On" at bounding box center [318, 282] width 99 height 17
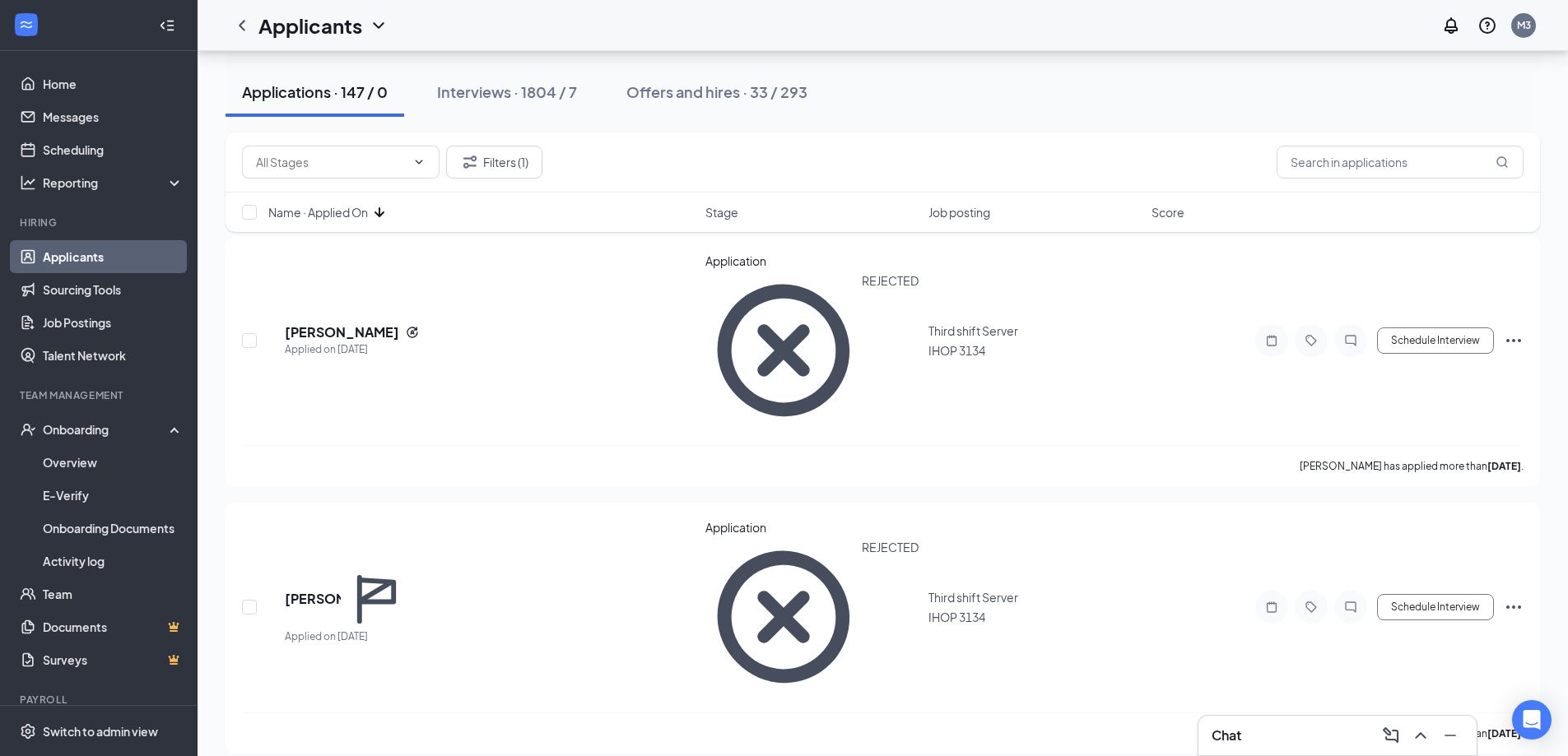
click at [64, 249] on link "Applicants" at bounding box center [113, 257] width 141 height 33
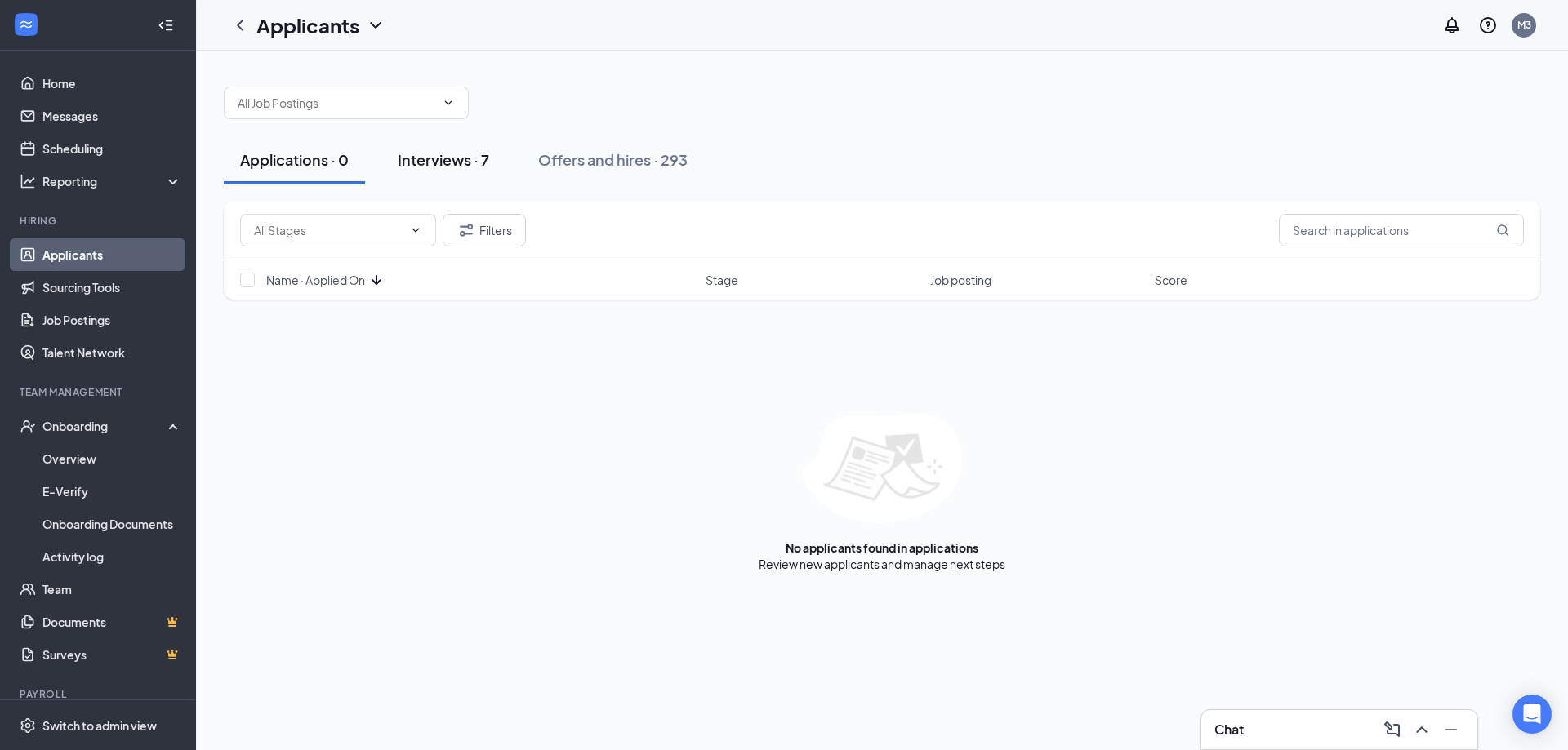
click at [432, 152] on div "Interviews · 7" at bounding box center [443, 159] width 92 height 20
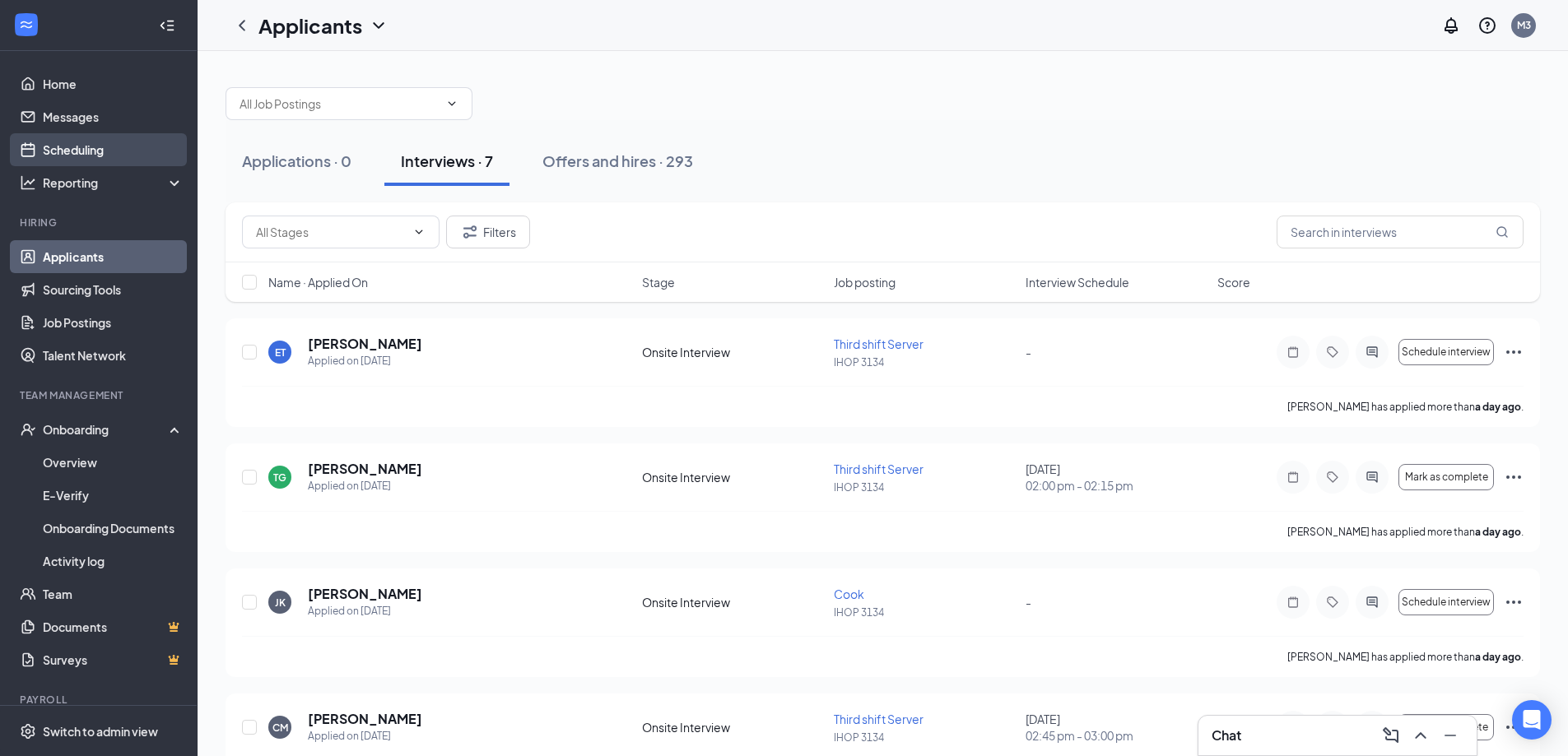
click at [84, 157] on link "Scheduling" at bounding box center [113, 150] width 141 height 33
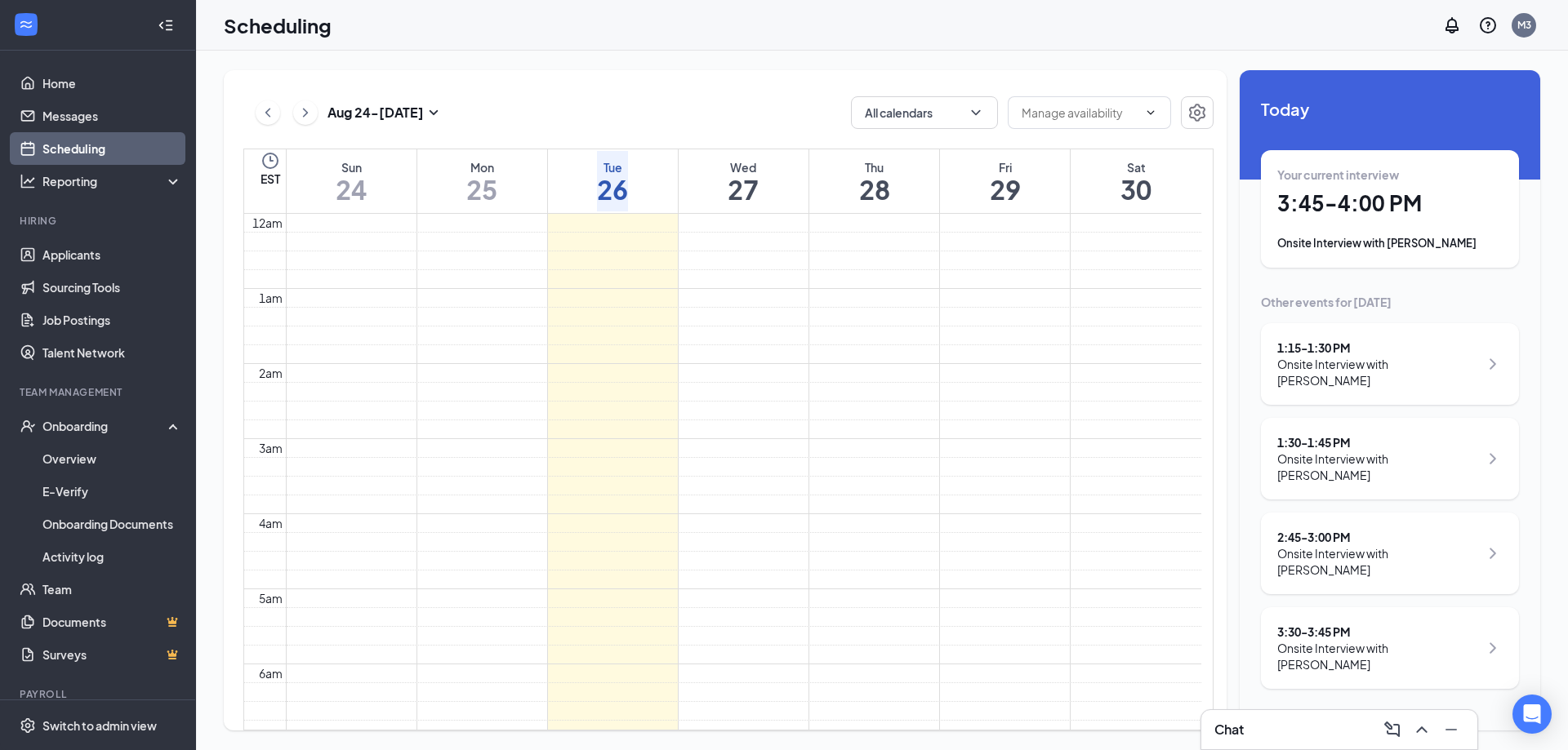
scroll to position [803, 0]
click at [1329, 624] on div "3:30 - 3:45 PM" at bounding box center [1378, 631] width 202 height 16
click at [1415, 317] on span "Mark as no-show" at bounding box center [1415, 326] width 112 height 18
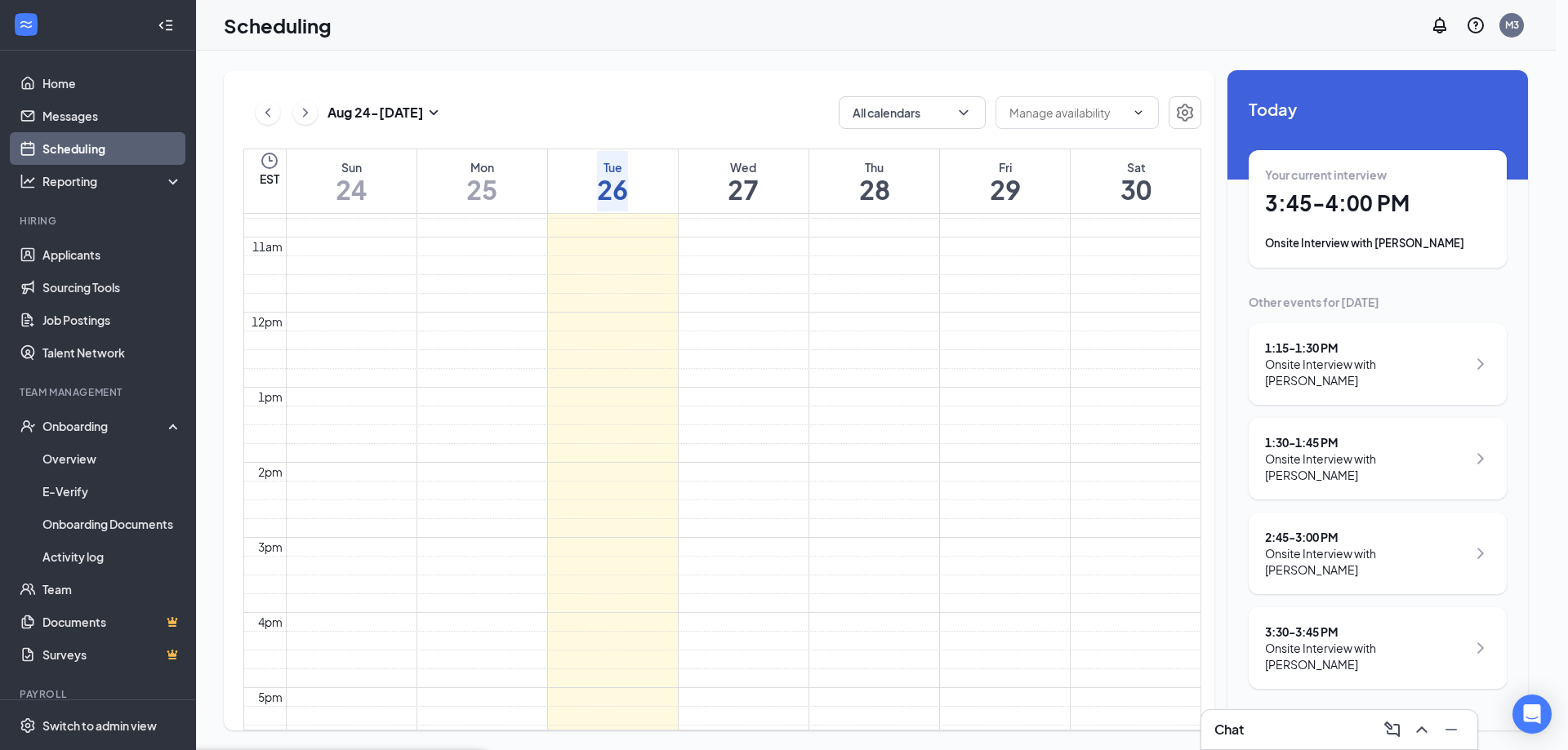
drag, startPoint x: 645, startPoint y: 392, endPoint x: 1060, endPoint y: 299, distance: 425.3
type textarea "No show for interview"
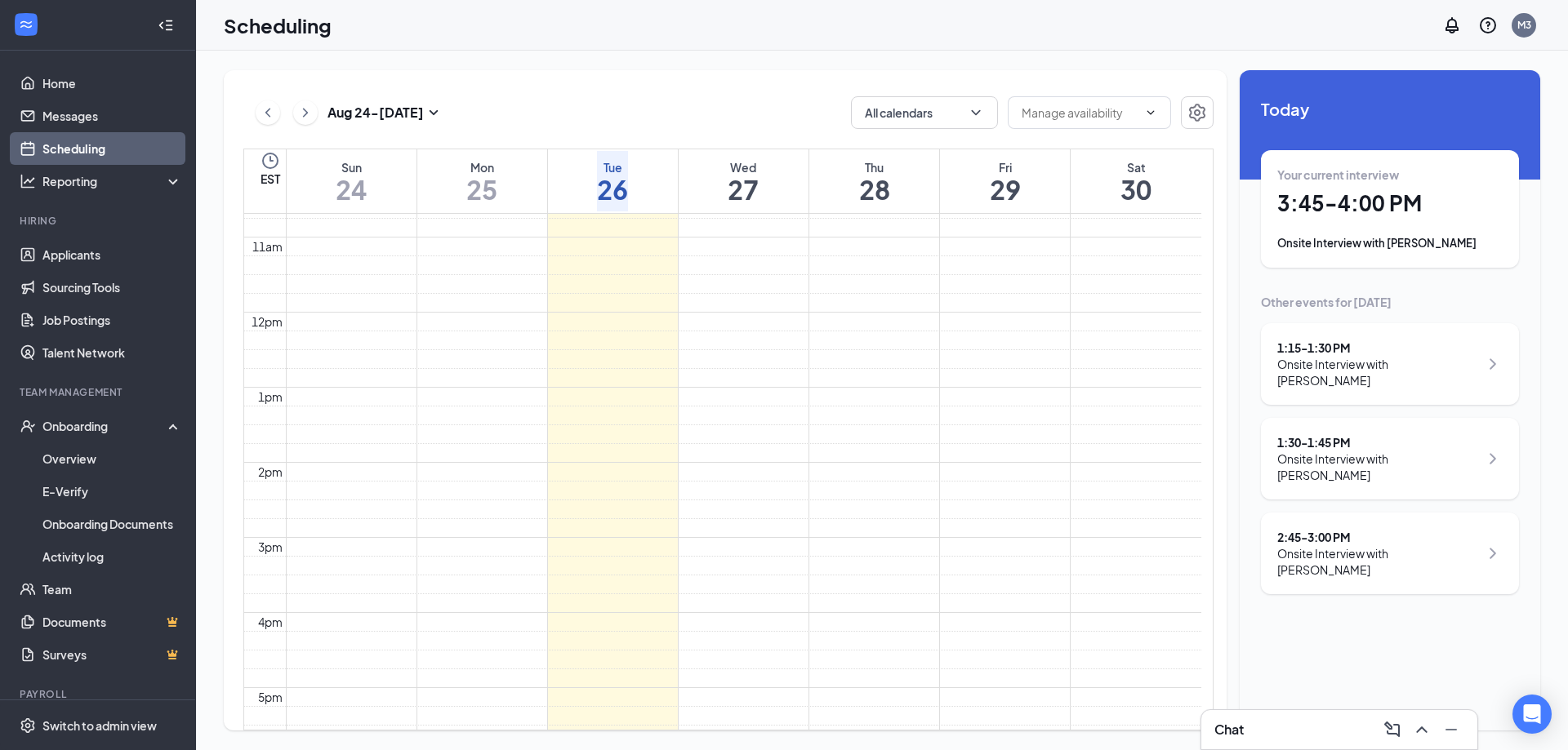
click at [1360, 201] on h1 "3:45 - 4:00 PM" at bounding box center [1391, 202] width 226 height 28
click at [1347, 637] on h3 "[PERSON_NAME]" at bounding box center [1426, 648] width 159 height 21
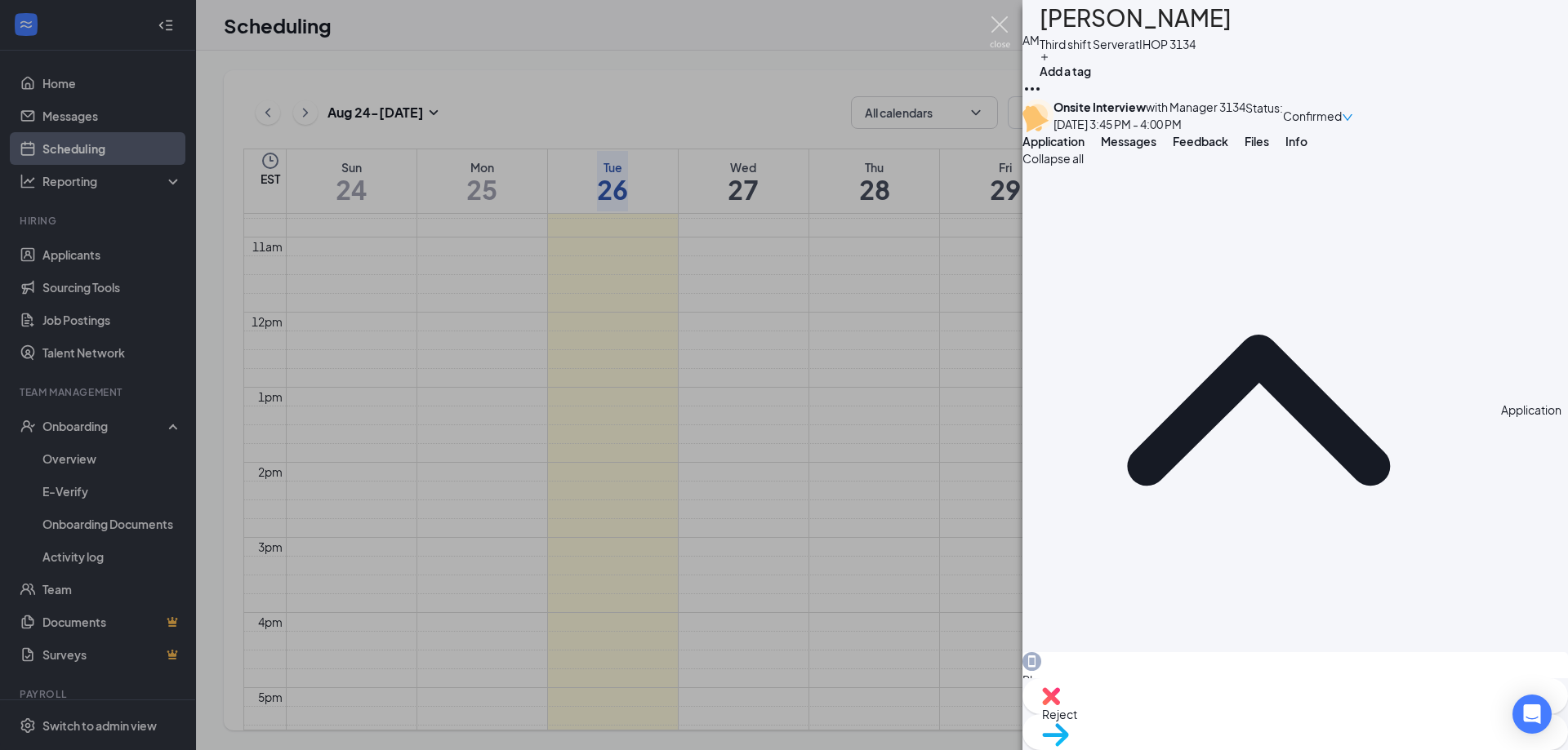
click at [1007, 19] on img at bounding box center [1000, 32] width 20 height 32
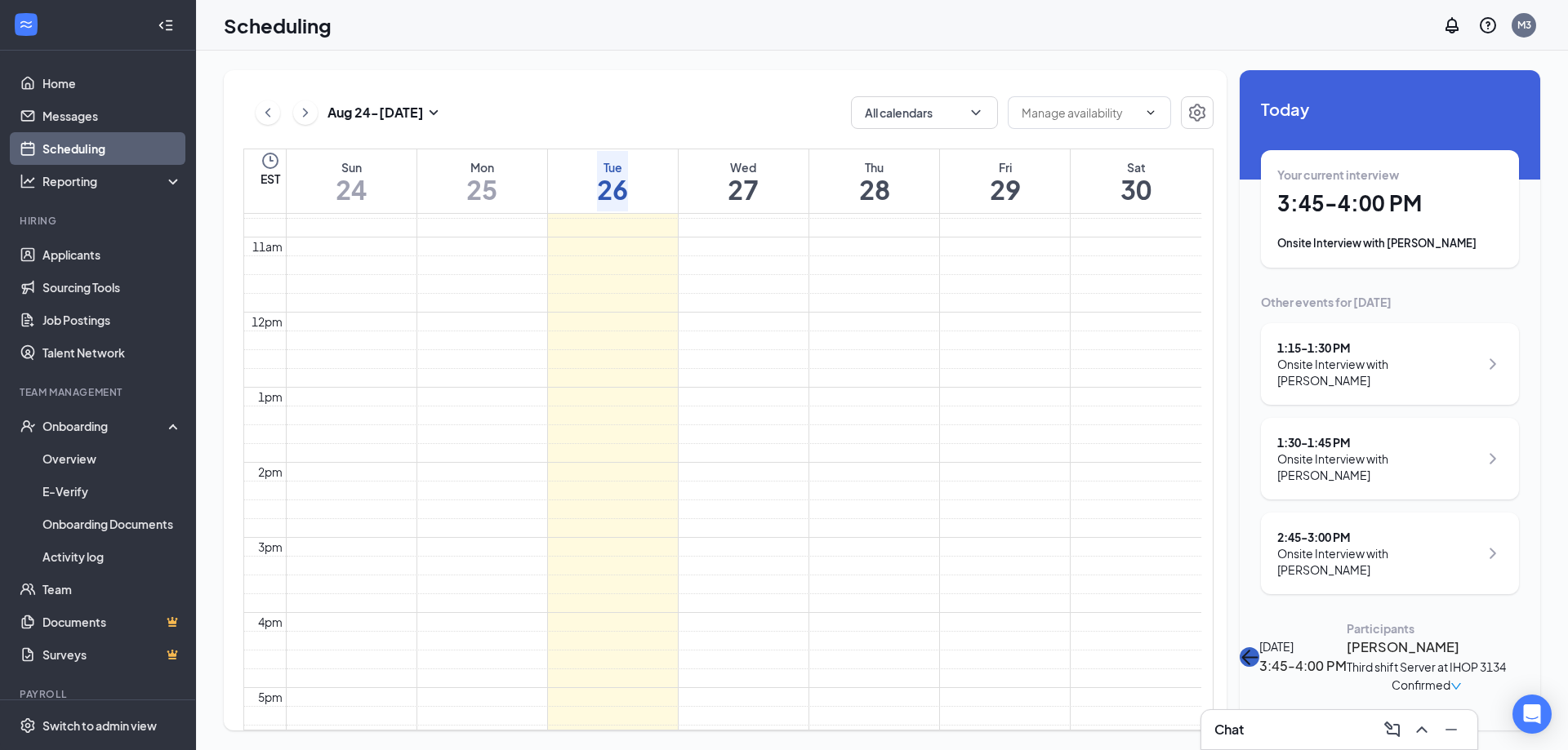
click at [1259, 648] on icon "ArrowLeft" at bounding box center [1250, 657] width 19 height 19
click at [1365, 203] on h1 "3:45 - 4:00 PM" at bounding box center [1391, 202] width 226 height 28
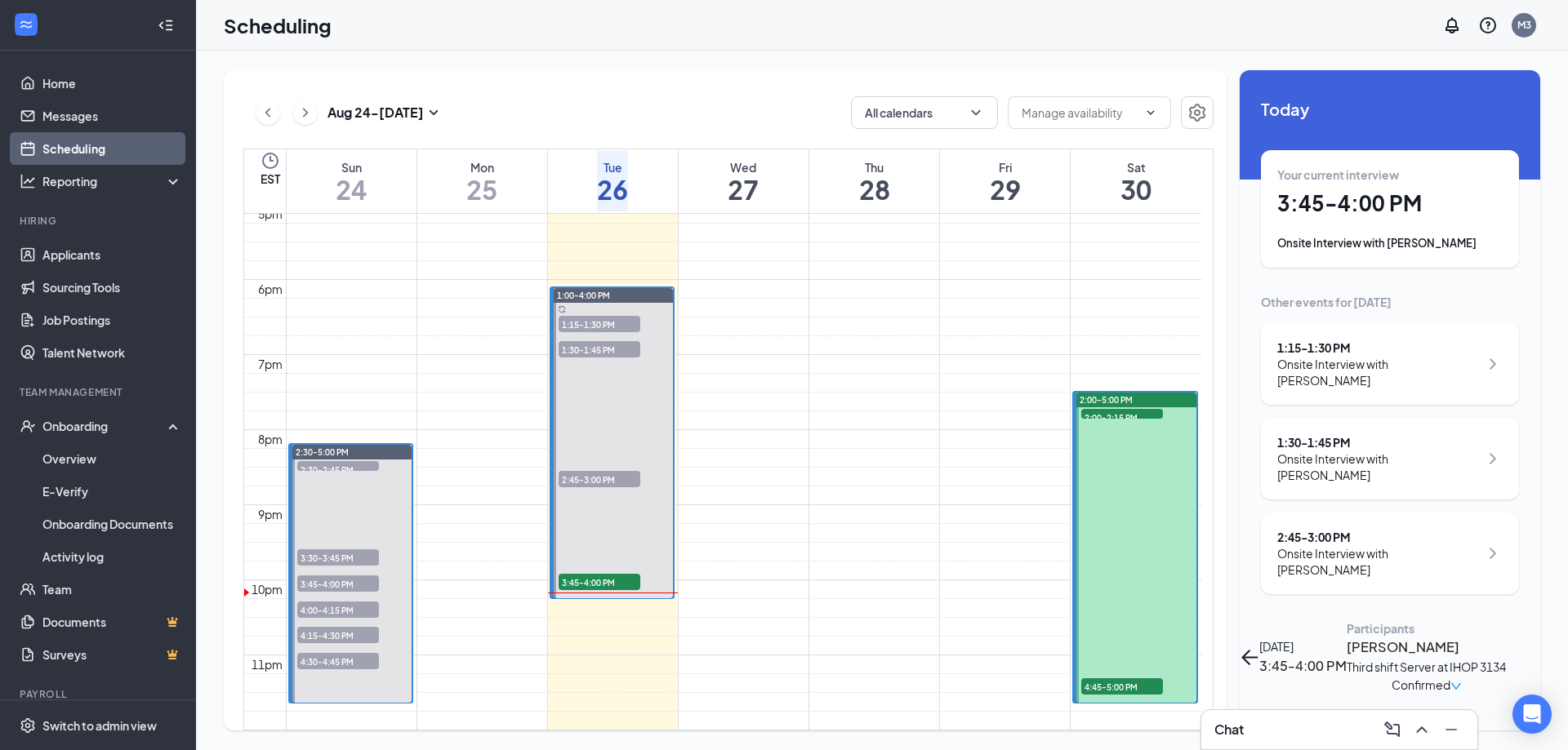
scroll to position [1293, 0]
click at [94, 121] on link "Messages" at bounding box center [112, 116] width 140 height 33
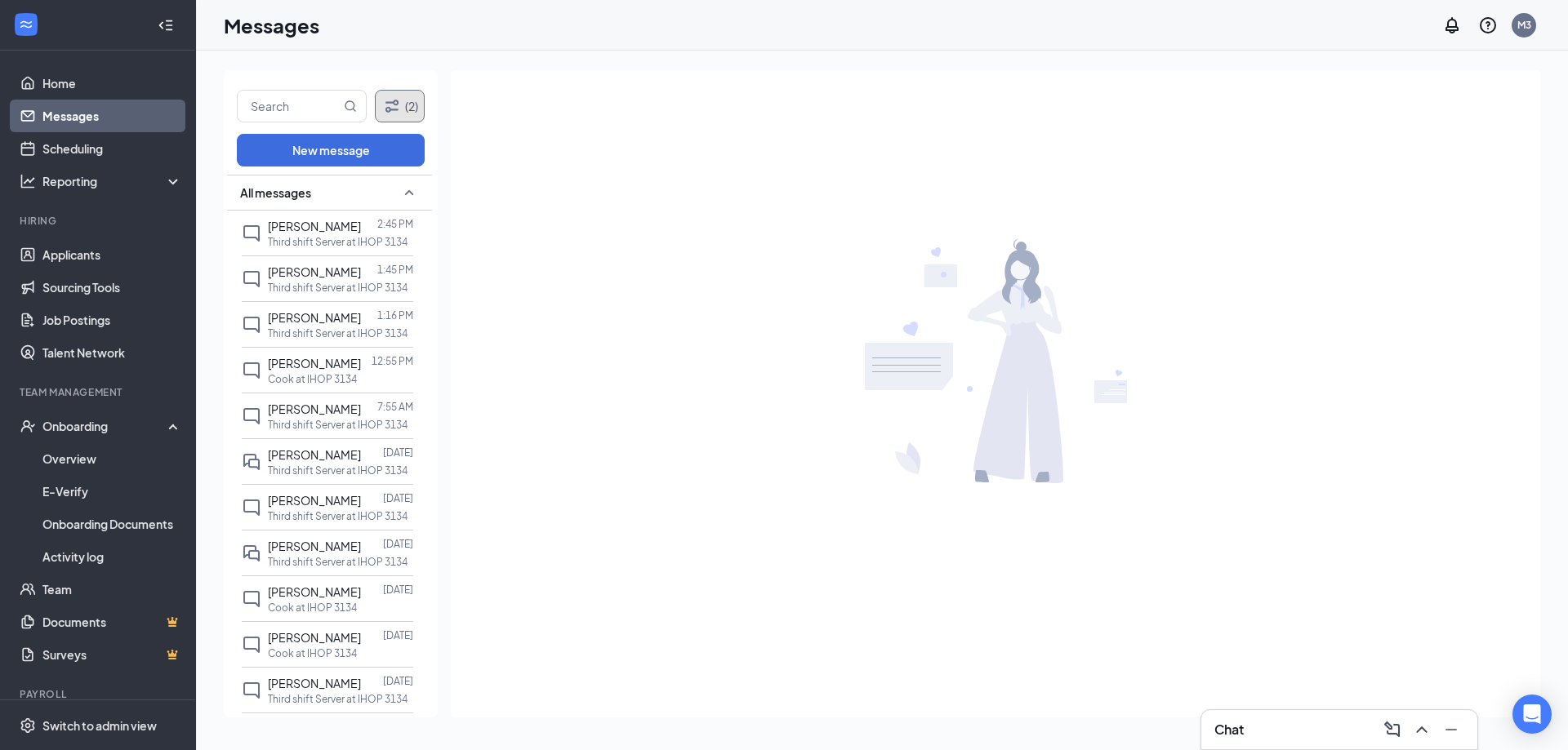
click at [382, 113] on icon "Filter" at bounding box center [392, 106] width 19 height 19
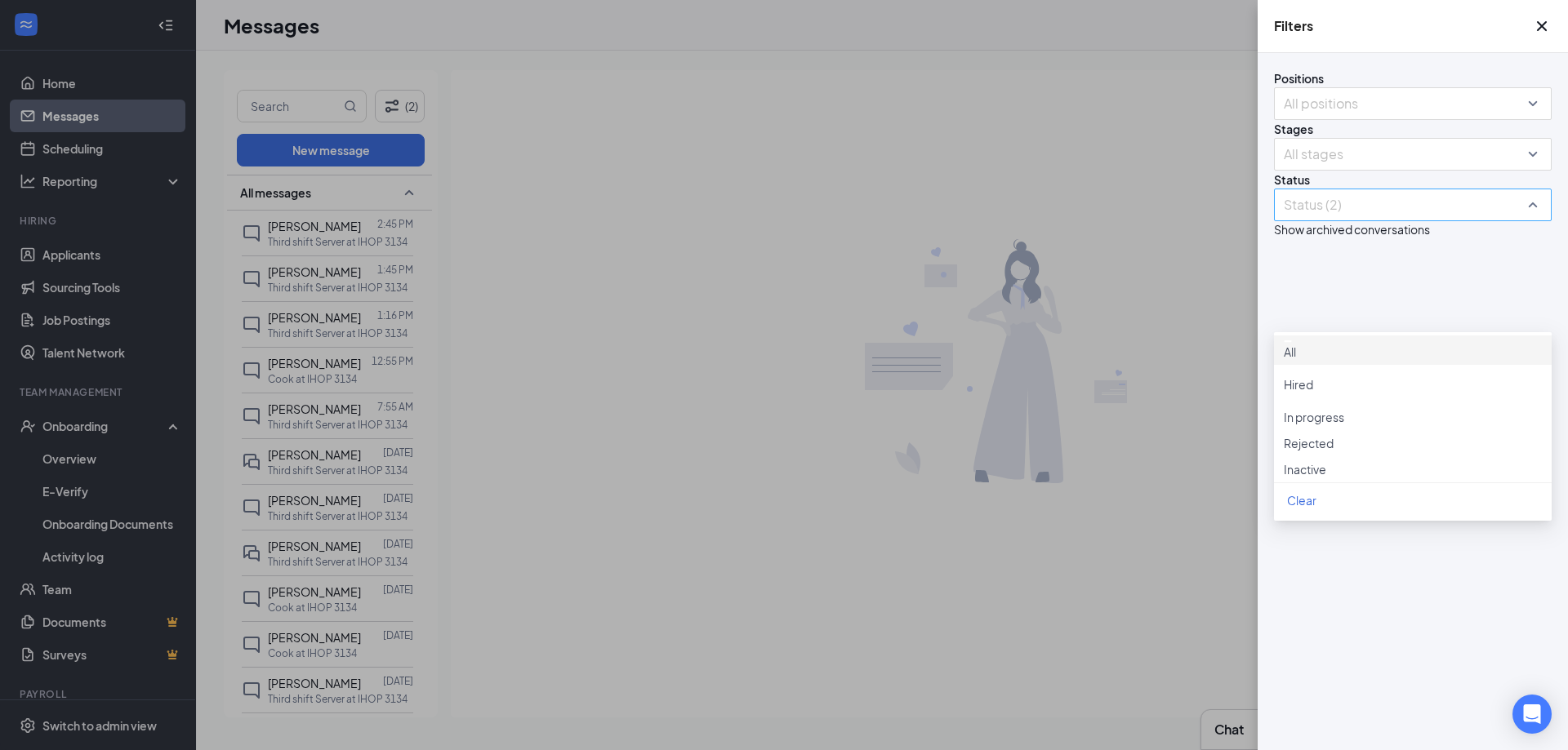
click at [1322, 218] on div at bounding box center [1405, 204] width 254 height 26
click at [1295, 435] on div at bounding box center [1413, 435] width 258 height 0
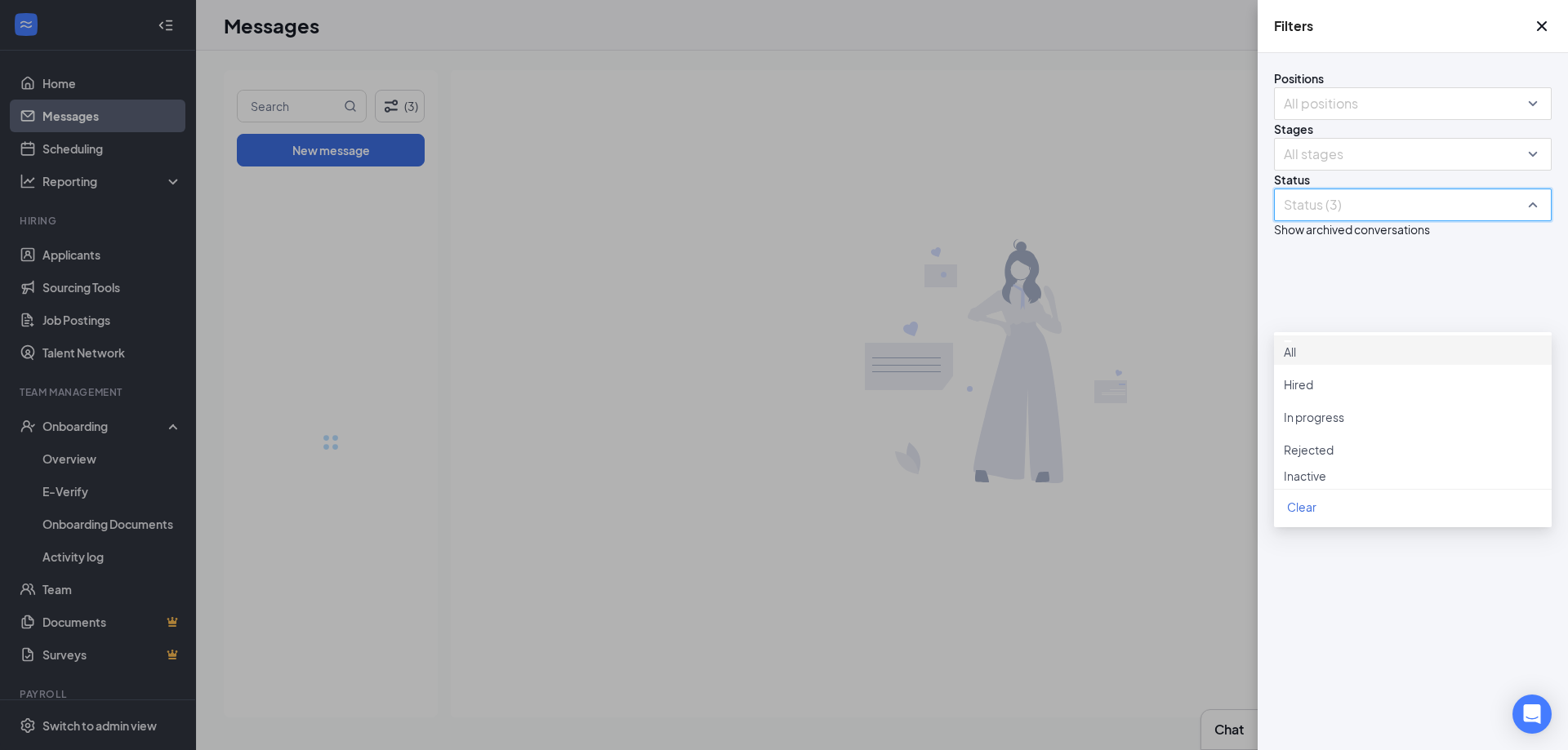
click at [419, 221] on div "Filters Positions All positions Stages All stages Status Status (3) Show archiv…" at bounding box center [784, 375] width 1568 height 750
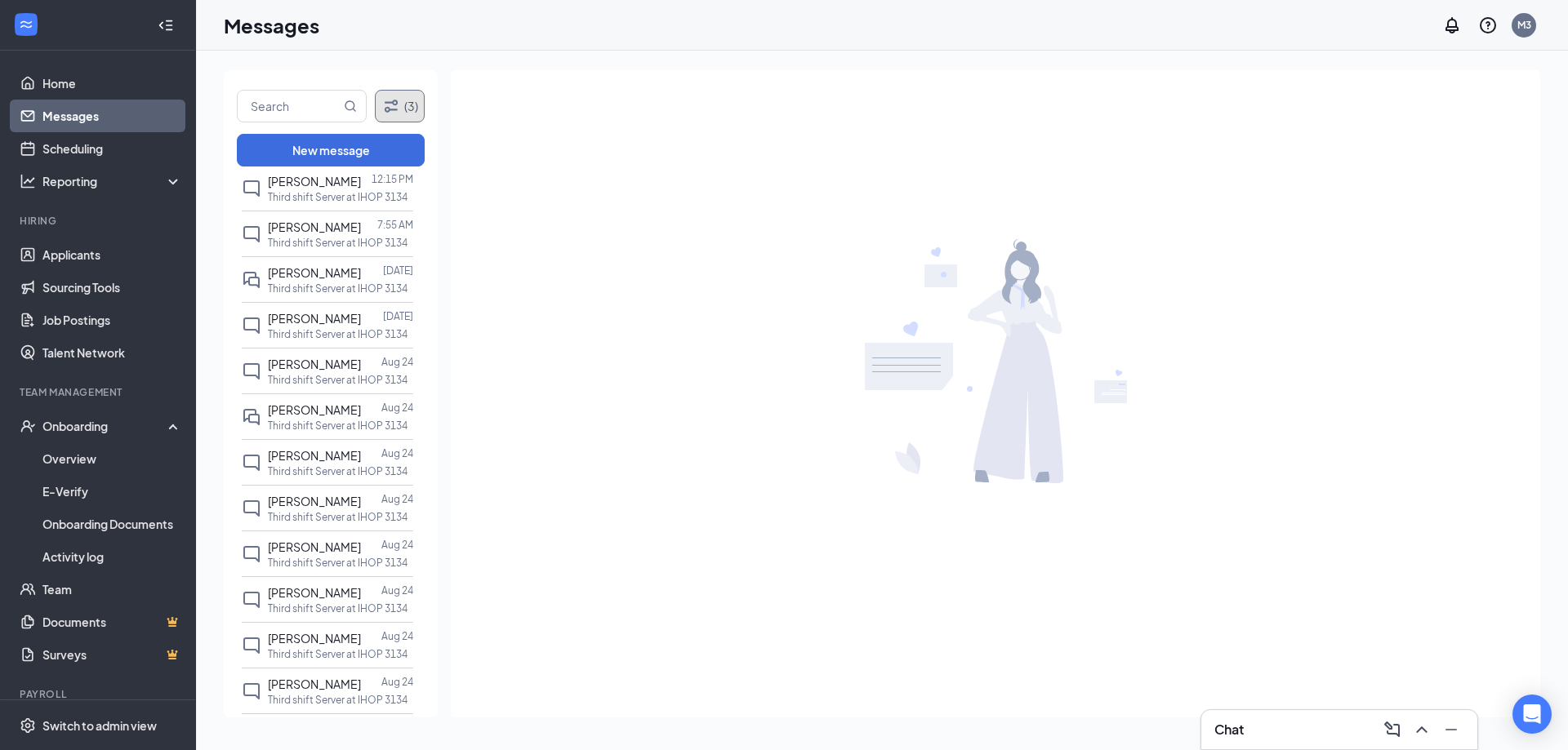
scroll to position [327, 0]
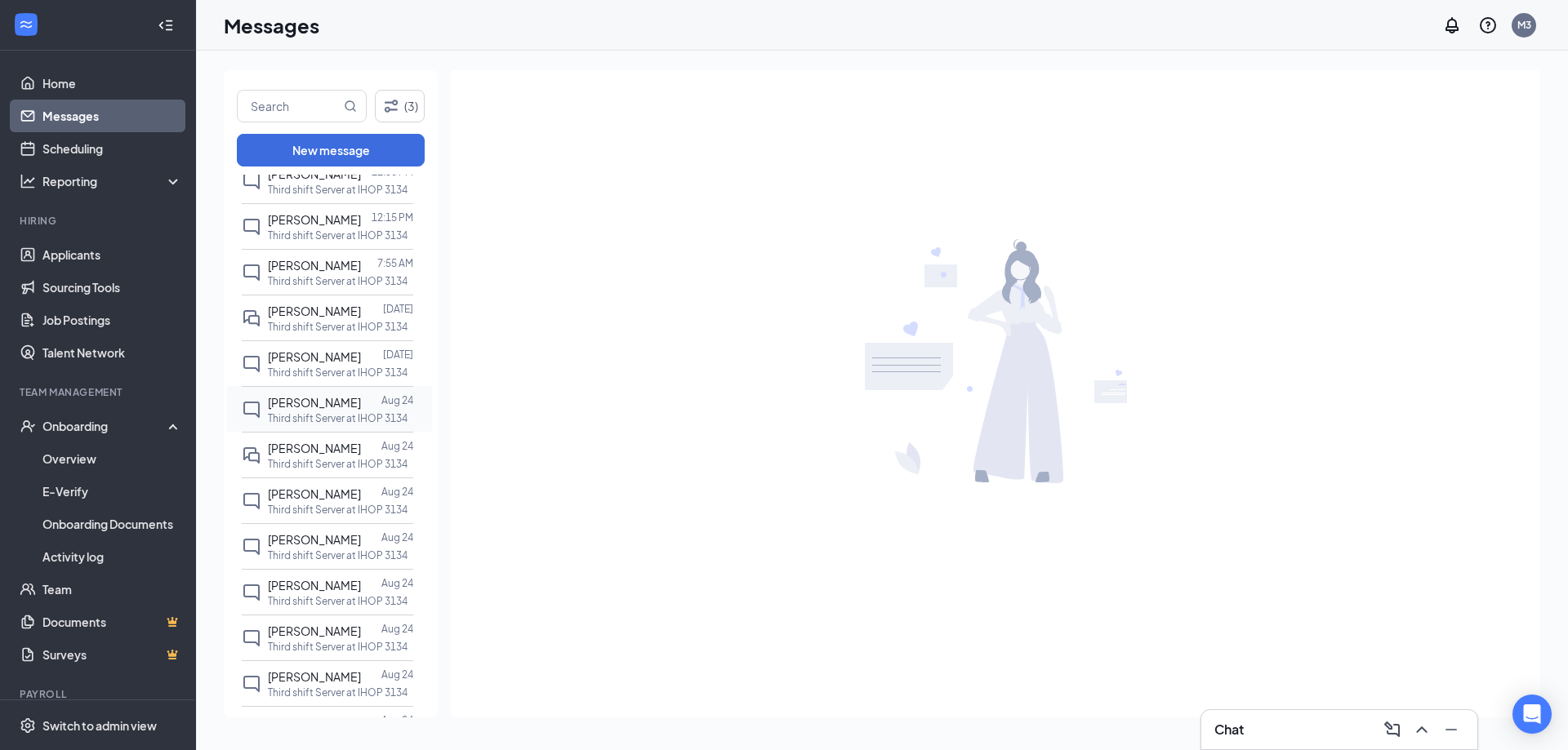
click at [318, 405] on span "[PERSON_NAME]" at bounding box center [314, 402] width 94 height 14
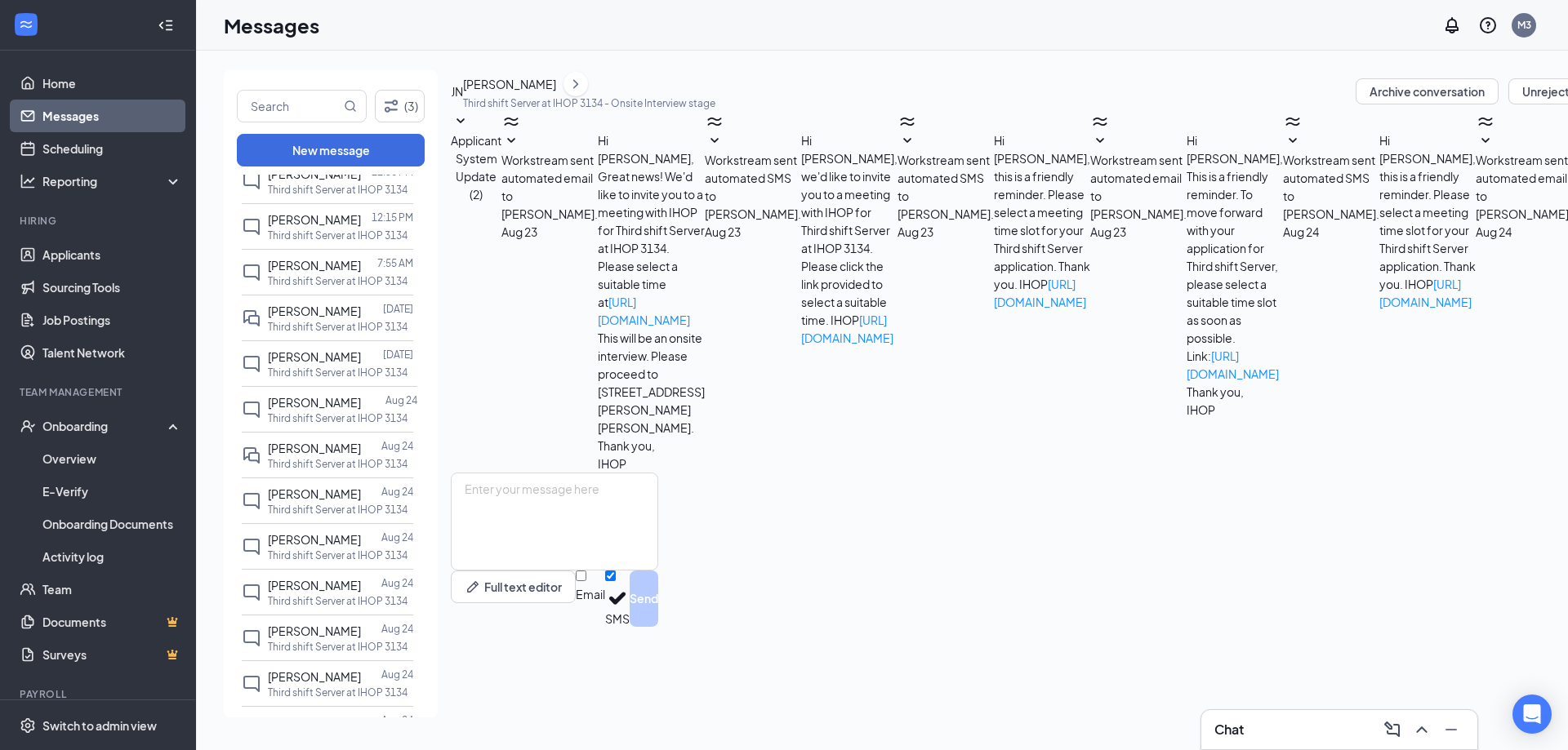
scroll to position [52, 0]
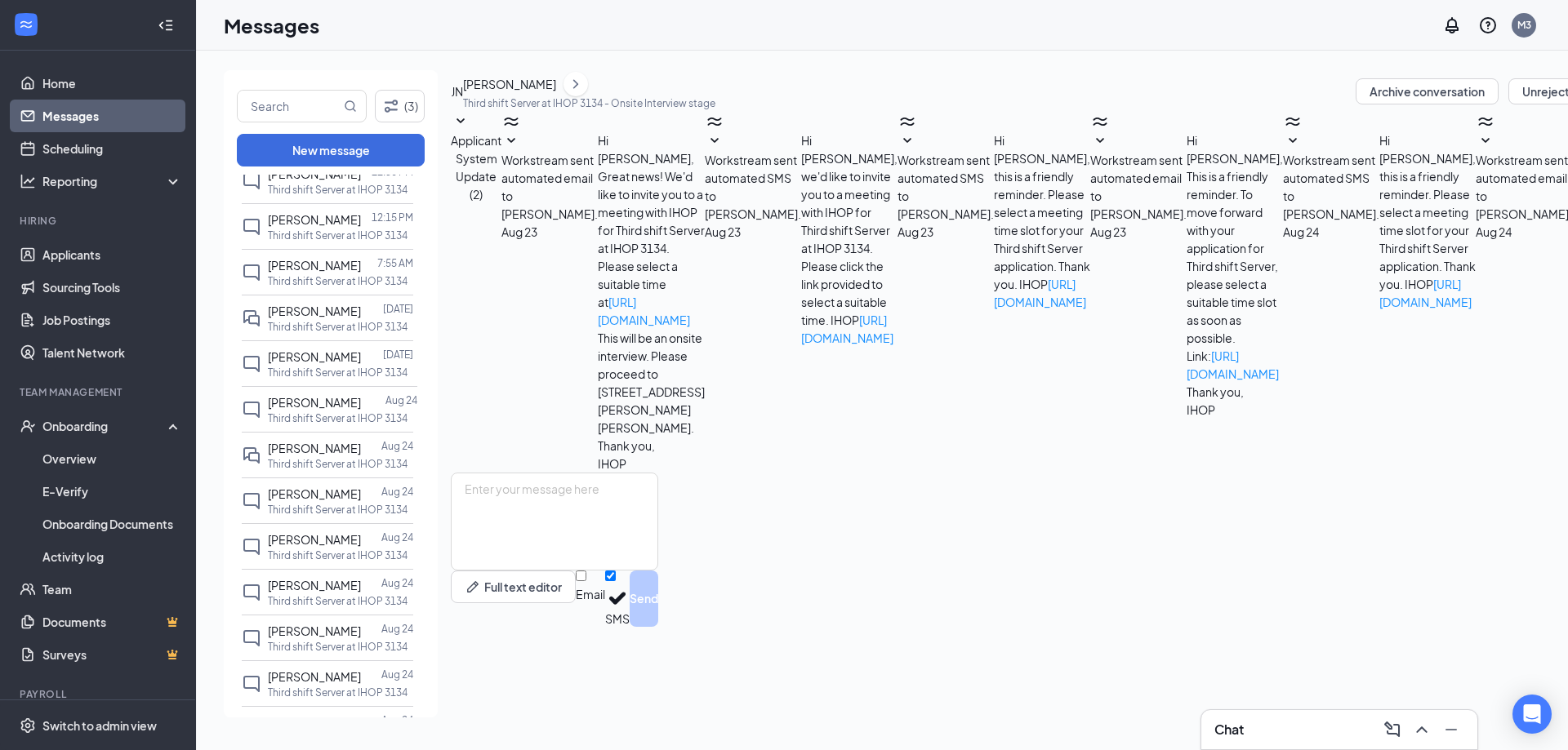
click at [1481, 143] on icon "SmallChevronDown" at bounding box center [1485, 140] width 8 height 5
click at [1481, 143] on icon "SmallChevronUp" at bounding box center [1485, 140] width 8 height 5
click at [1289, 143] on icon "SmallChevronDown" at bounding box center [1293, 140] width 8 height 5
click at [1284, 151] on icon "SmallChevronUp" at bounding box center [1293, 141] width 19 height 19
click at [515, 143] on icon "SmallChevronDown" at bounding box center [511, 140] width 8 height 5
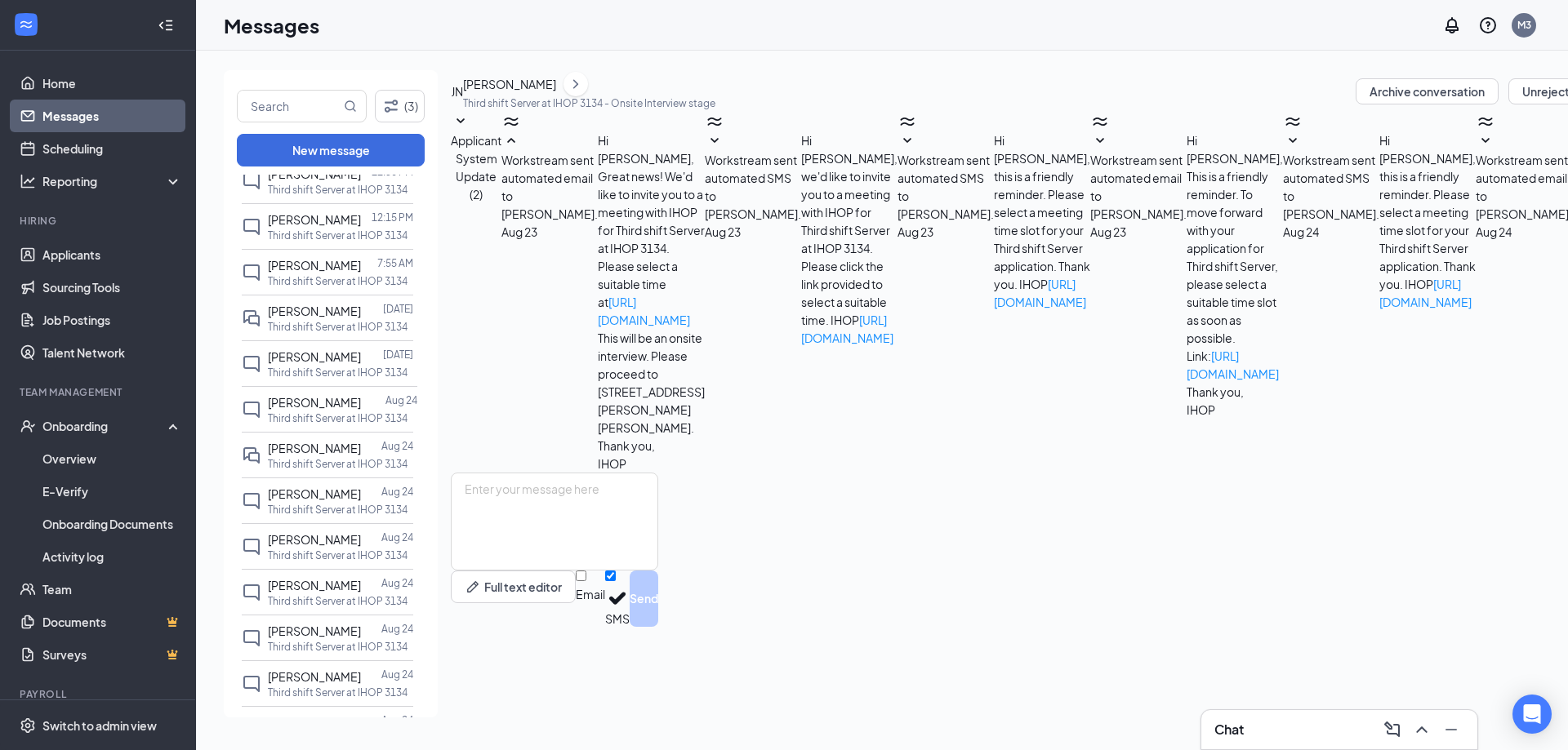
click at [515, 143] on icon "SmallChevronUp" at bounding box center [511, 140] width 8 height 5
click at [361, 359] on div at bounding box center [371, 357] width 22 height 18
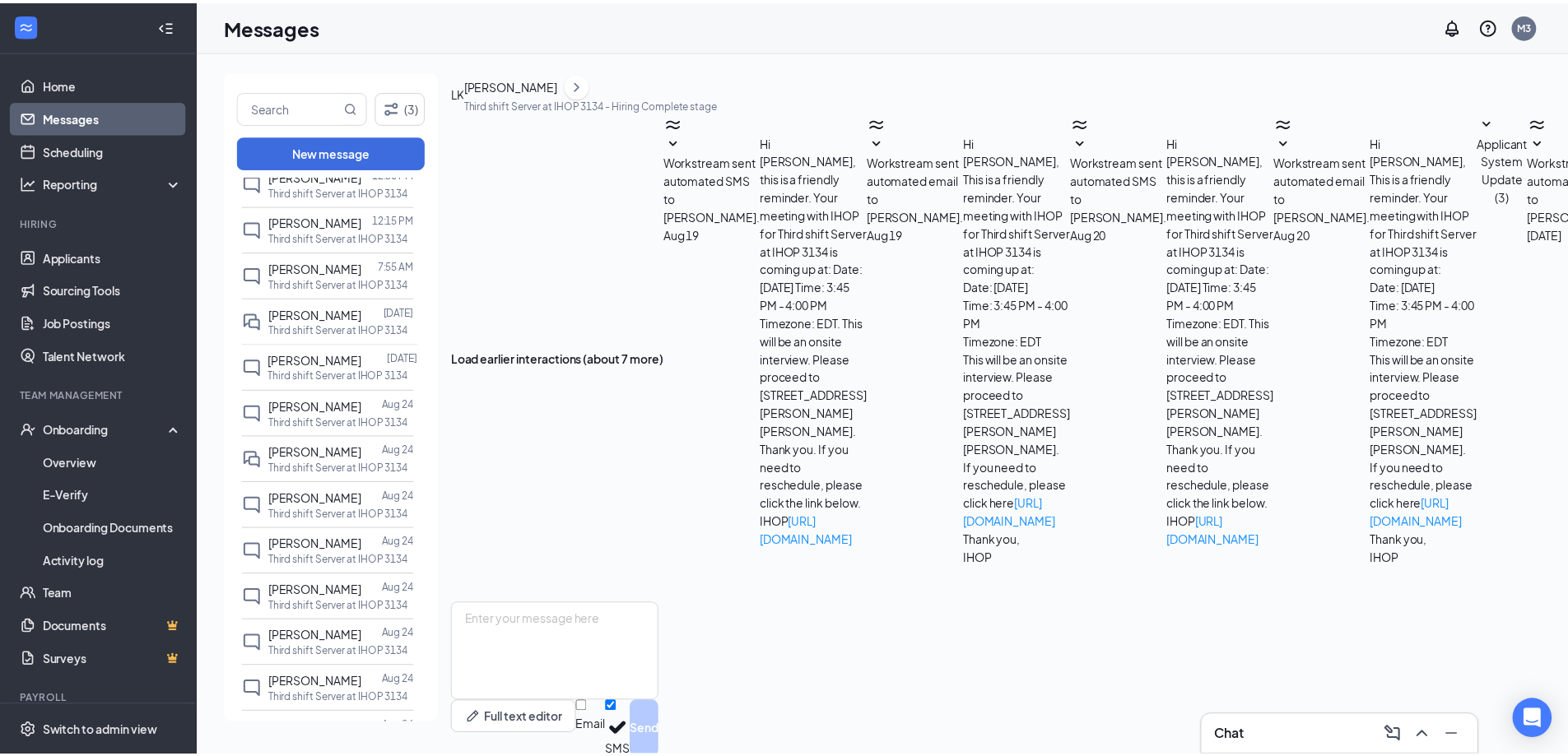
scroll to position [219, 0]
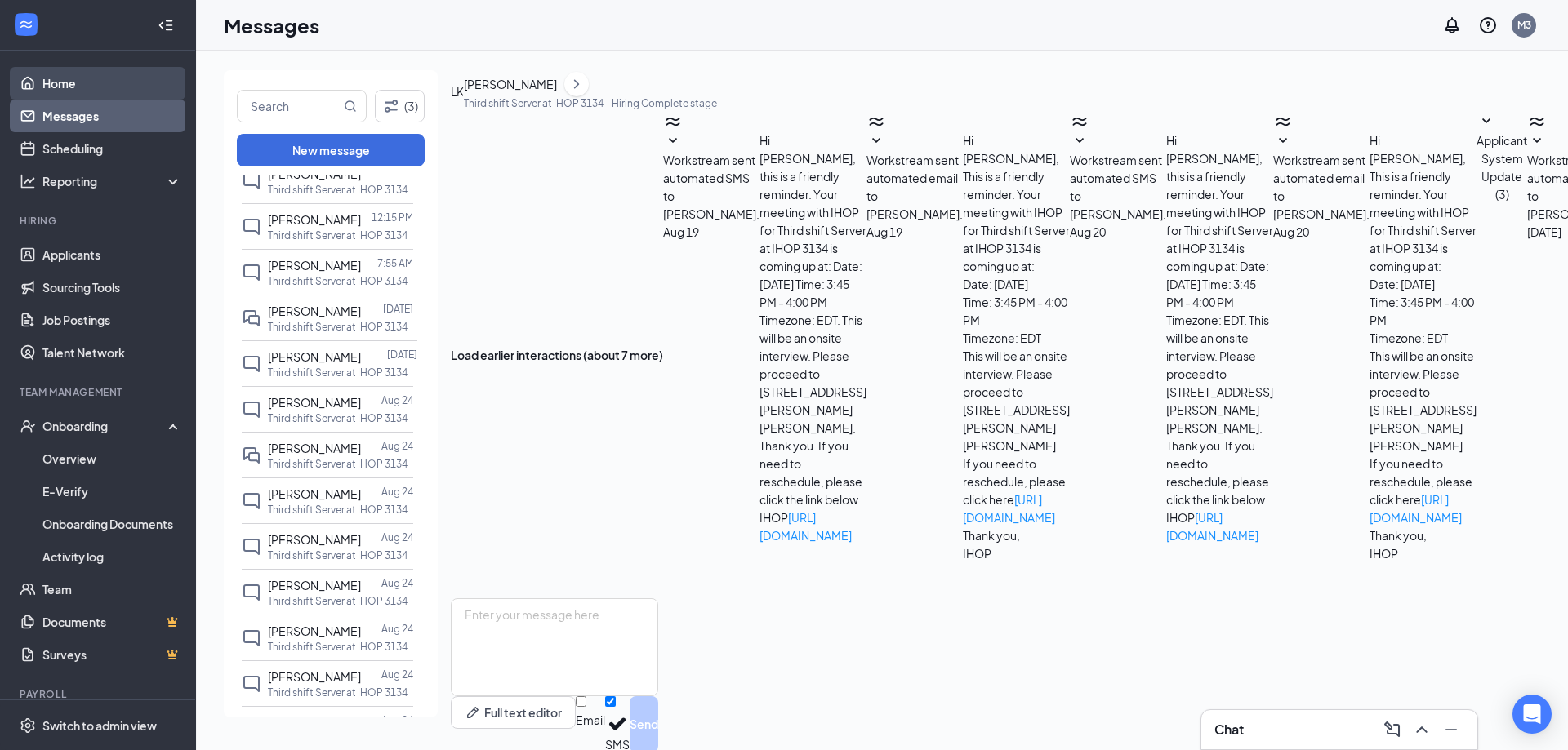
click at [69, 77] on link "Home" at bounding box center [112, 83] width 140 height 33
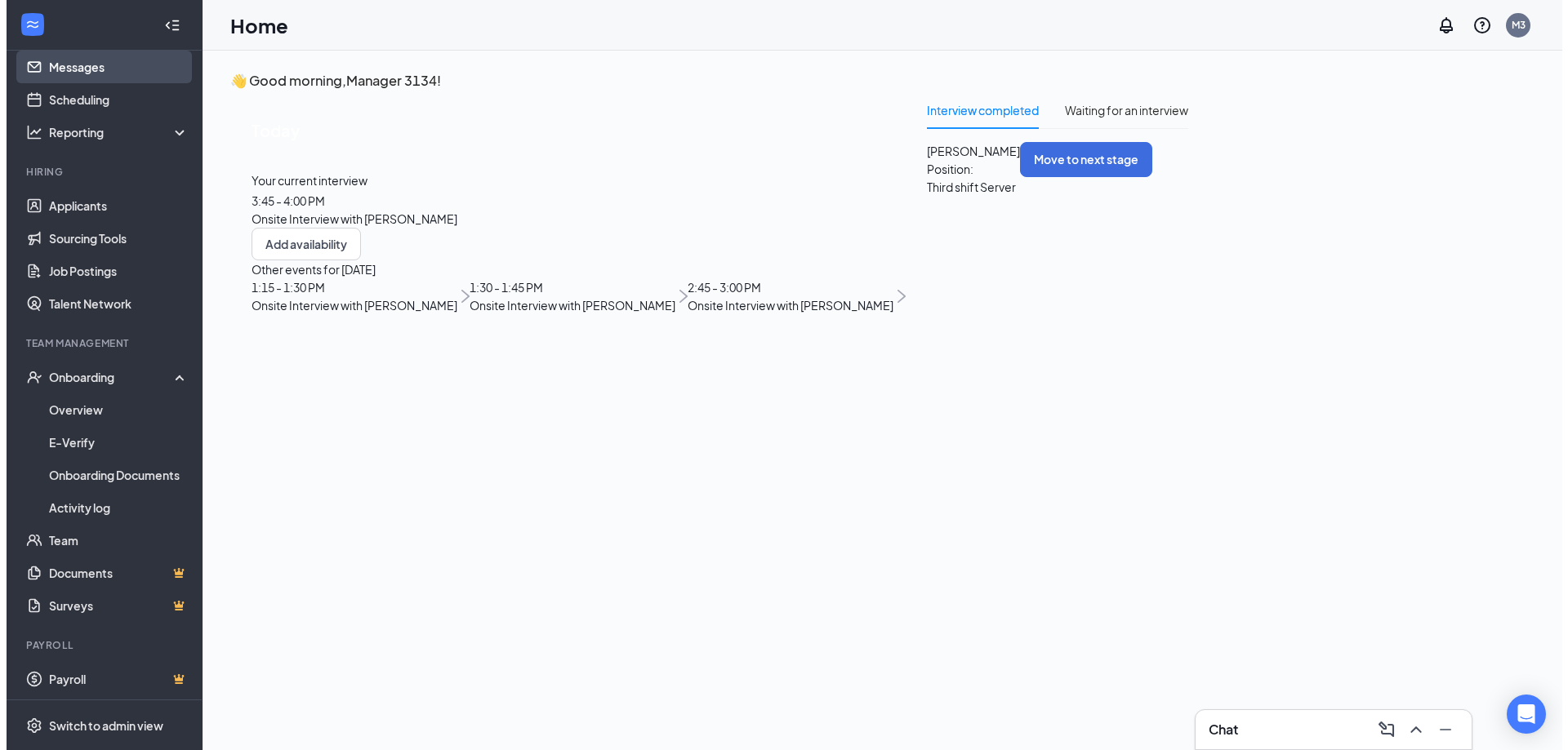
scroll to position [51, 0]
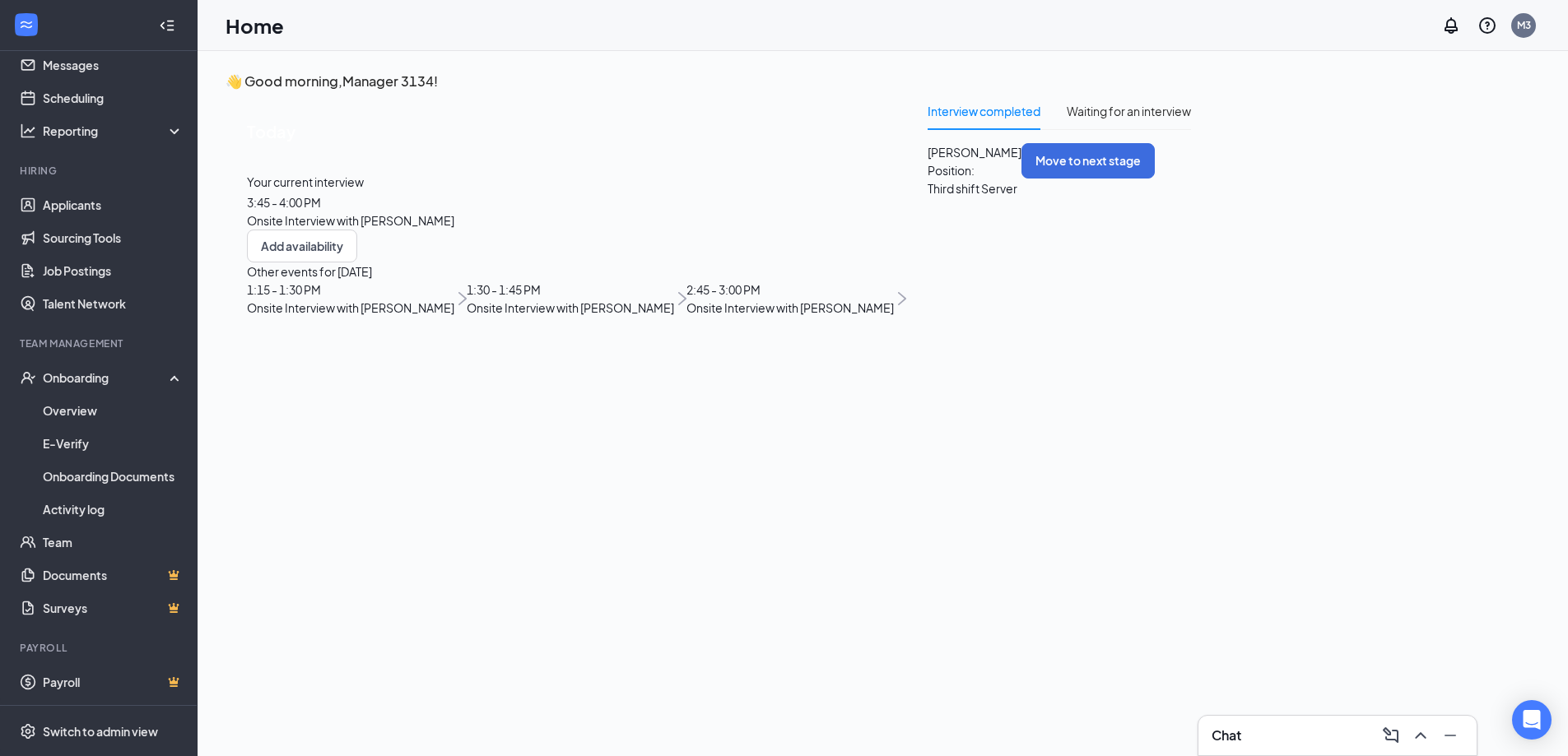
click at [928, 161] on span "[PERSON_NAME]" at bounding box center [975, 152] width 94 height 18
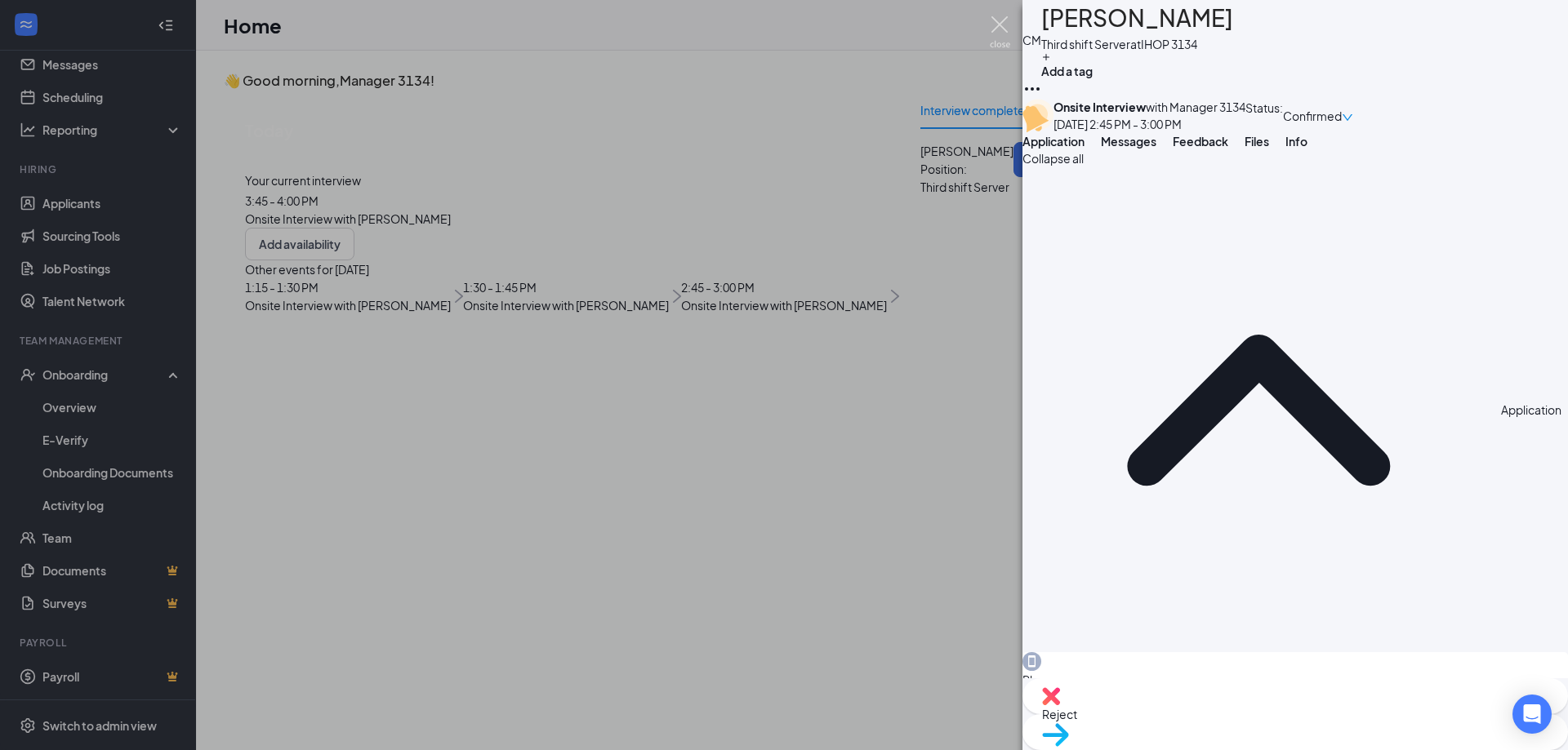
click at [1000, 26] on img at bounding box center [1000, 32] width 20 height 32
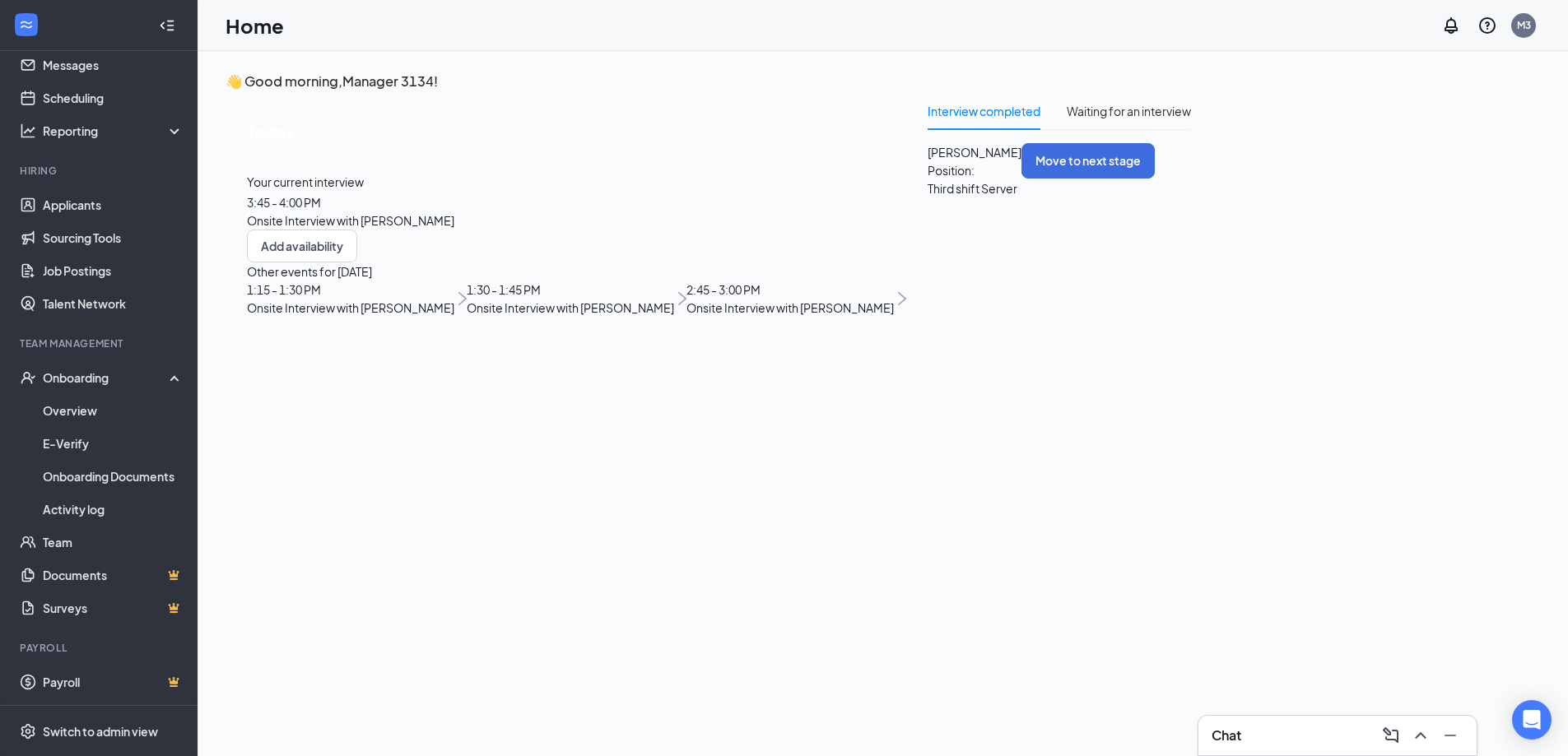
scroll to position [35, 0]
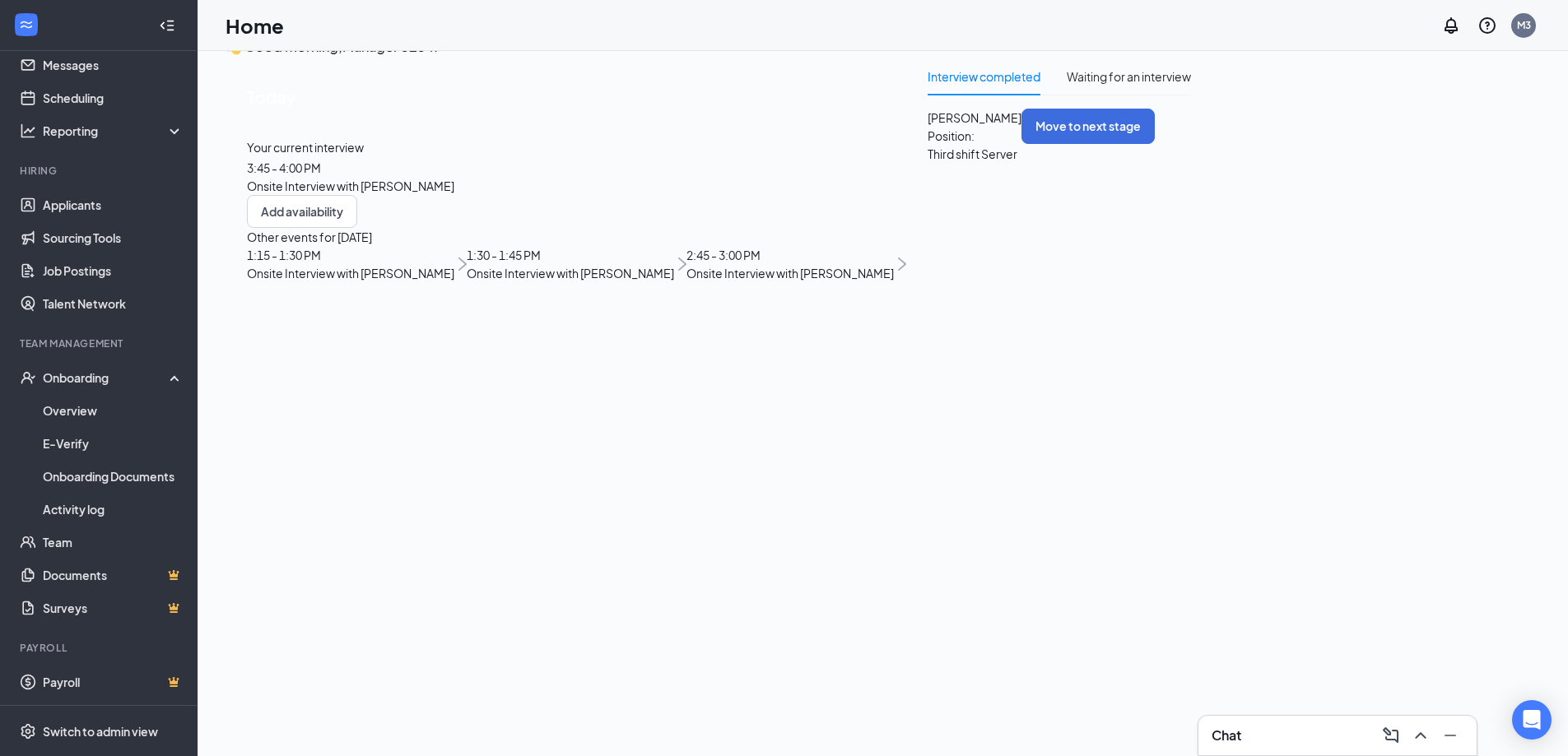
click at [321, 175] on span "3:45 - 4:00 PM" at bounding box center [284, 167] width 74 height 15
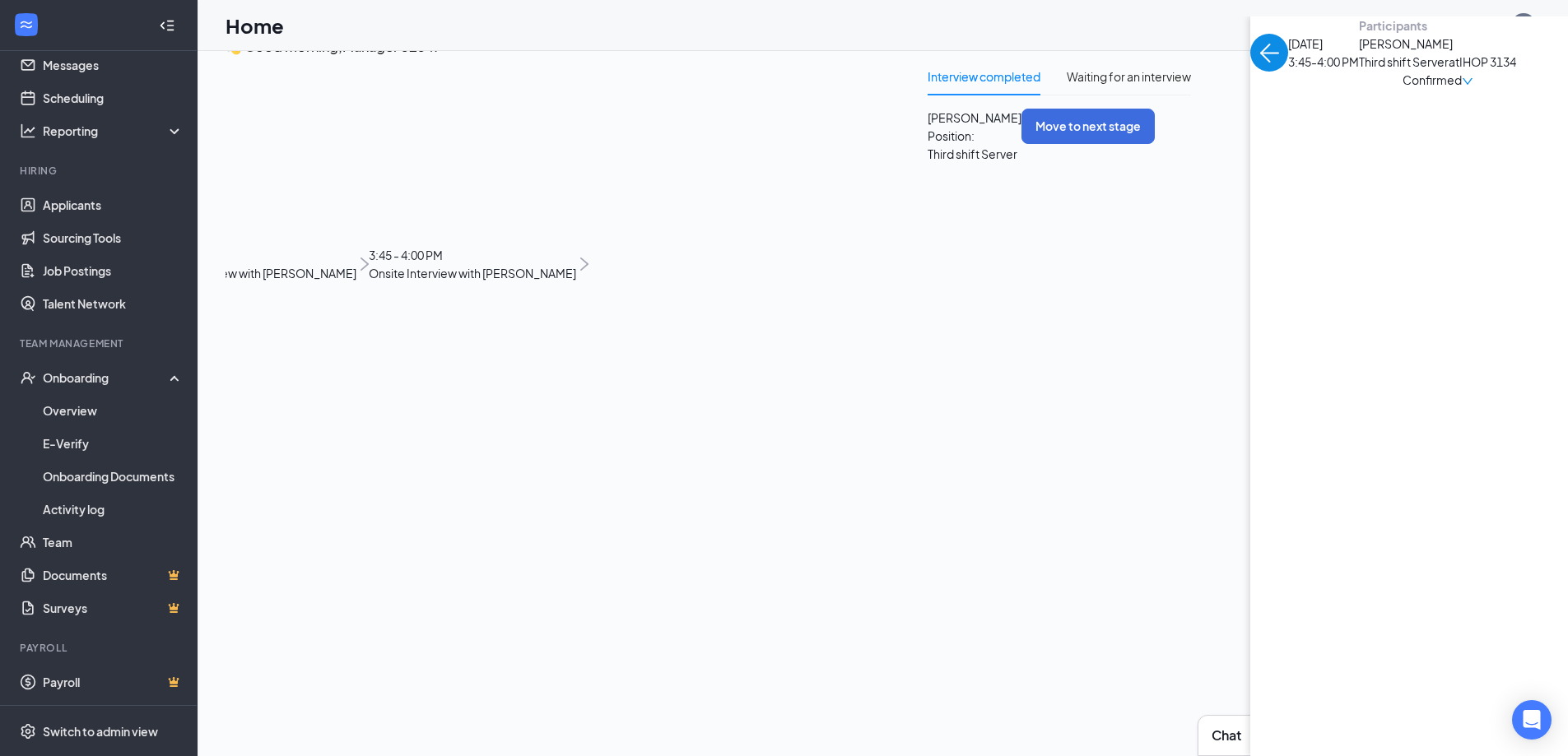
click at [1403, 88] on span "Confirmed" at bounding box center [1432, 80] width 59 height 18
click at [417, 330] on span "Mark as no-show" at bounding box center [416, 339] width 113 height 18
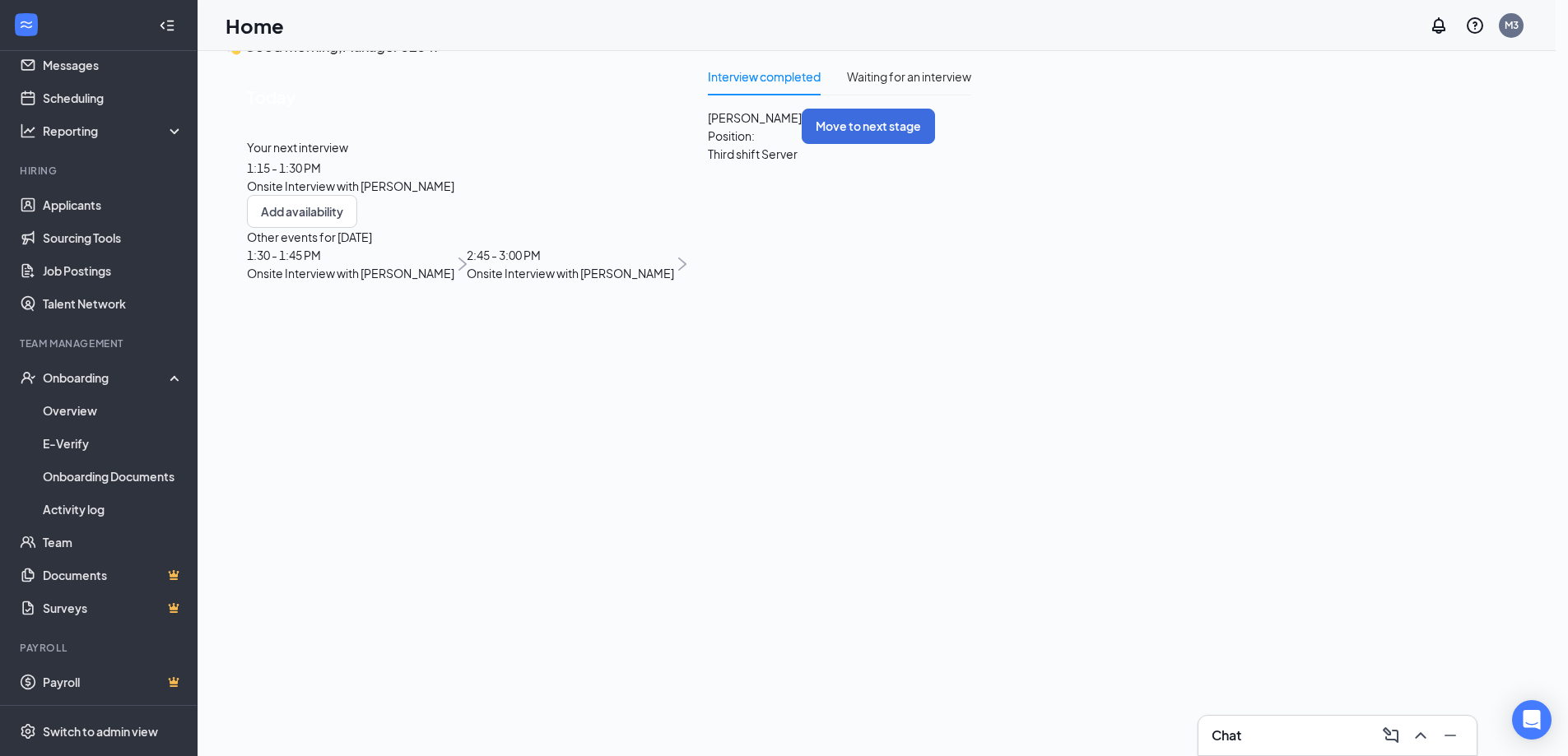
type textarea "No show for interview"
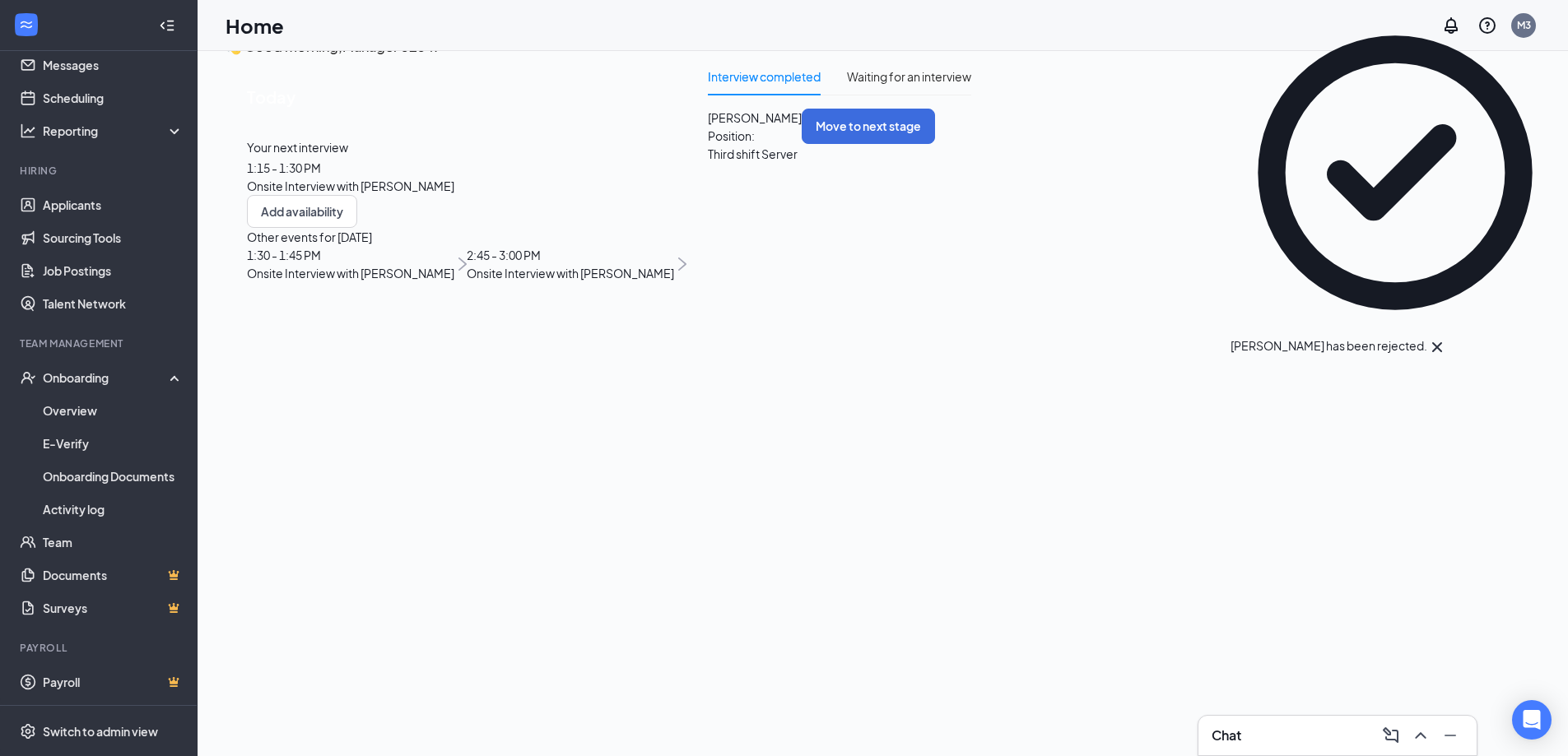
click at [1447, 337] on icon "Cross" at bounding box center [1438, 347] width 19 height 19
